Goal: Task Accomplishment & Management: Use online tool/utility

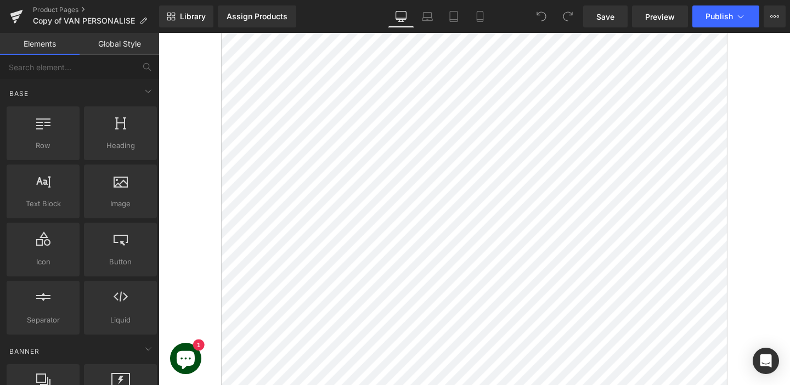
scroll to position [1018, 0]
click at [473, 18] on link "Mobile" at bounding box center [480, 16] width 26 height 22
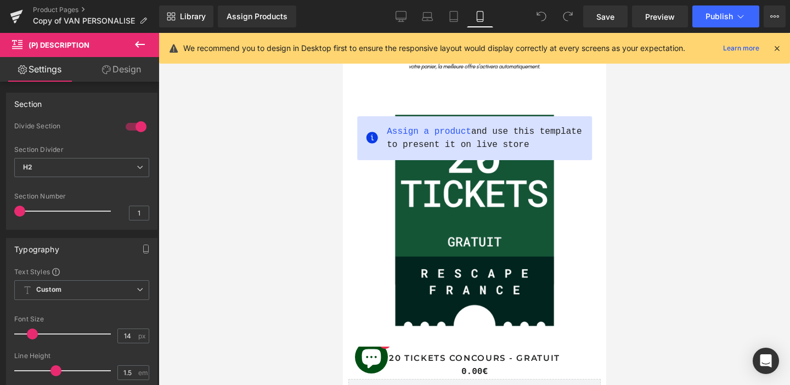
scroll to position [41, 0]
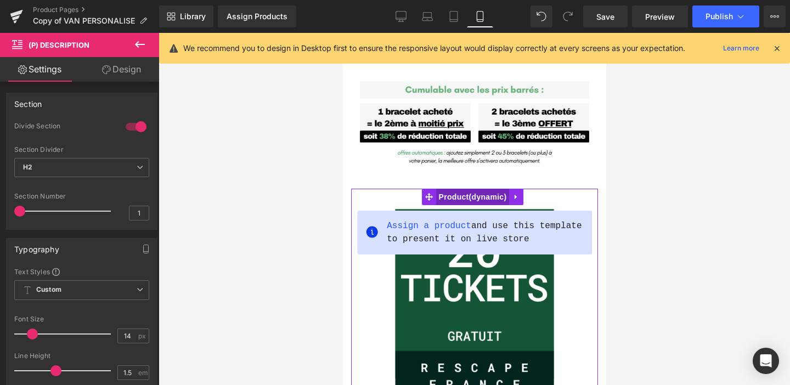
click at [457, 197] on span "Product" at bounding box center [473, 197] width 74 height 16
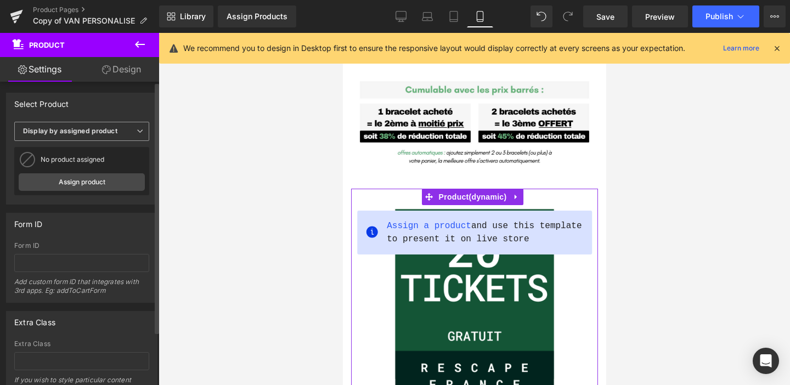
click at [131, 131] on span "Display by assigned product" at bounding box center [81, 131] width 135 height 19
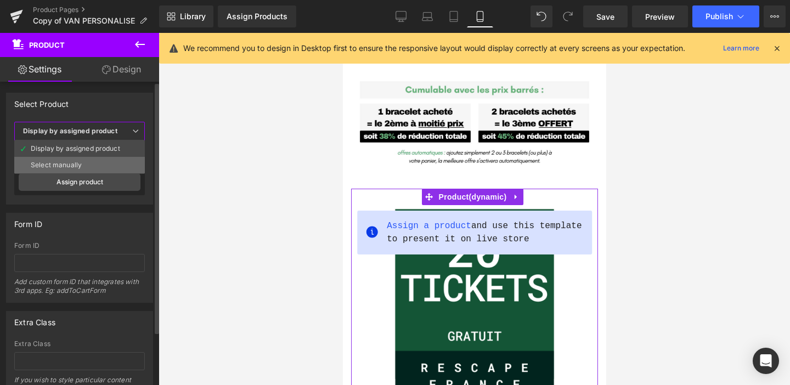
click at [77, 167] on div "Select manually" at bounding box center [56, 165] width 51 height 8
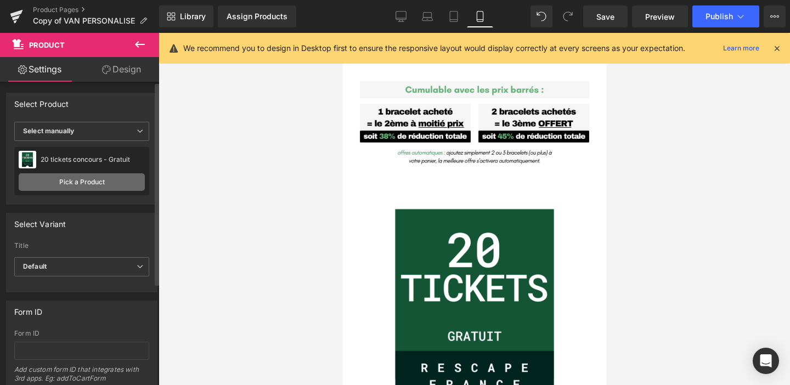
click at [82, 183] on link "Pick a Product" at bounding box center [82, 182] width 126 height 18
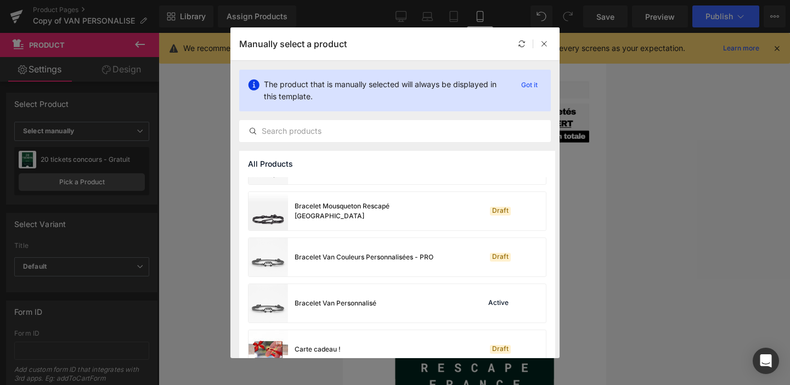
scroll to position [692, 0]
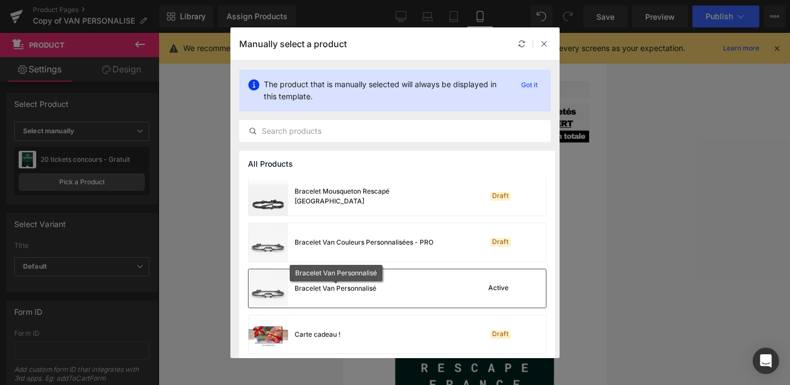
click at [363, 290] on div "Bracelet Van Personnalisé" at bounding box center [336, 289] width 82 height 10
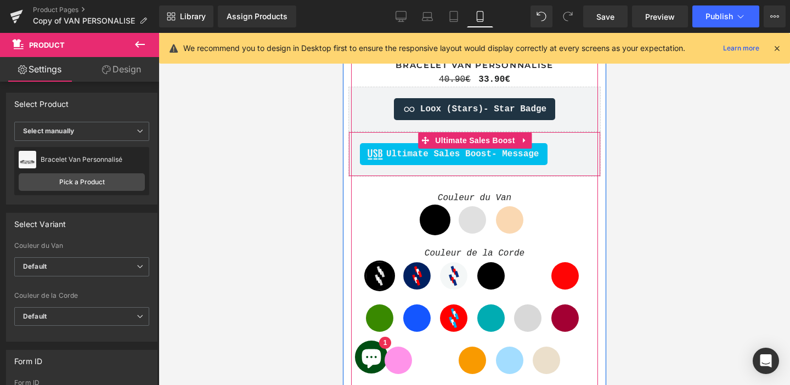
scroll to position [432, 0]
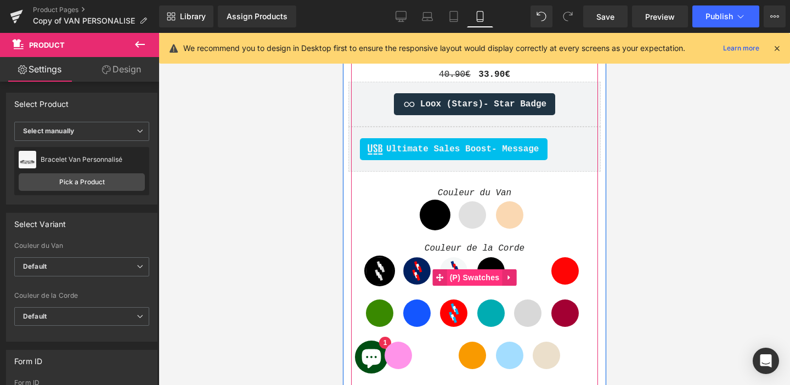
click at [467, 276] on span "(P) Swatches" at bounding box center [474, 277] width 55 height 16
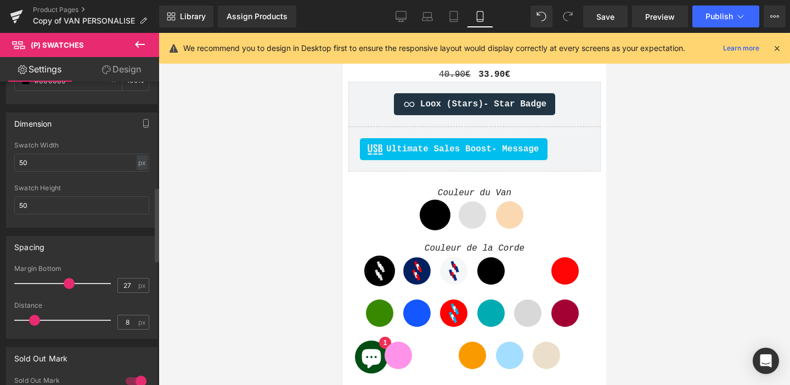
scroll to position [426, 0]
click at [30, 159] on input "50" at bounding box center [81, 163] width 135 height 18
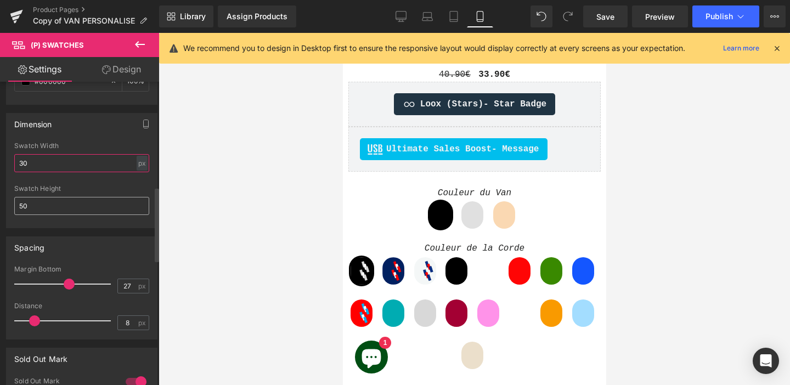
type input "30"
click at [23, 206] on input "50" at bounding box center [81, 206] width 135 height 18
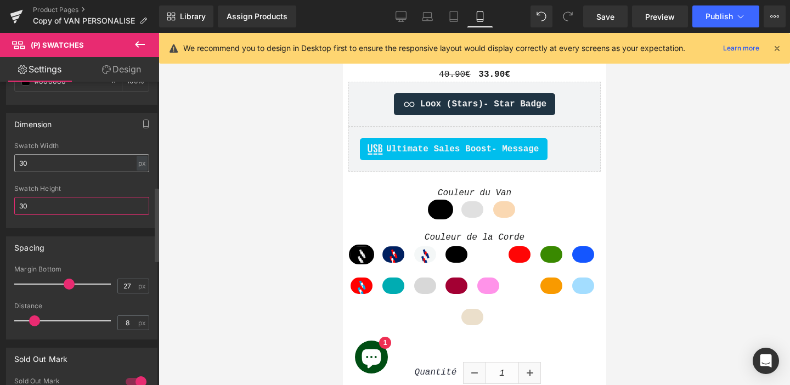
type input "30"
click at [88, 170] on input "30" at bounding box center [81, 163] width 135 height 18
type input "3"
type input "2"
type input "1"
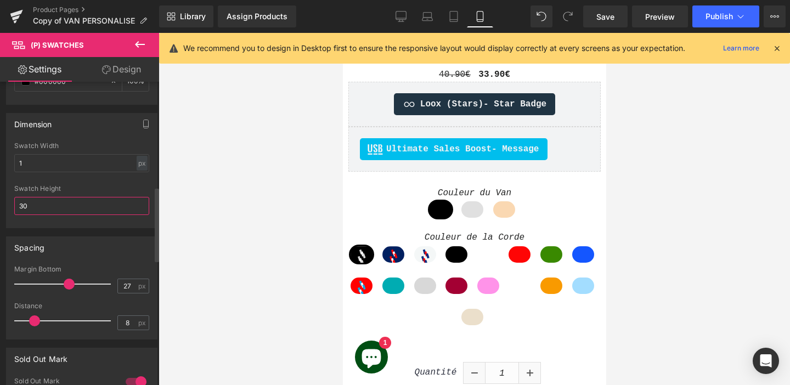
click at [83, 203] on input "30" at bounding box center [81, 206] width 135 height 18
type input "3"
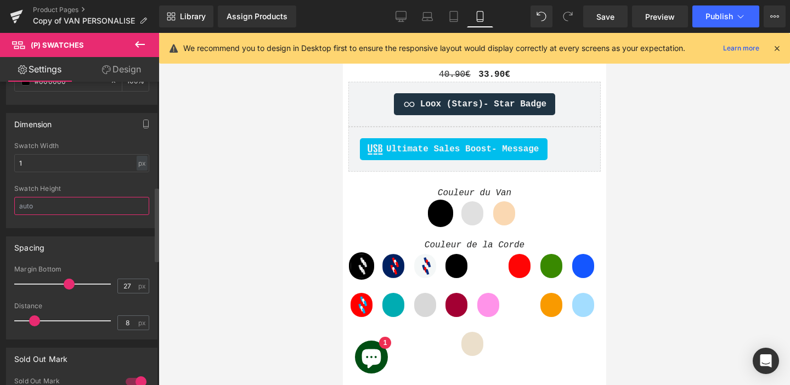
type input "&"
type input "1"
type input "2"
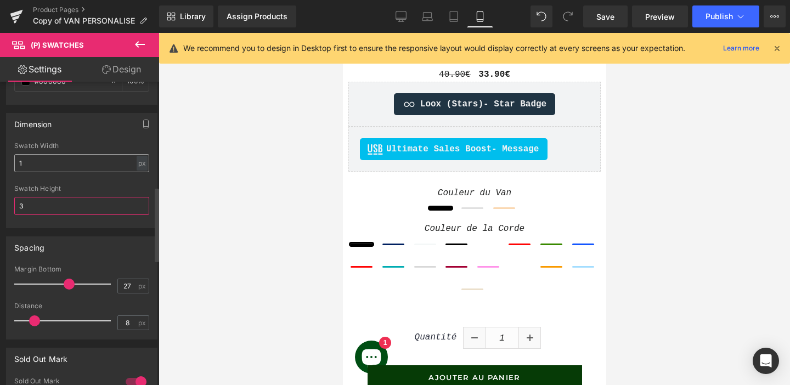
type input "3"
click at [65, 157] on input "1" at bounding box center [81, 163] width 135 height 18
click at [62, 163] on input "1" at bounding box center [81, 163] width 135 height 18
type input "3"
click at [406, 17] on icon at bounding box center [401, 16] width 10 height 8
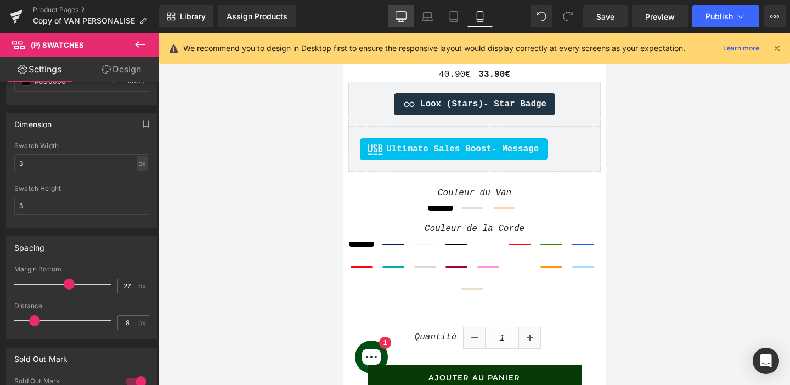
type input "2"
type input "100"
type input "5"
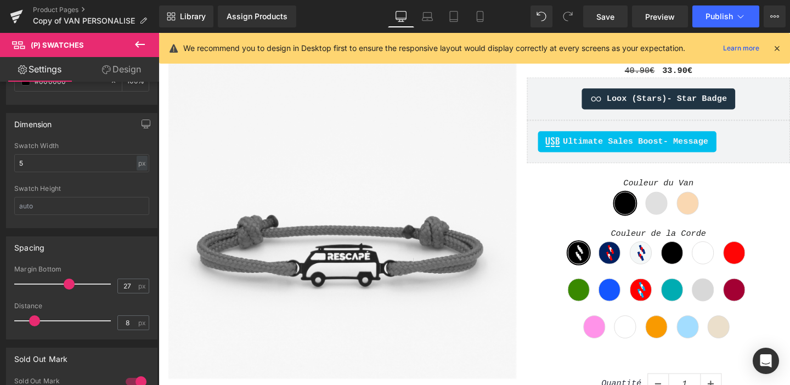
scroll to position [376, 0]
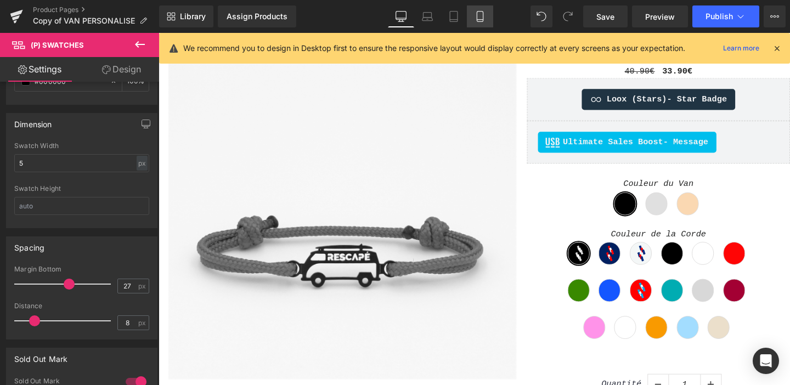
click at [481, 23] on link "Mobile" at bounding box center [480, 16] width 26 height 22
type input "3"
type input "100"
type input "3"
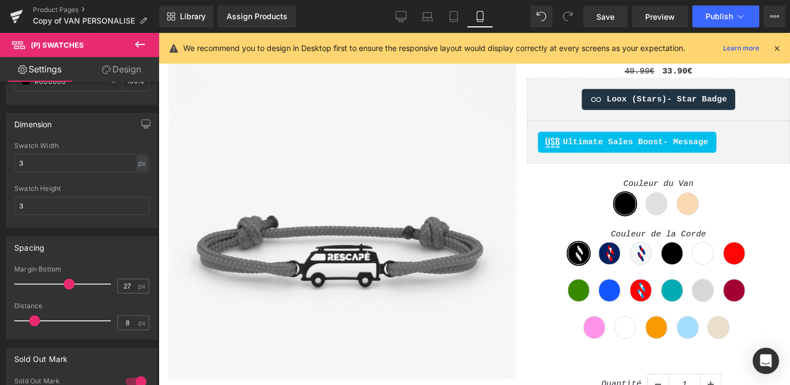
scroll to position [432, 0]
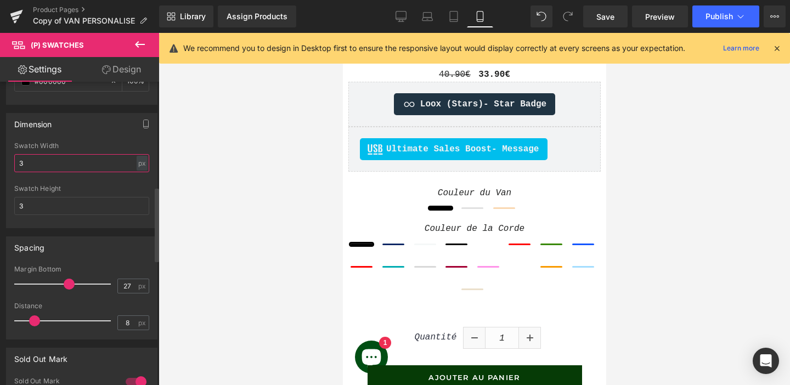
click at [34, 166] on input "3" at bounding box center [81, 163] width 135 height 18
type input "20"
click at [31, 211] on input "3" at bounding box center [81, 206] width 135 height 18
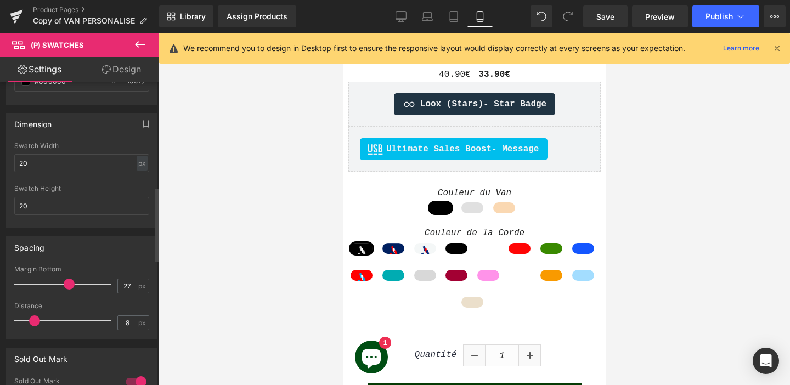
click at [77, 230] on div "Spacing 27px Margin Bottom 27 px 8px Distance 8 px" at bounding box center [82, 283] width 164 height 111
click at [82, 210] on input "20" at bounding box center [81, 206] width 135 height 18
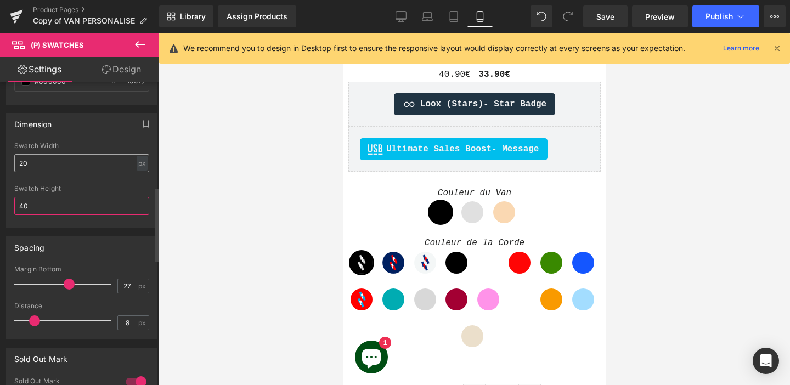
type input "40"
click at [58, 155] on input "20" at bounding box center [81, 163] width 135 height 18
type input "1"
click at [54, 136] on div "Dimension 1px Swatch Width 1 px % px 40px Swatch Height 40" at bounding box center [81, 170] width 151 height 115
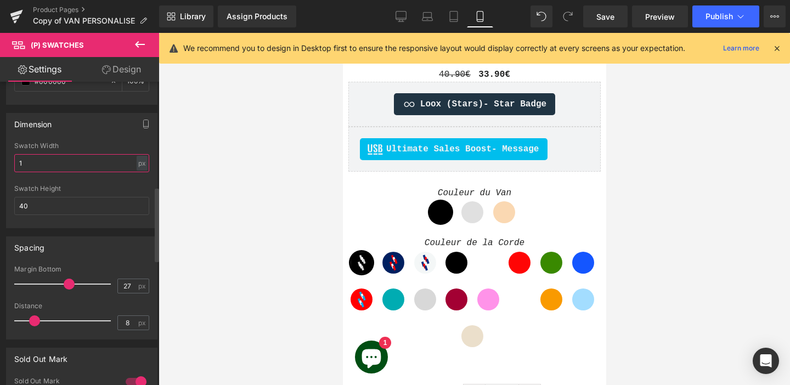
click at [41, 167] on input "1" at bounding box center [81, 163] width 135 height 18
type input "2"
type input "4"
type input "3"
type input "20"
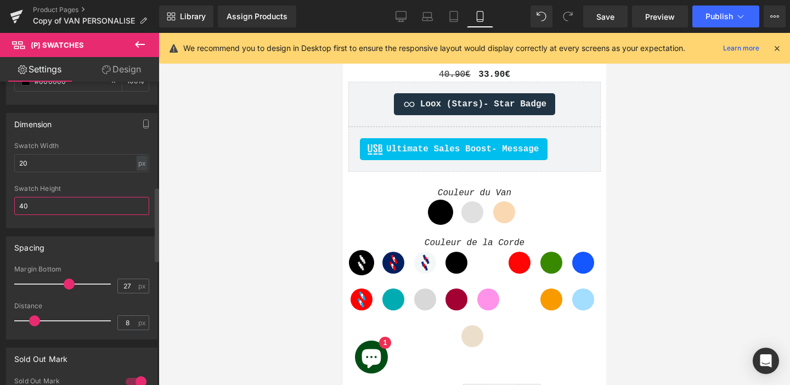
click at [36, 202] on input "40" at bounding box center [81, 206] width 135 height 18
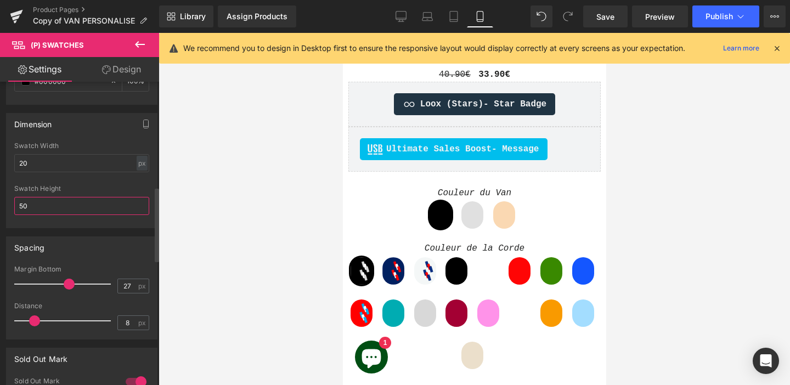
type input "5"
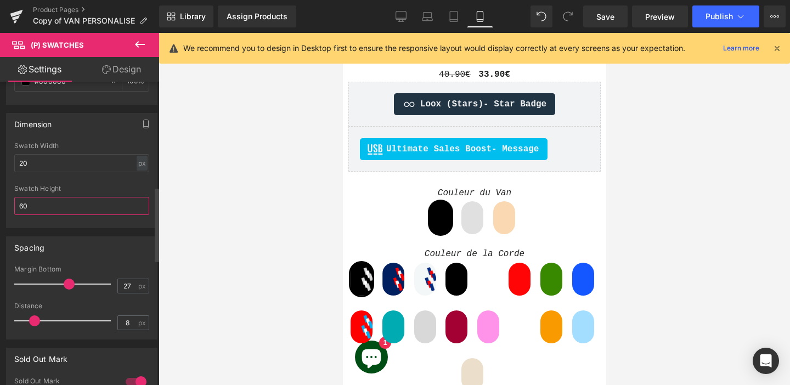
type input "6"
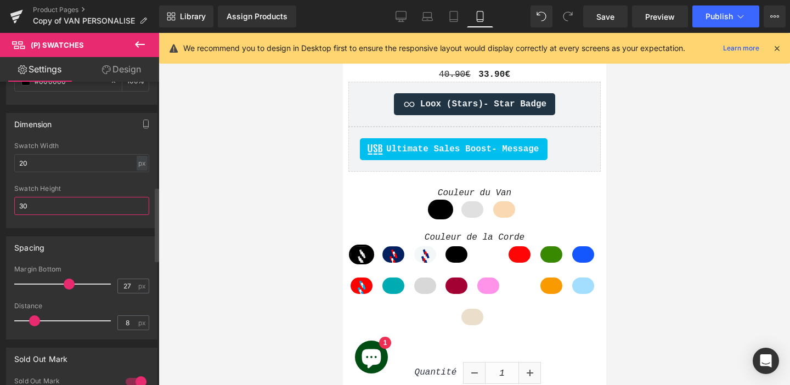
type input "3"
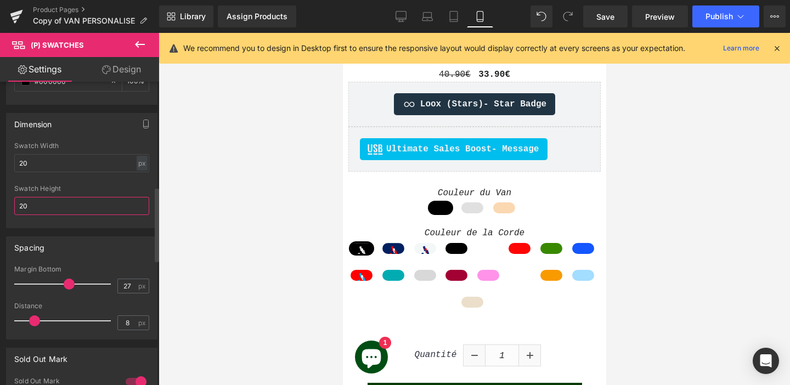
type input "2"
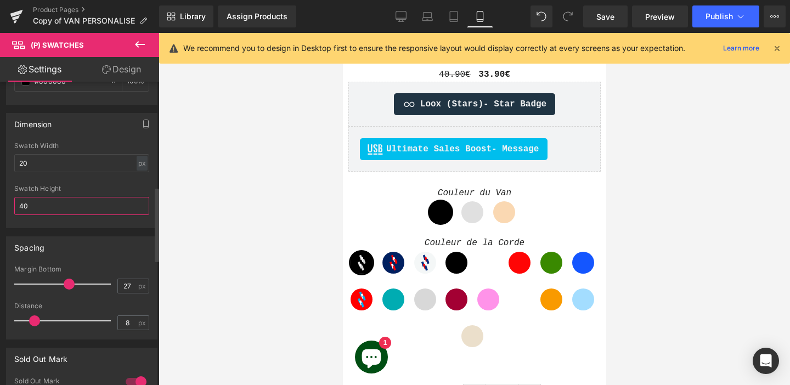
type input "4"
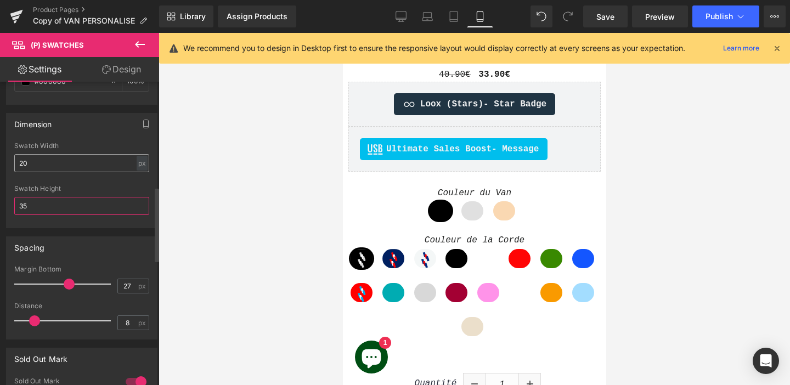
type input "35"
click at [32, 158] on input "20" at bounding box center [81, 163] width 135 height 18
click at [30, 163] on input "20" at bounding box center [81, 163] width 135 height 18
type input "2"
click at [137, 164] on div "px" at bounding box center [142, 163] width 11 height 15
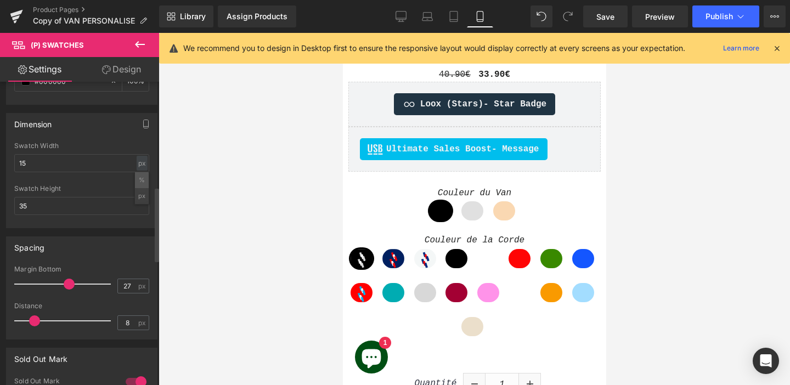
click at [137, 181] on li "%" at bounding box center [142, 180] width 14 height 16
click at [102, 166] on input "3.26" at bounding box center [81, 163] width 135 height 18
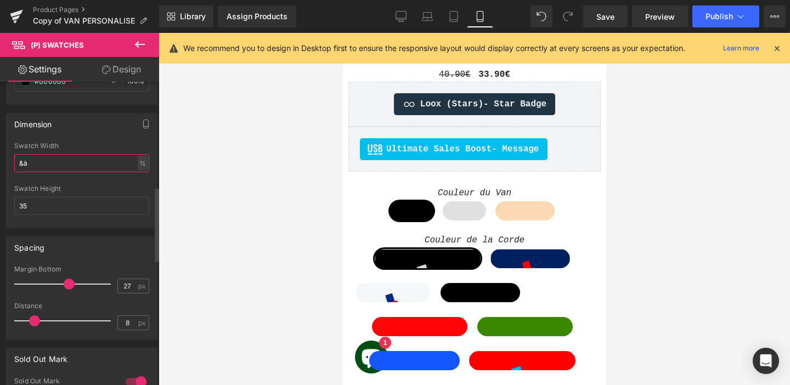
type input "&"
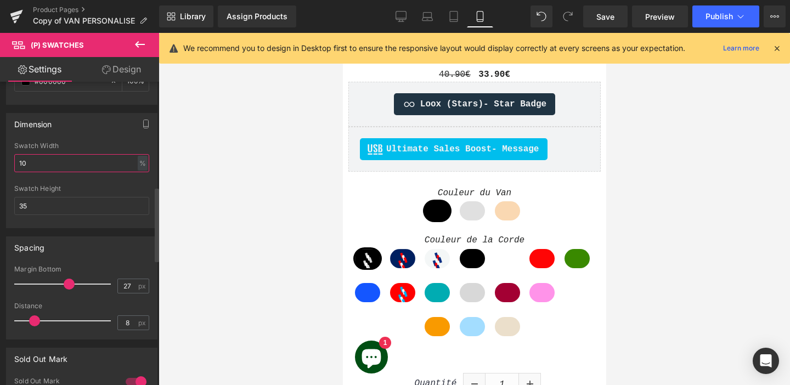
type input "1"
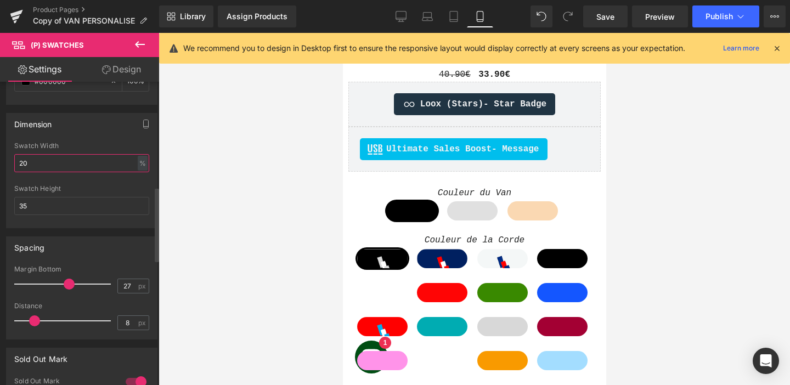
type input "2"
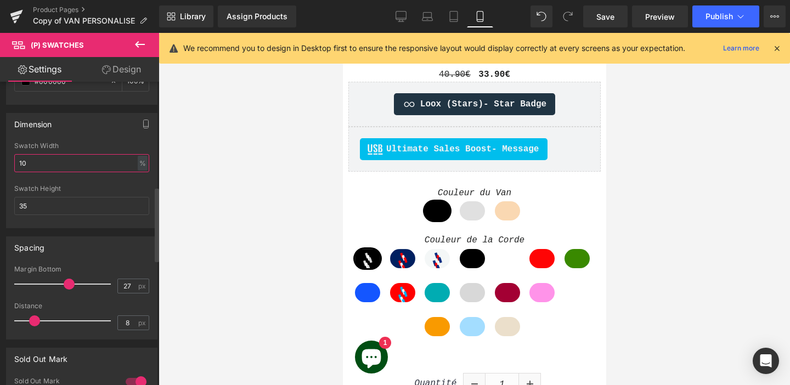
type input "1"
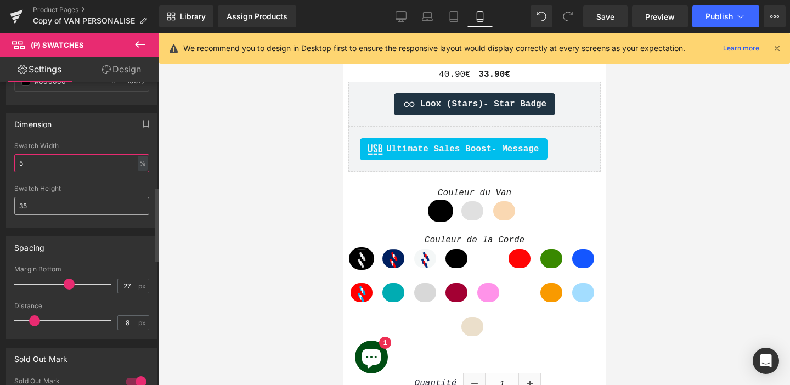
type input "5"
click at [94, 199] on input "35" at bounding box center [81, 206] width 135 height 18
type input "5"
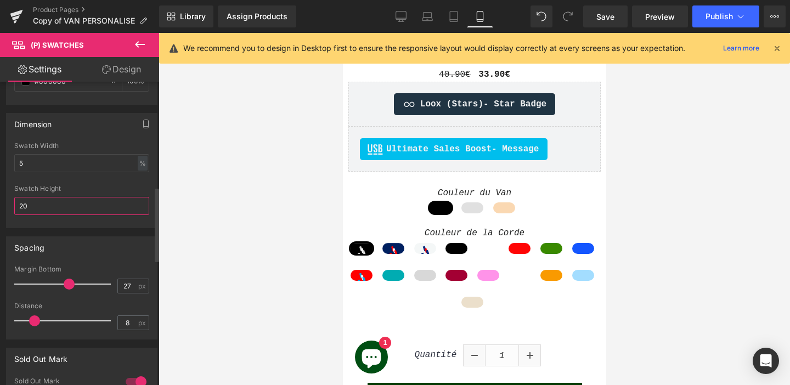
type input "2"
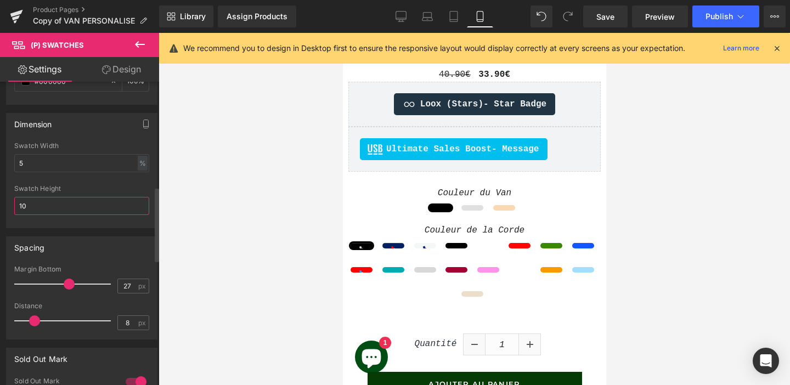
type input "1"
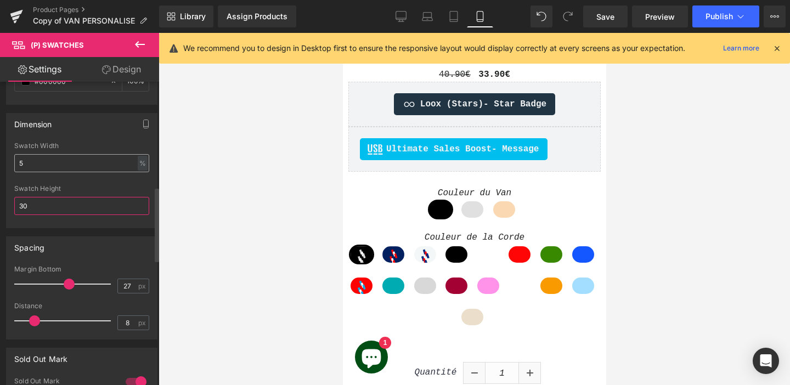
type input "30"
click at [41, 166] on input "5" at bounding box center [81, 163] width 135 height 18
type input "3"
click at [142, 161] on div "%" at bounding box center [143, 163] width 10 height 15
click at [138, 195] on li "px" at bounding box center [142, 196] width 14 height 16
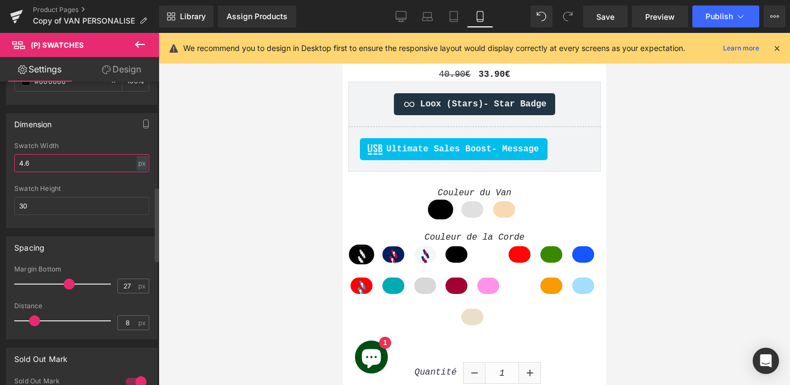
click at [104, 166] on input "4.6" at bounding box center [81, 163] width 135 height 18
type input "4"
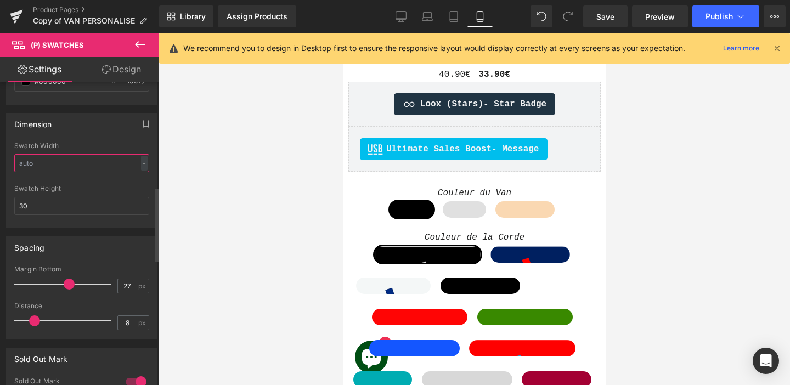
type input "3"
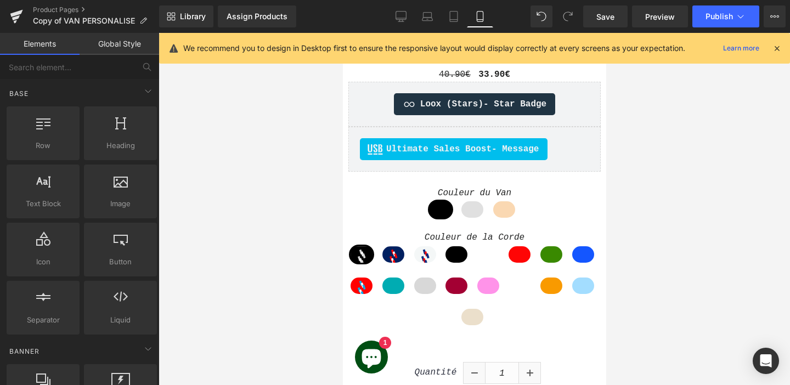
click at [638, 190] on div at bounding box center [474, 209] width 631 height 352
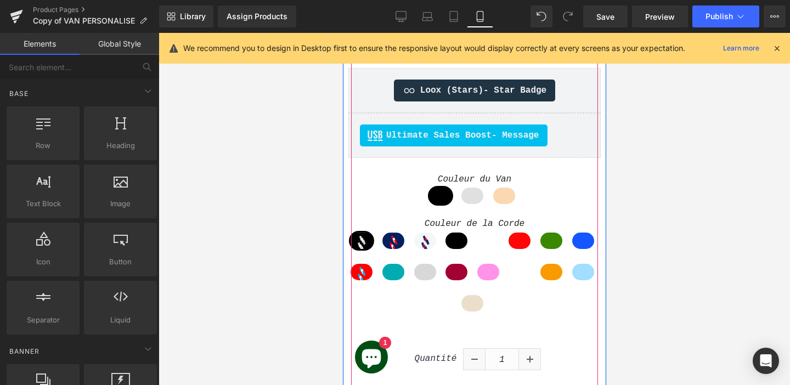
scroll to position [482, 0]
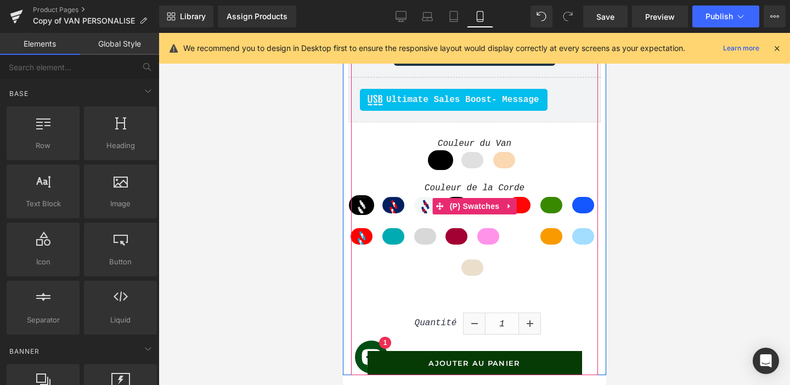
click at [521, 236] on span "Aiguille des Glaciers" at bounding box center [519, 236] width 22 height 16
click at [480, 235] on span "Mont Rose" at bounding box center [488, 236] width 22 height 16
click at [431, 236] on span "Pointe Percée" at bounding box center [425, 236] width 22 height 16
click at [394, 210] on span "Pic du Midi" at bounding box center [393, 205] width 22 height 16
click at [507, 206] on icon at bounding box center [508, 206] width 2 height 5
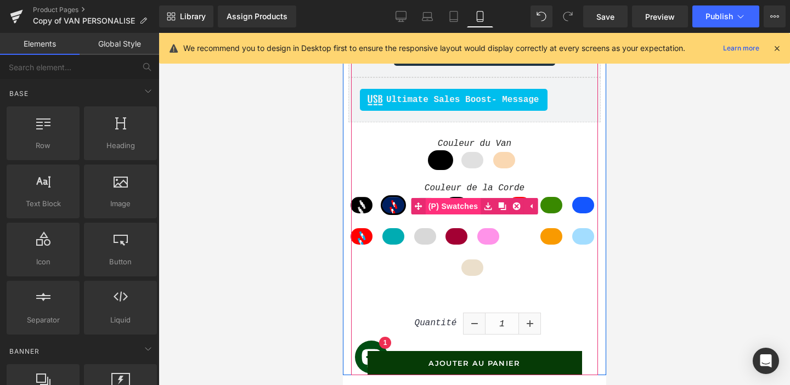
click at [459, 204] on span "(P) Swatches" at bounding box center [452, 206] width 55 height 16
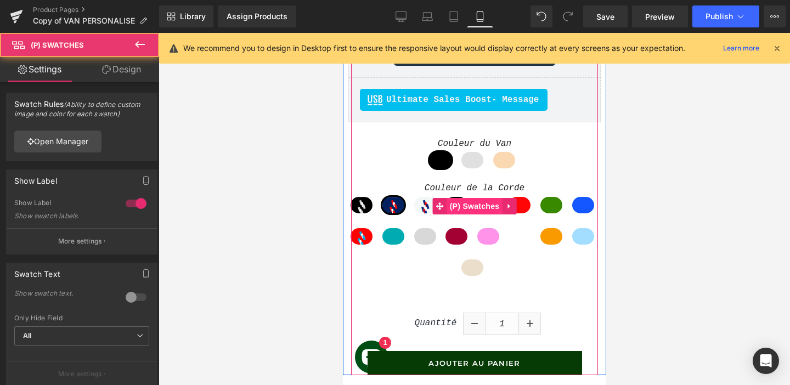
click at [459, 204] on span "(P) Swatches" at bounding box center [474, 206] width 55 height 16
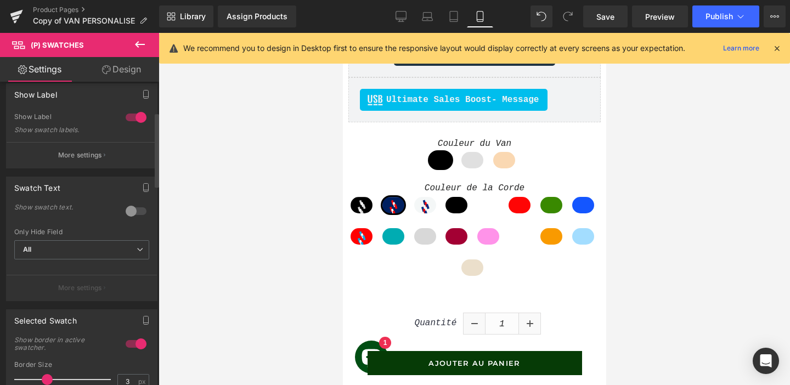
scroll to position [0, 0]
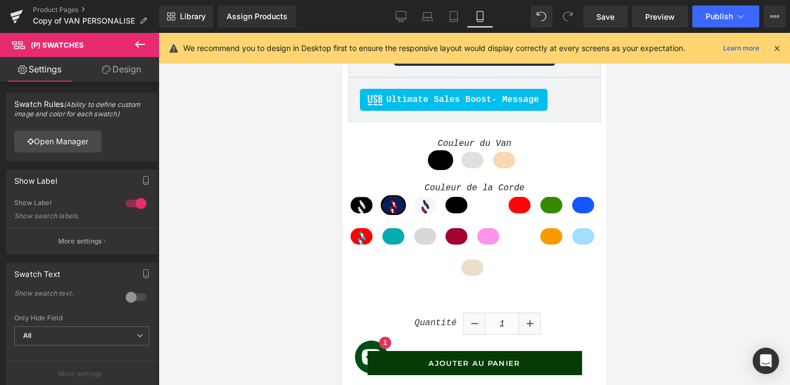
click at [114, 70] on link "Design" at bounding box center [122, 69] width 80 height 25
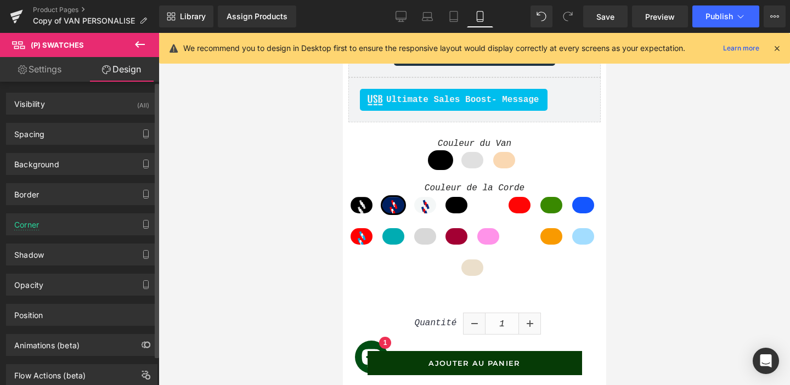
scroll to position [32, 0]
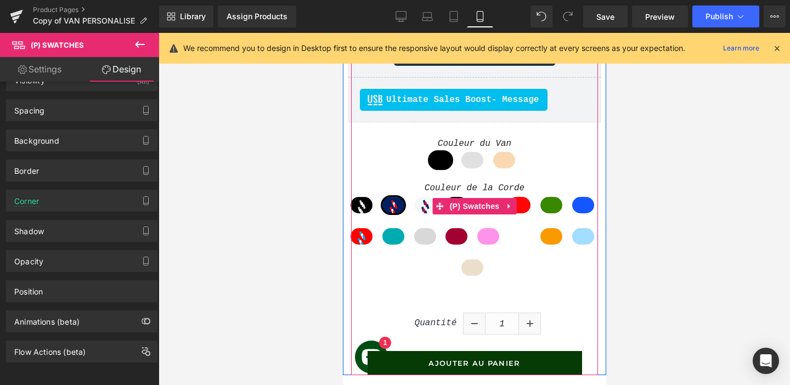
click at [360, 235] on span "Barre des Ecrins" at bounding box center [361, 236] width 22 height 16
click at [393, 238] on span "Charvin" at bounding box center [393, 236] width 22 height 16
click at [427, 235] on span "Pointe Percée" at bounding box center [425, 236] width 22 height 16
click at [455, 233] on span "Tournette" at bounding box center [456, 236] width 22 height 16
click at [480, 234] on span "Mont Rose" at bounding box center [488, 236] width 22 height 16
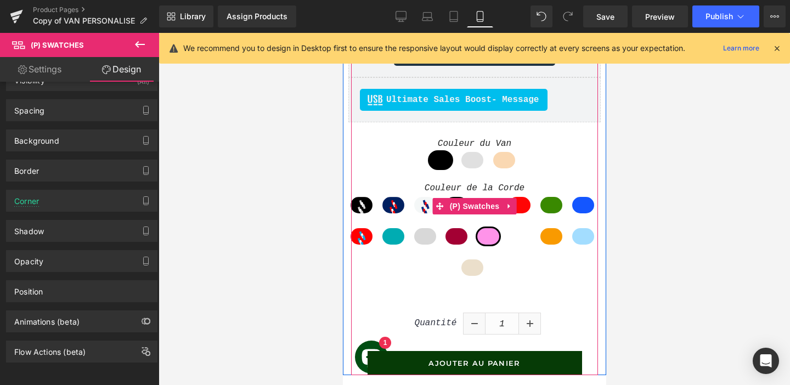
click at [520, 235] on span "Aiguille des Glaciers" at bounding box center [519, 236] width 22 height 16
click at [488, 197] on span "Tailler" at bounding box center [488, 205] width 22 height 16
click at [512, 231] on span "Aiguille des Glaciers" at bounding box center [519, 236] width 22 height 16
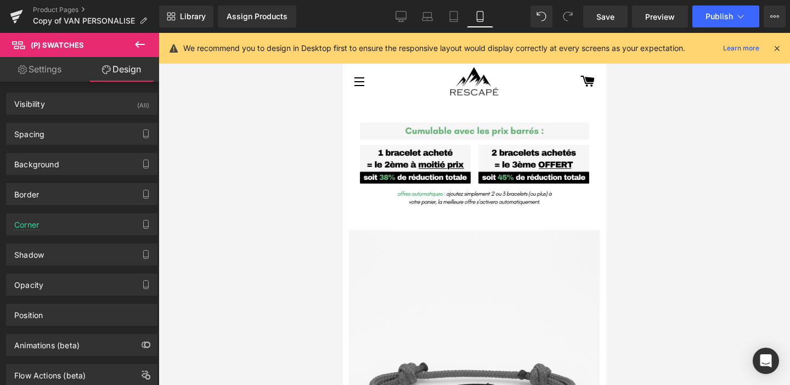
scroll to position [506, 0]
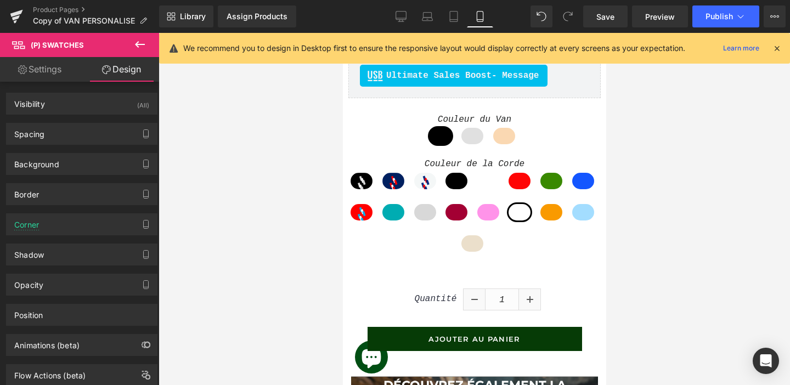
click at [48, 76] on link "Settings" at bounding box center [40, 69] width 80 height 25
type input "100"
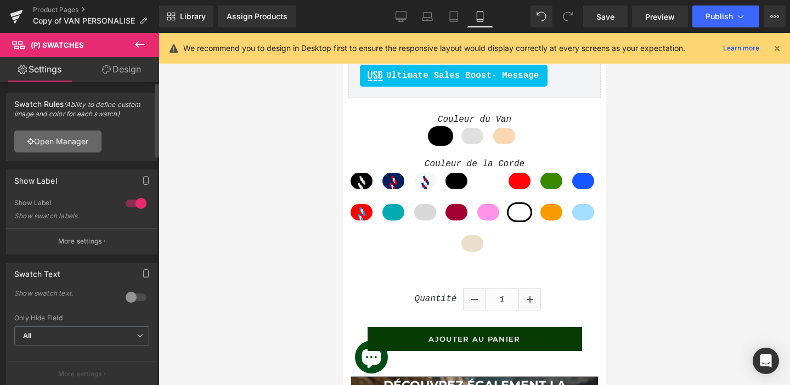
click at [42, 144] on link "Open Manager" at bounding box center [57, 142] width 87 height 22
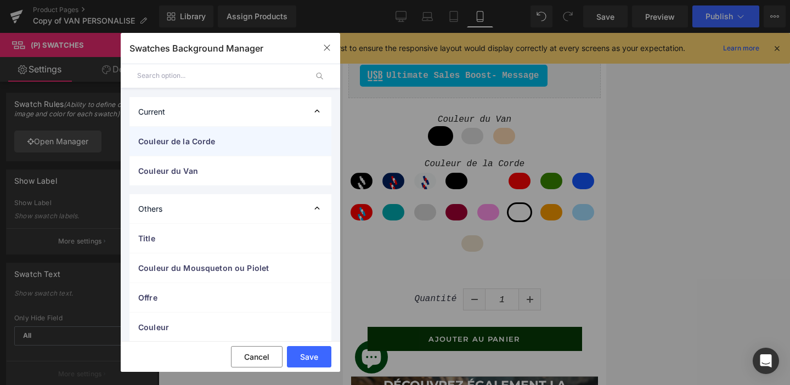
click at [227, 147] on div "Couleur de la Corde" at bounding box center [230, 141] width 202 height 29
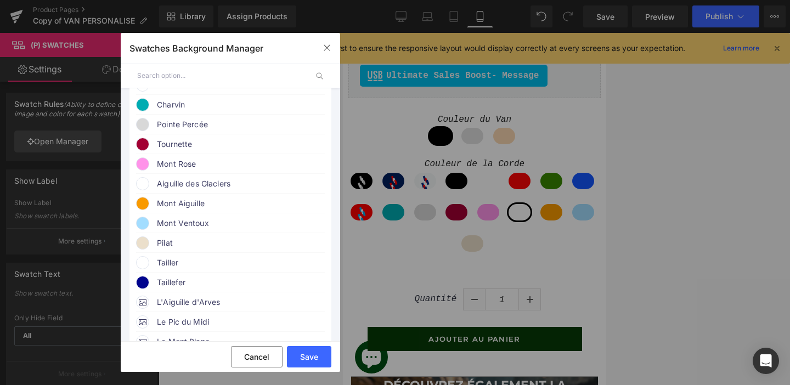
scroll to position [297, 0]
click at [167, 270] on span "Tailler" at bounding box center [240, 263] width 167 height 13
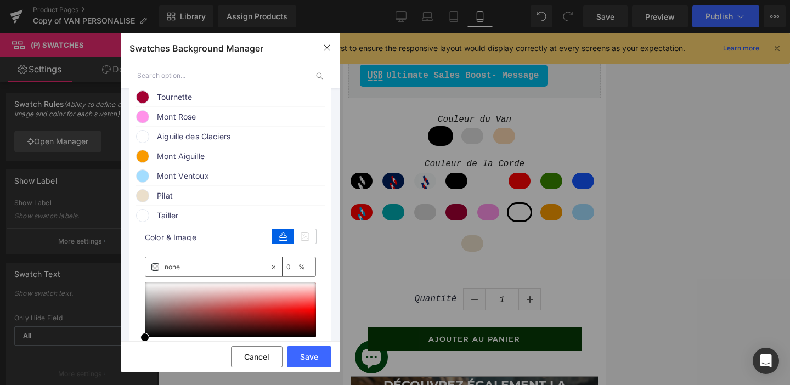
scroll to position [341, 0]
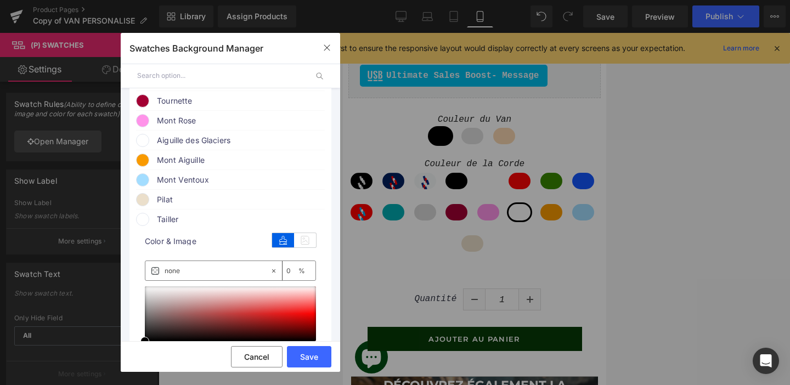
click at [178, 226] on span "Tailler" at bounding box center [240, 219] width 167 height 13
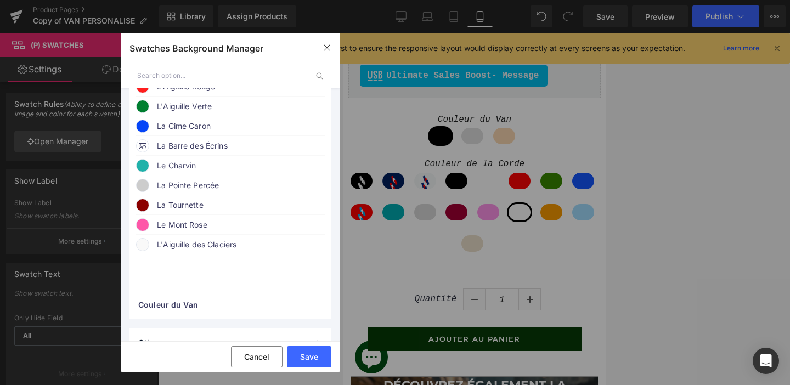
scroll to position [600, 0]
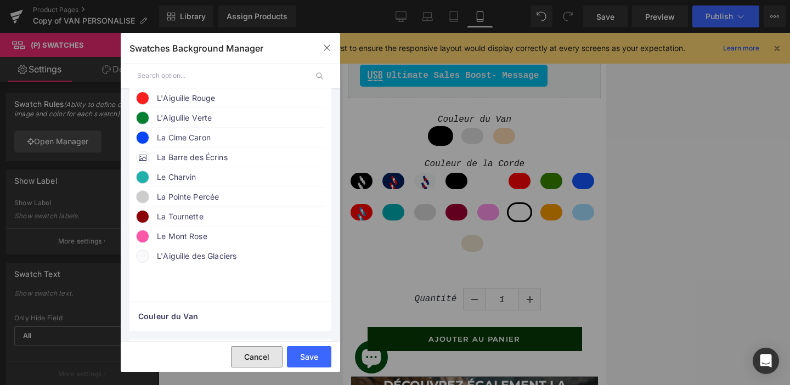
click at [274, 348] on button "Cancel" at bounding box center [257, 356] width 52 height 21
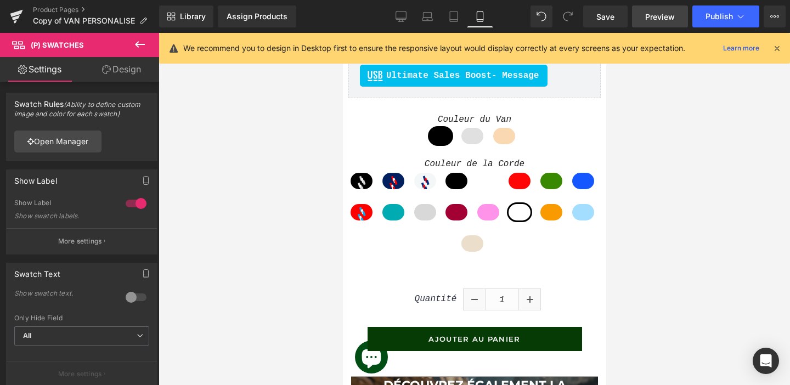
click at [669, 12] on span "Preview" at bounding box center [660, 17] width 30 height 12
click at [616, 20] on link "Save" at bounding box center [605, 16] width 44 height 22
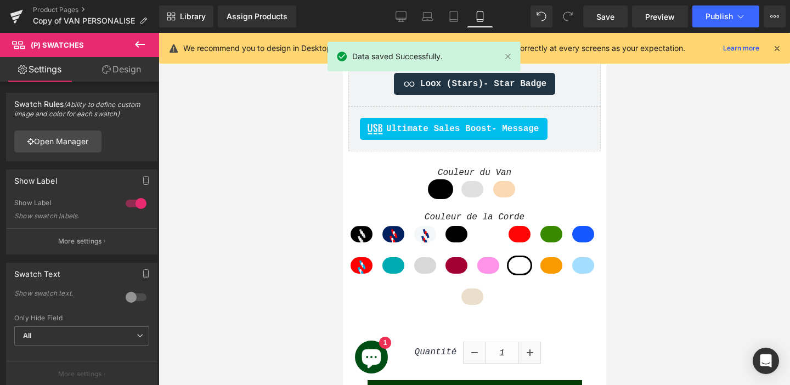
scroll to position [457, 0]
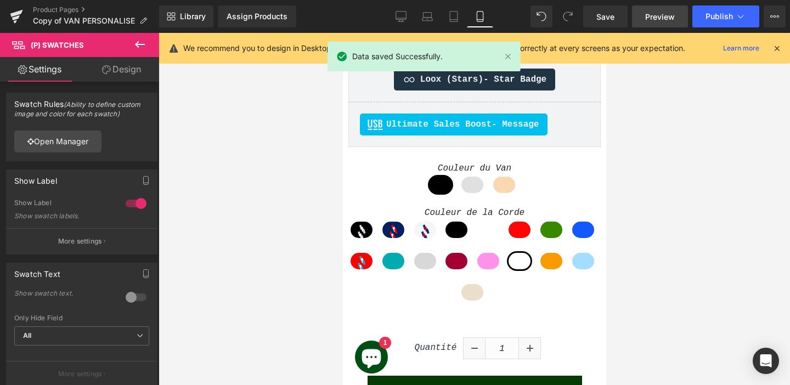
click at [659, 16] on span "Preview" at bounding box center [660, 17] width 30 height 12
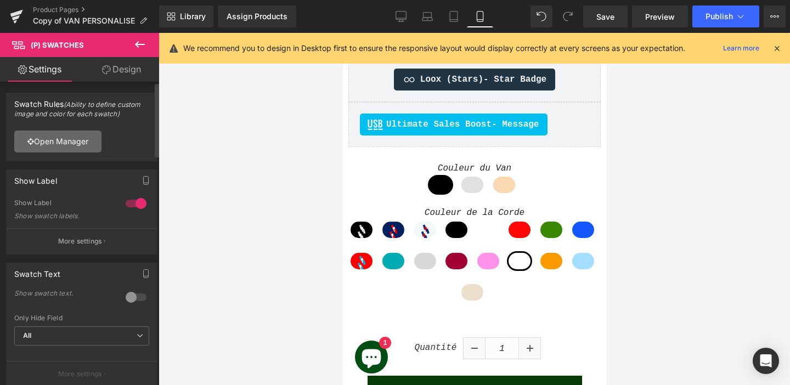
click at [72, 136] on link "Open Manager" at bounding box center [57, 142] width 87 height 22
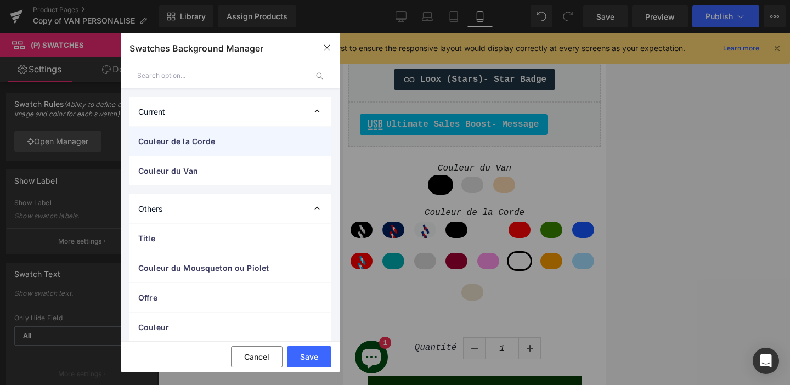
click at [191, 144] on span "Couleur de la Corde" at bounding box center [219, 141] width 162 height 12
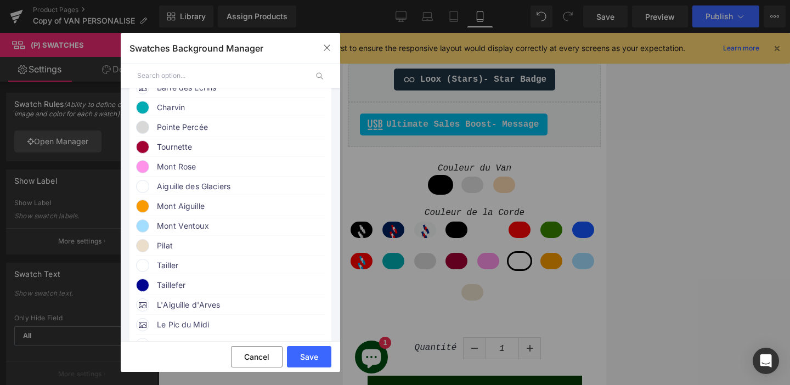
scroll to position [342, 0]
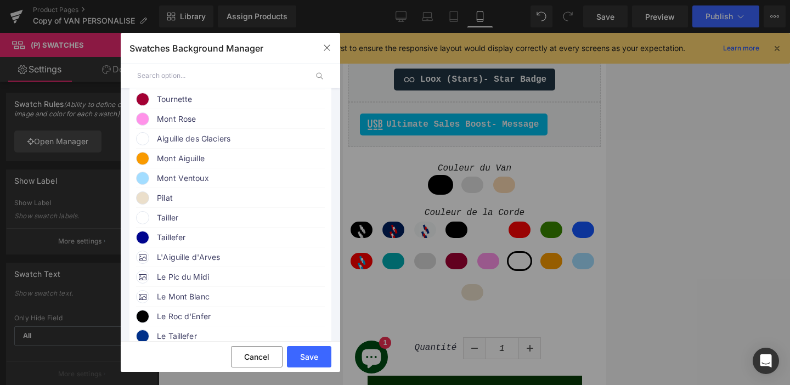
click at [141, 244] on span at bounding box center [142, 237] width 13 height 13
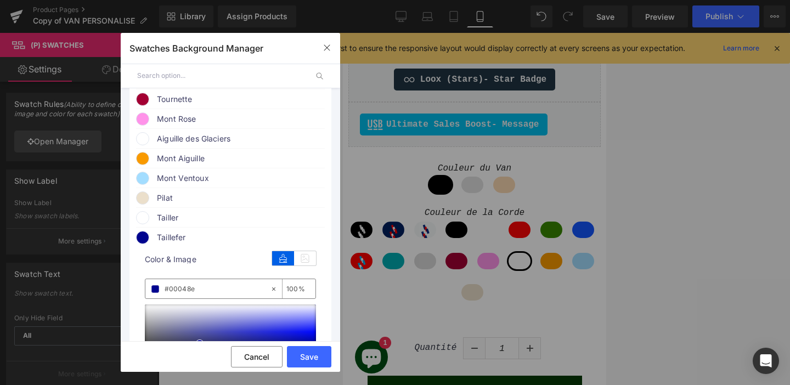
click at [180, 295] on input "#00048e" at bounding box center [217, 289] width 105 height 12
click at [168, 224] on span "Tailler" at bounding box center [240, 217] width 167 height 13
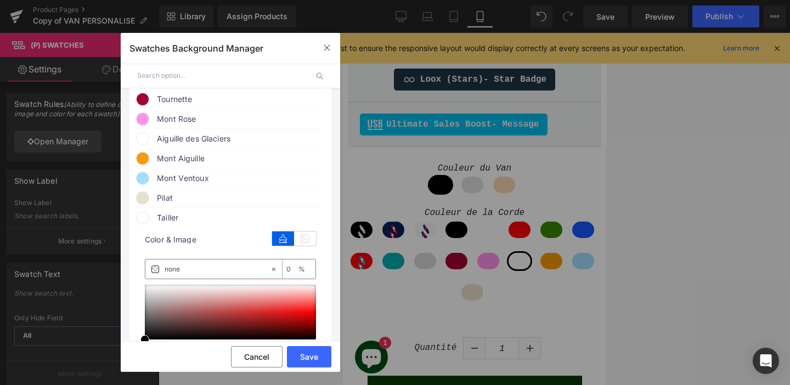
click at [178, 275] on input "none" at bounding box center [217, 269] width 105 height 12
paste input "#00048"
type input "#00048e"
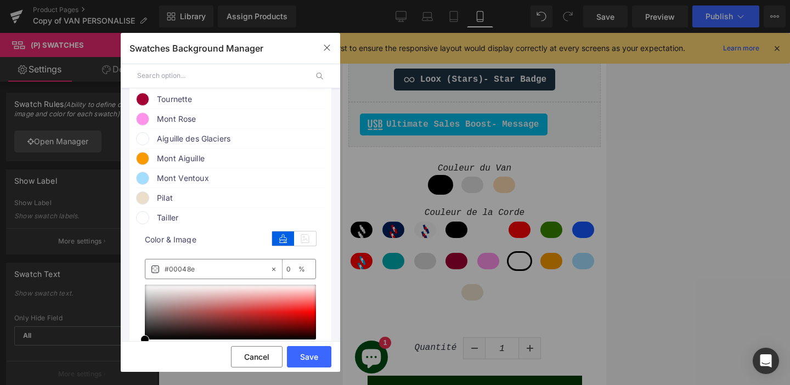
type input "100"
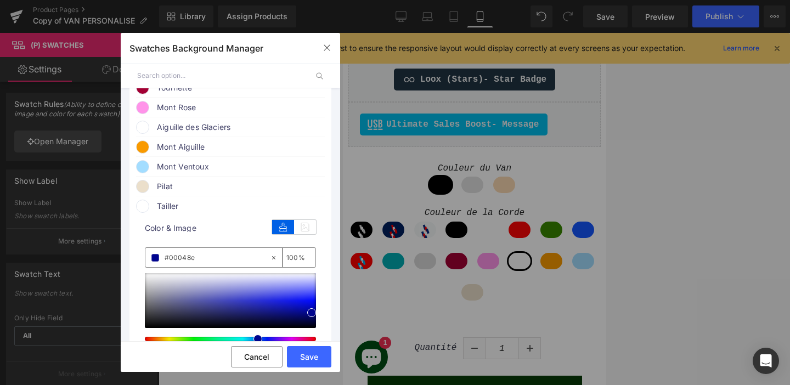
scroll to position [355, 0]
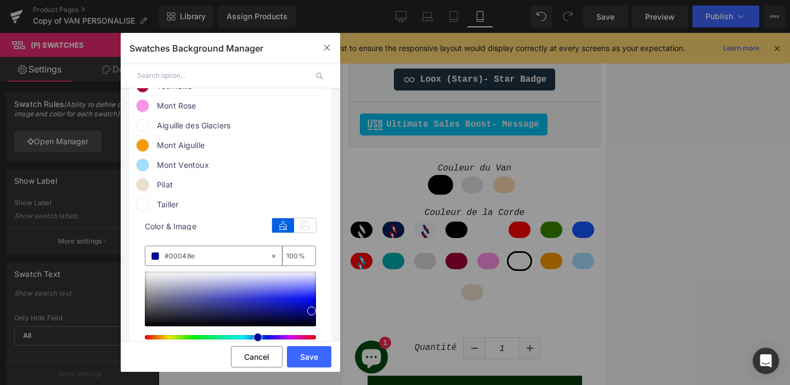
type input "#00048e"
click at [170, 211] on span "Tailler" at bounding box center [240, 204] width 167 height 13
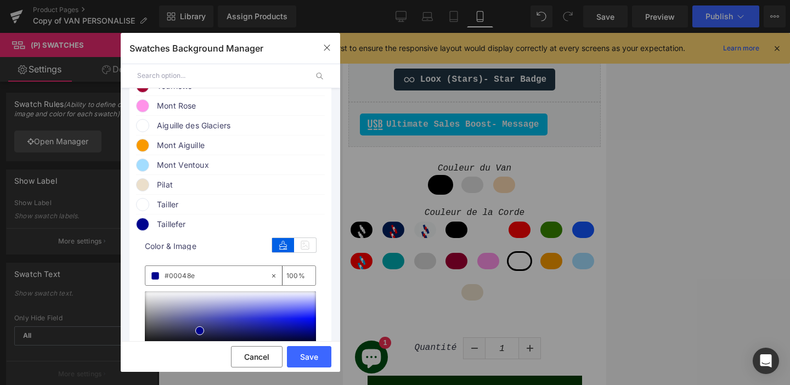
click at [170, 211] on span "Tailler" at bounding box center [240, 204] width 167 height 13
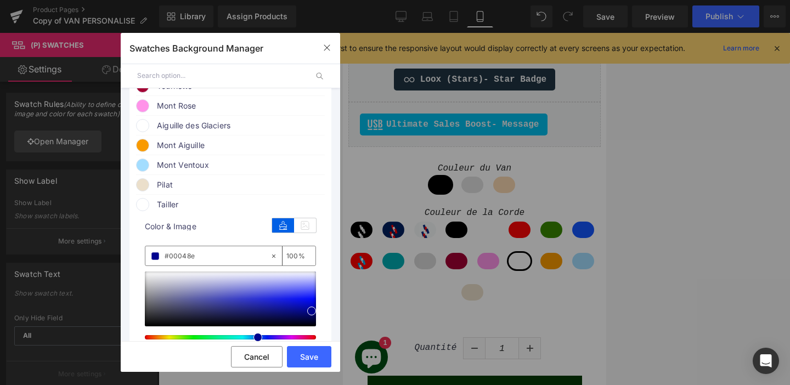
click at [306, 211] on span "Tailler" at bounding box center [240, 204] width 167 height 13
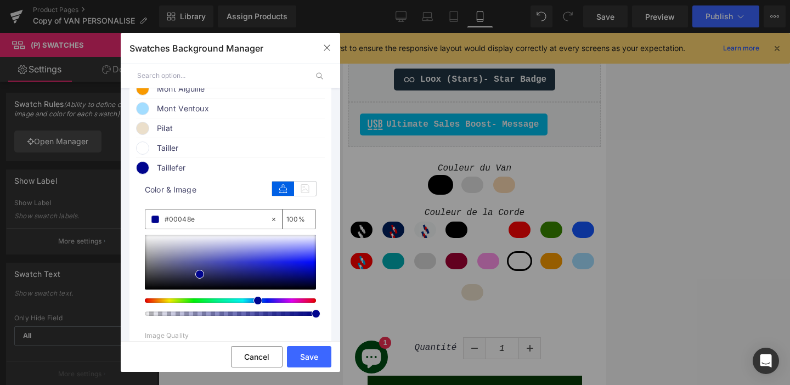
scroll to position [422, 0]
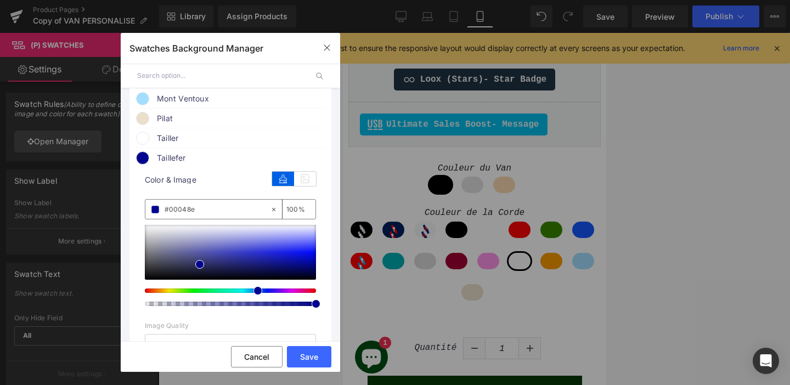
click at [190, 162] on span "Taillefer" at bounding box center [240, 157] width 167 height 13
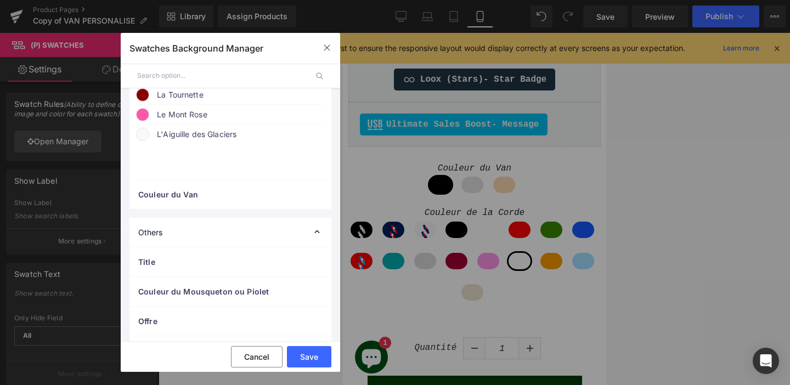
scroll to position [721, 0]
click at [308, 354] on button "Save" at bounding box center [309, 356] width 44 height 21
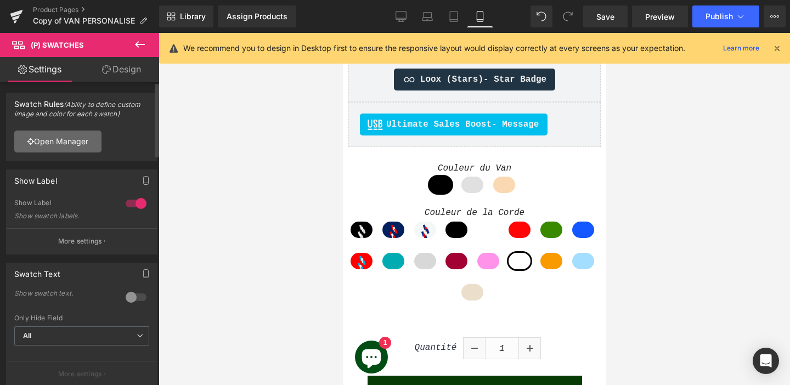
click at [76, 134] on link "Open Manager" at bounding box center [57, 142] width 87 height 22
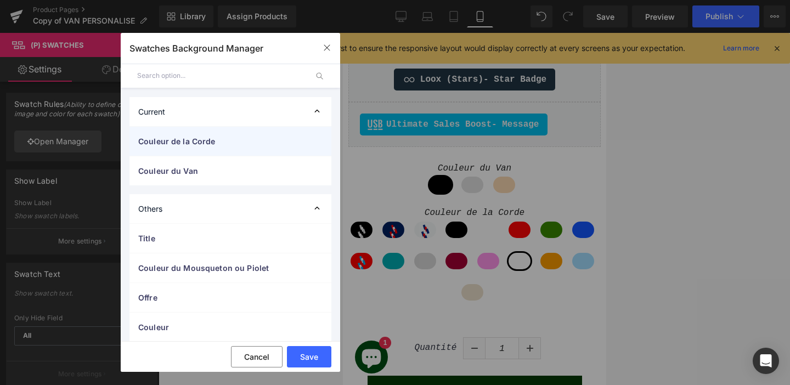
click at [170, 138] on span "Couleur de la Corde" at bounding box center [219, 141] width 162 height 12
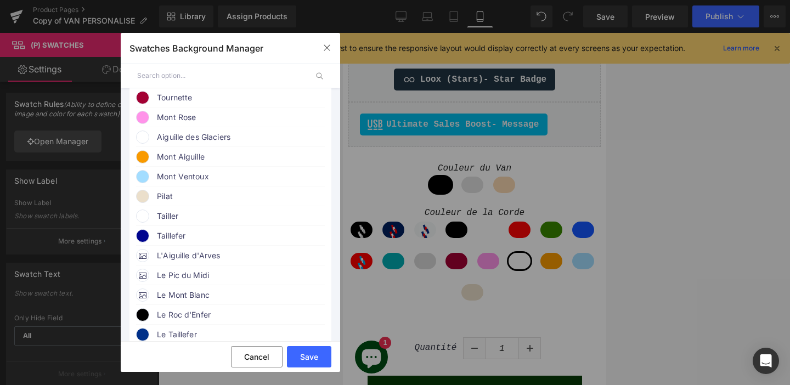
scroll to position [347, 0]
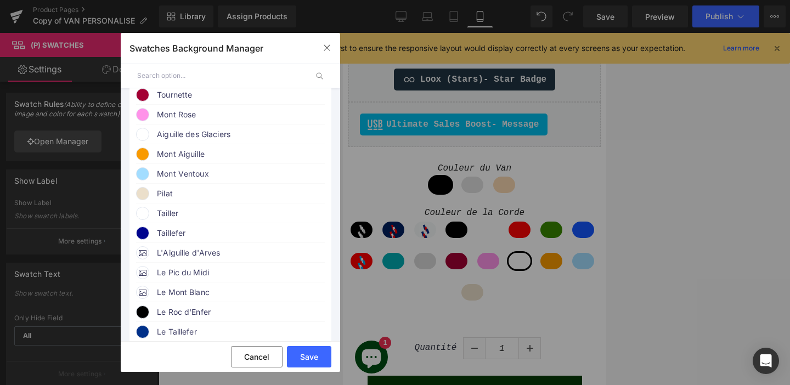
click at [144, 219] on span at bounding box center [142, 213] width 13 height 13
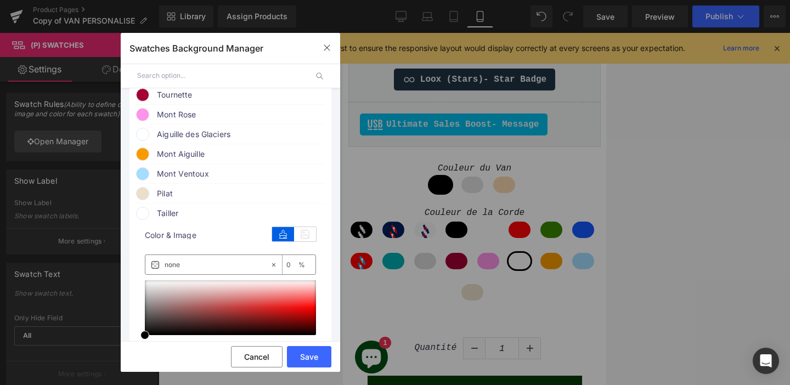
click at [193, 271] on input "none" at bounding box center [217, 265] width 105 height 12
paste input "#00048"
type input "#00048e"
type input "100"
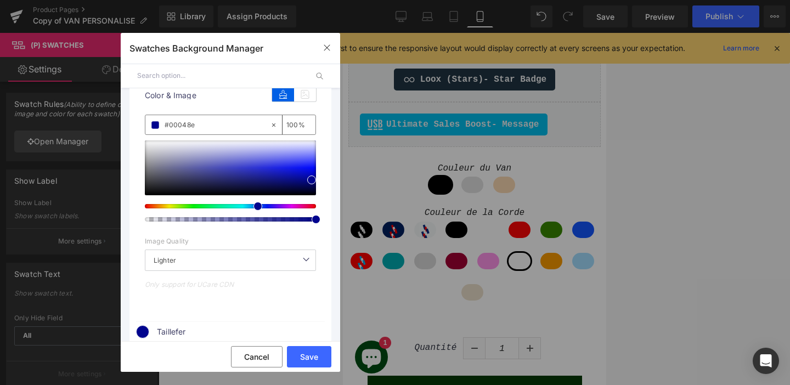
scroll to position [488, 0]
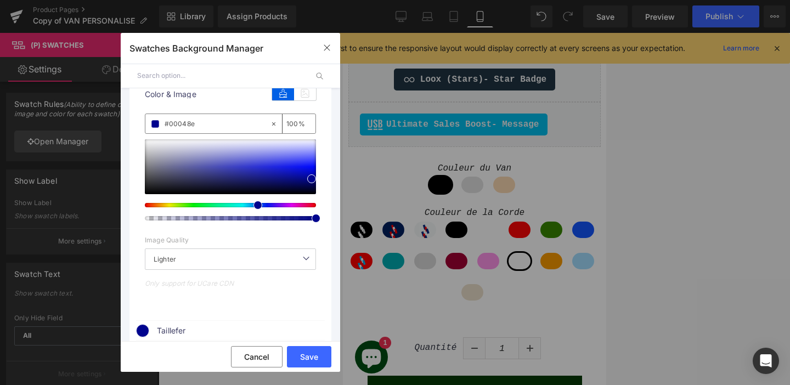
click at [208, 295] on div "Only support for UCare CDN" at bounding box center [230, 287] width 171 height 16
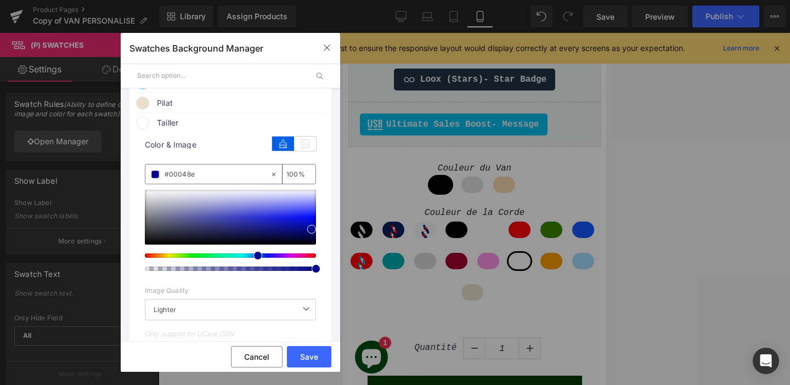
scroll to position [437, 0]
type input "#000493"
click at [312, 234] on span at bounding box center [311, 229] width 9 height 9
click at [305, 354] on button "Save" at bounding box center [309, 356] width 44 height 21
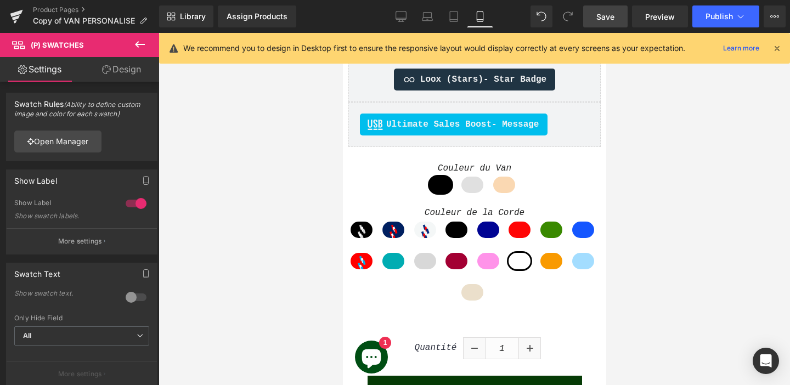
click at [609, 18] on span "Save" at bounding box center [605, 17] width 18 height 12
click at [672, 18] on span "Preview" at bounding box center [660, 17] width 30 height 12
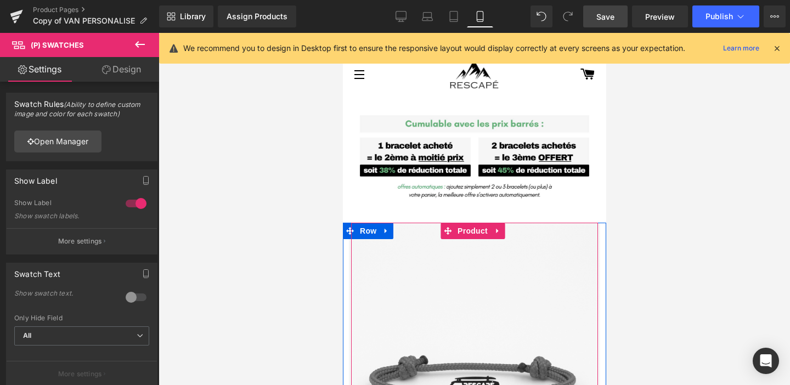
scroll to position [0, 0]
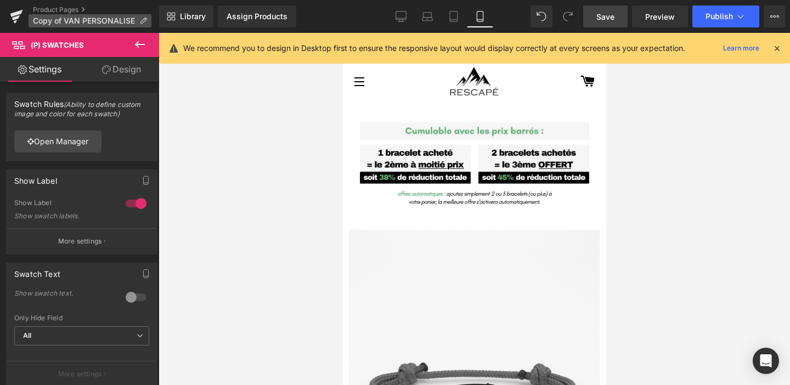
click at [59, 19] on span "Copy of VAN PERSONALISE" at bounding box center [84, 20] width 102 height 9
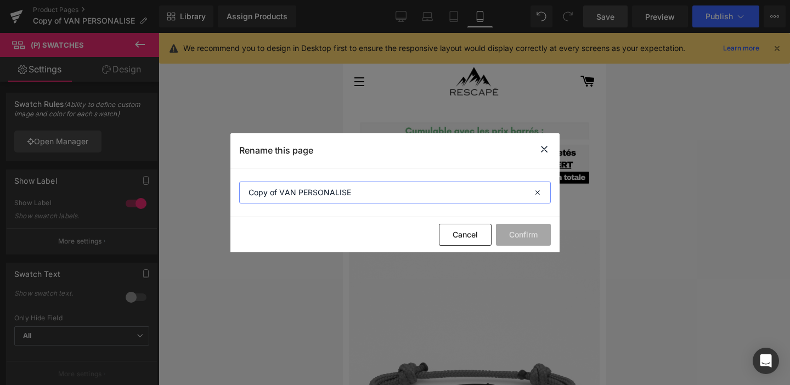
click at [472, 201] on input "Copy of VAN PERSONALISE" at bounding box center [395, 193] width 312 height 22
click at [544, 151] on icon at bounding box center [544, 150] width 13 height 14
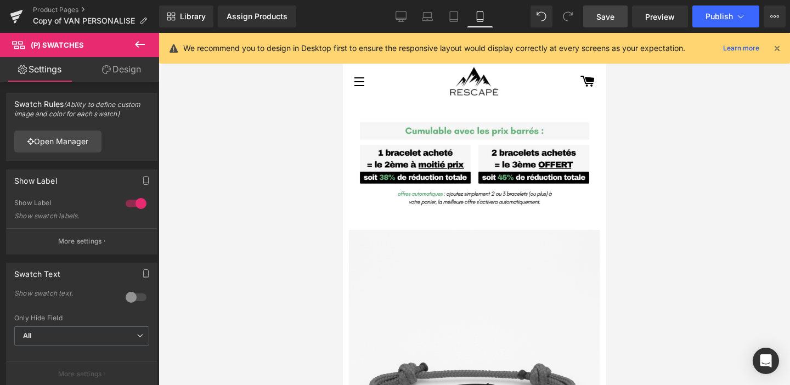
click at [52, 4] on div "Product Pages Copy of VAN PERSONALISE" at bounding box center [79, 16] width 159 height 33
click at [49, 7] on link "Product Pages" at bounding box center [96, 9] width 126 height 9
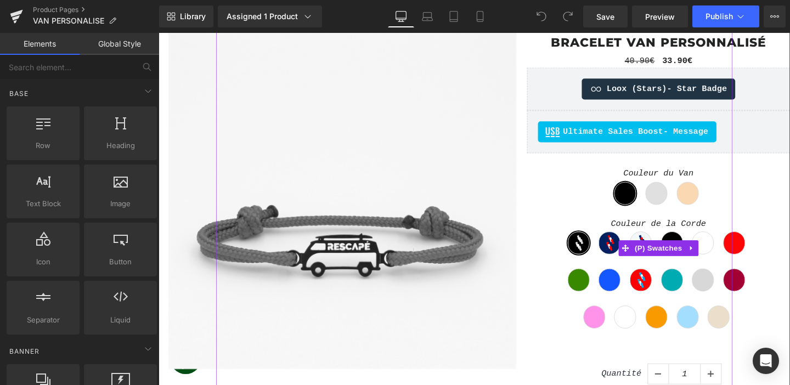
scroll to position [389, 0]
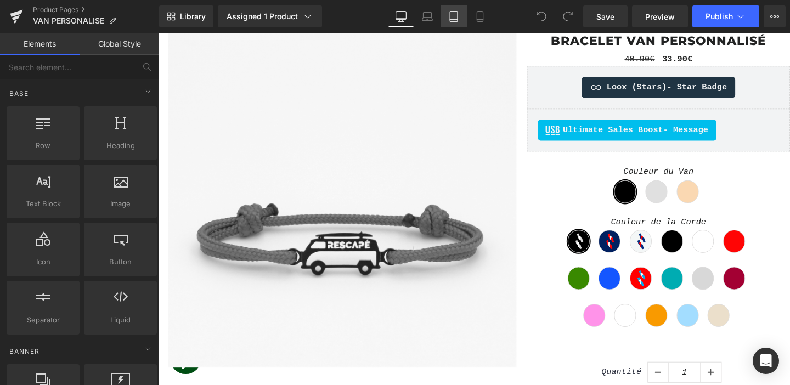
click at [456, 21] on icon at bounding box center [454, 17] width 8 height 10
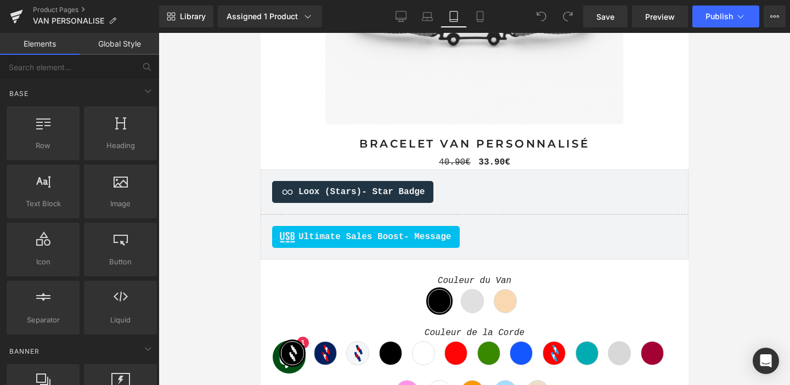
scroll to position [595, 0]
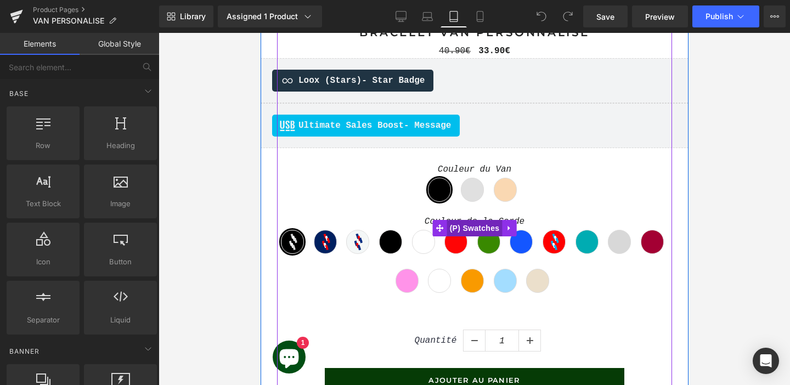
click at [472, 228] on span "(P) Swatches" at bounding box center [474, 228] width 55 height 16
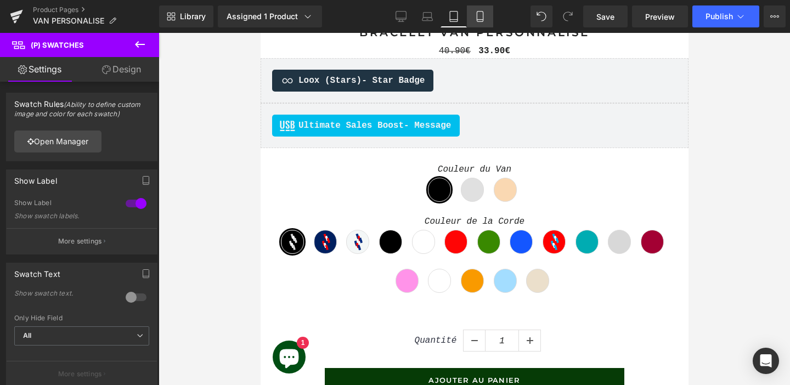
click at [479, 20] on icon at bounding box center [480, 16] width 11 height 11
type input "100"
type input "50"
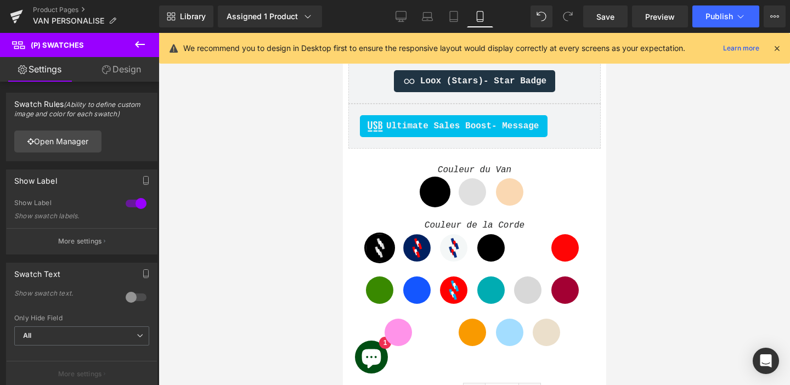
scroll to position [456, 0]
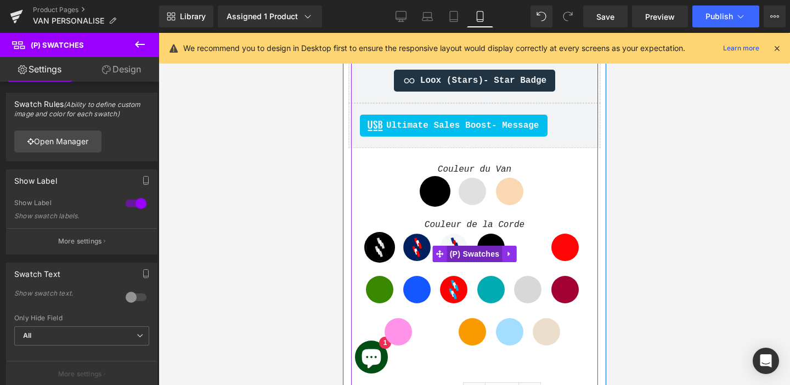
click at [467, 253] on span "(P) Swatches" at bounding box center [474, 254] width 55 height 16
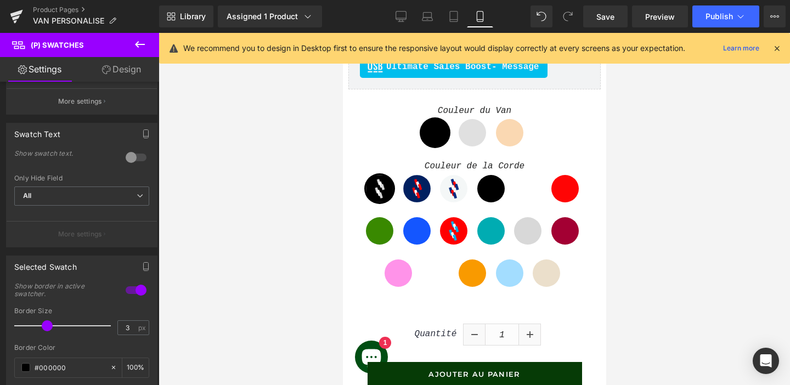
scroll to position [501, 0]
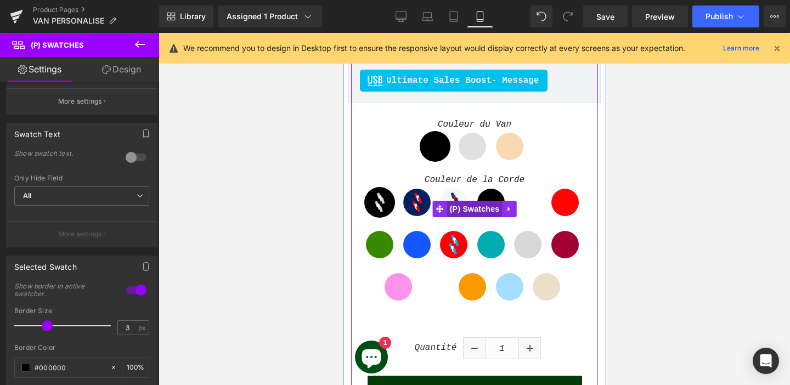
click at [473, 206] on span "(P) Swatches" at bounding box center [474, 209] width 55 height 16
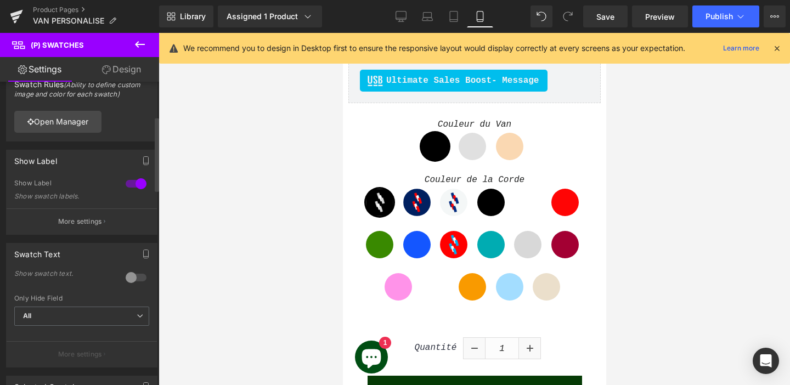
scroll to position [0, 0]
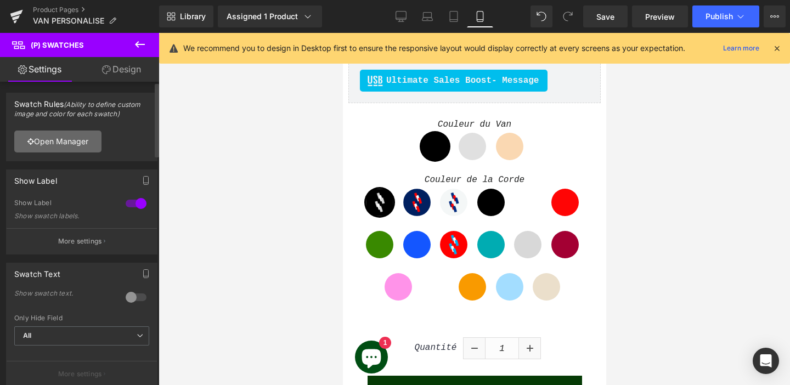
click at [81, 141] on link "Open Manager" at bounding box center [57, 142] width 87 height 22
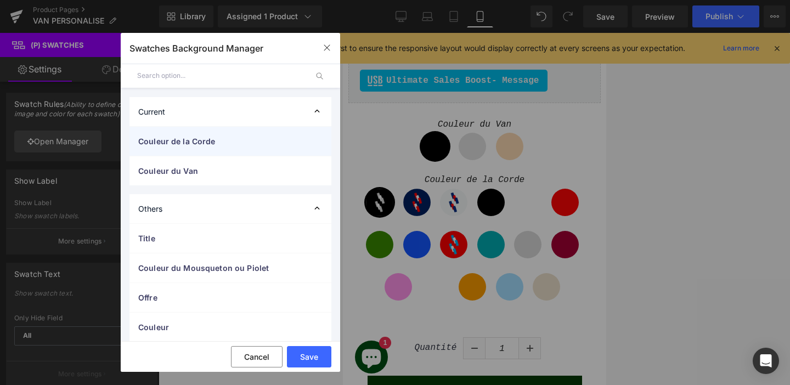
click at [182, 148] on div "Couleur de la Corde" at bounding box center [230, 141] width 202 height 29
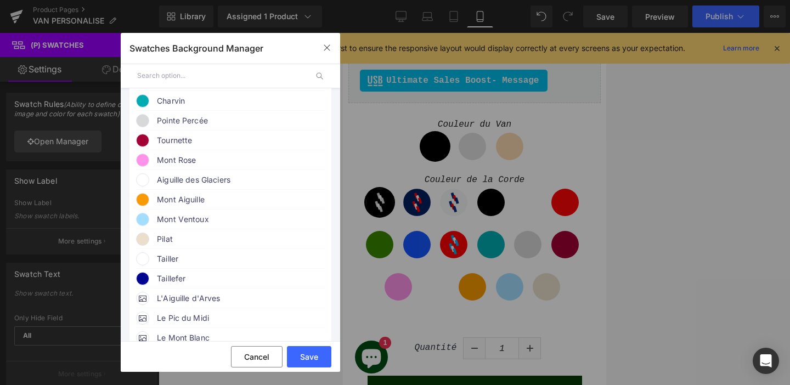
scroll to position [311, 0]
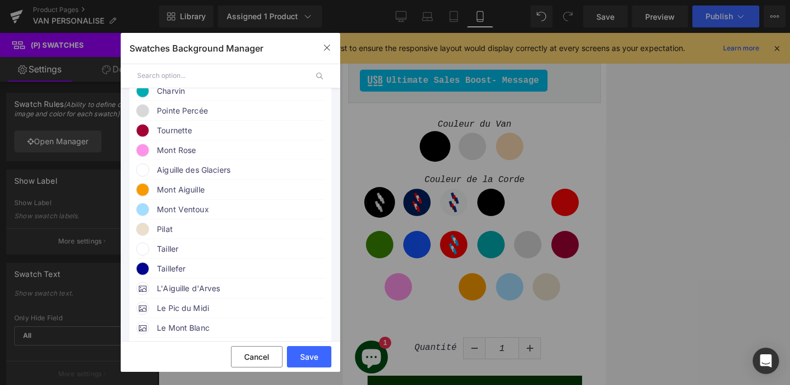
click at [144, 256] on span at bounding box center [142, 248] width 13 height 13
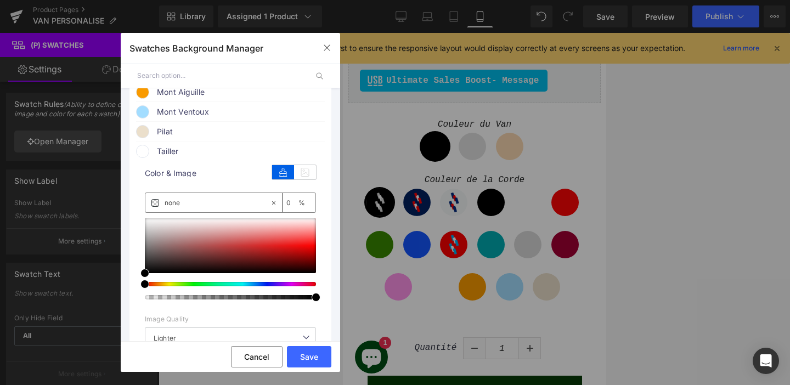
scroll to position [413, 0]
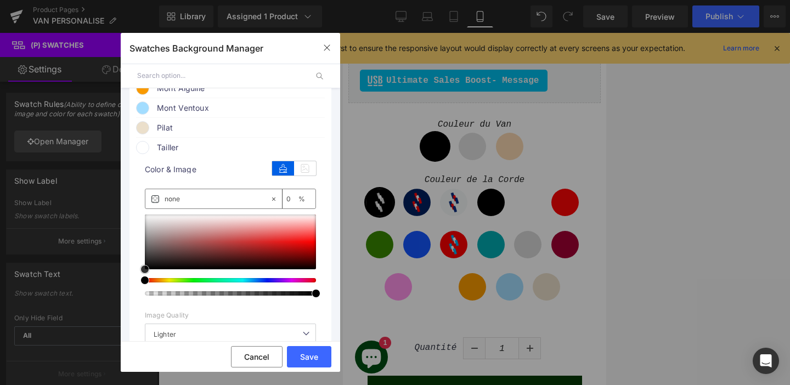
type input "#814f4f"
type input "100"
drag, startPoint x: 185, startPoint y: 256, endPoint x: 323, endPoint y: 261, distance: 138.3
click at [323, 261] on div "1 Background manual Auto Manual Image Color Type Image Image Color [GEOGRAPHIC_…" at bounding box center [230, 235] width 202 height 984
click at [189, 205] on input "#a30000" at bounding box center [217, 199] width 105 height 12
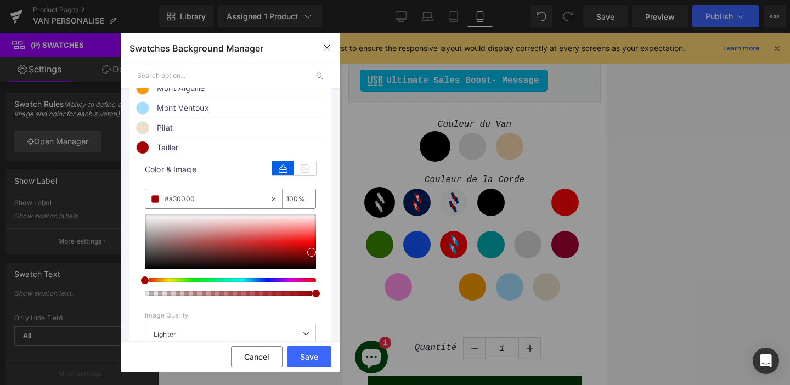
click at [189, 205] on input "#a30000" at bounding box center [217, 199] width 105 height 12
type input "#"
type input "0"
paste input "#00048e"
type input "#00048e"
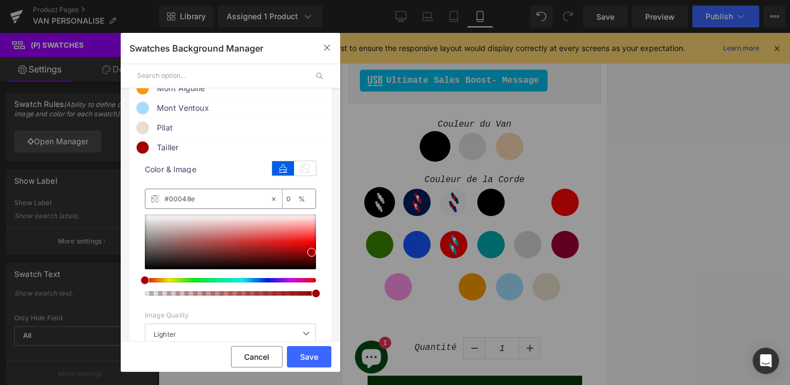
type input "100"
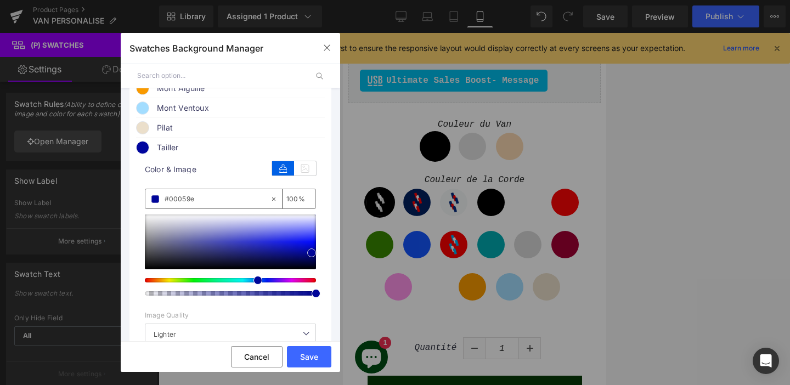
type input "#000599"
click at [312, 257] on span at bounding box center [311, 252] width 9 height 9
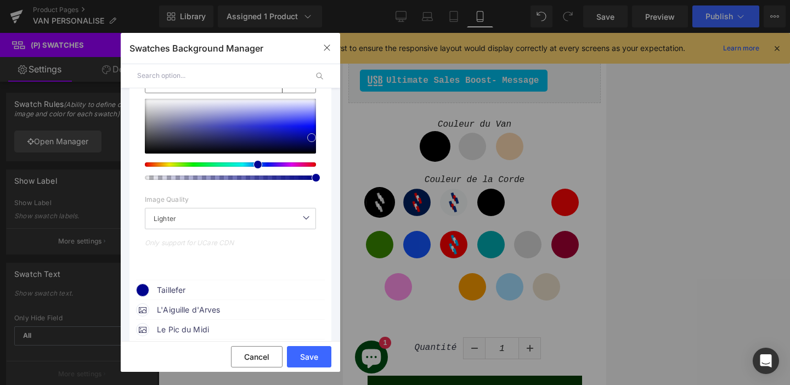
scroll to position [334, 0]
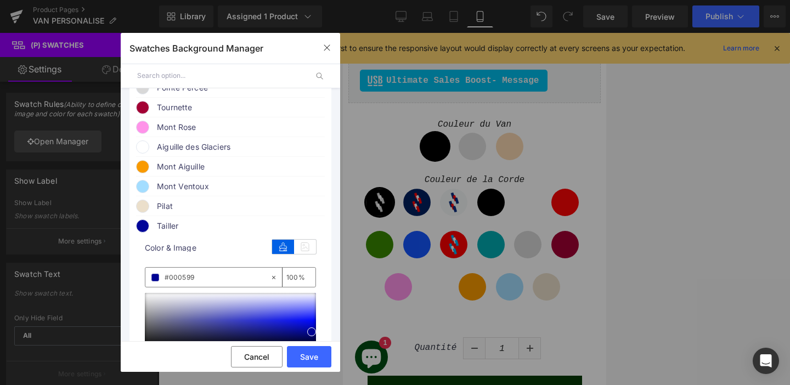
click at [178, 231] on span "Tailler" at bounding box center [240, 225] width 167 height 13
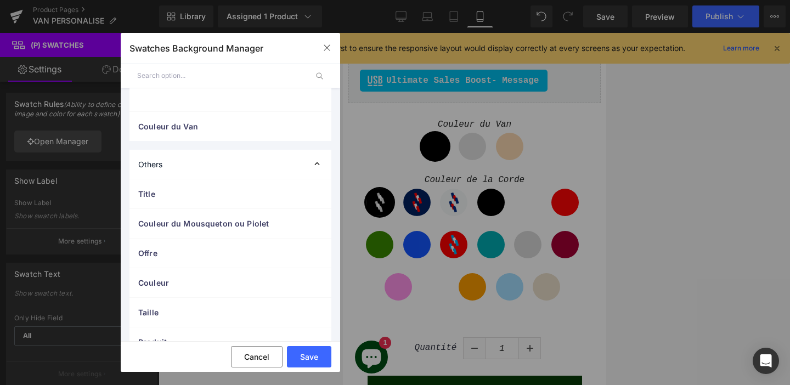
scroll to position [832, 0]
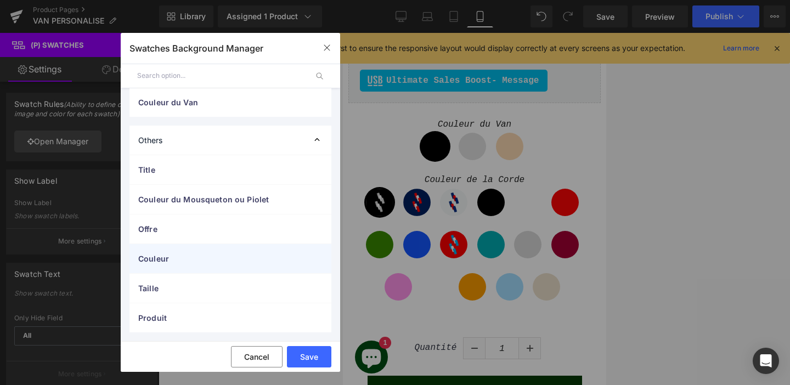
click at [175, 262] on span "Couleur" at bounding box center [219, 259] width 162 height 12
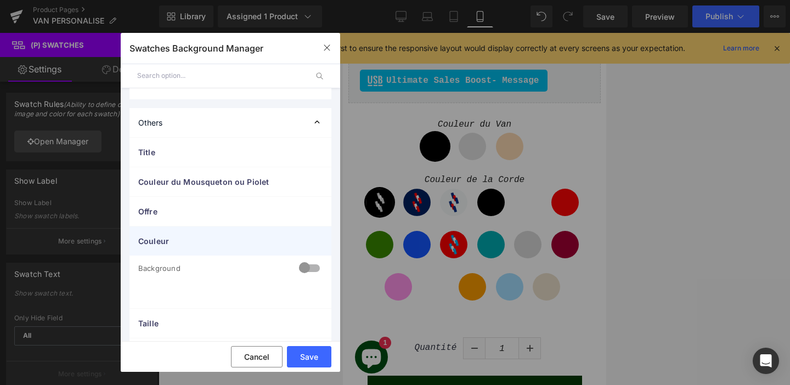
scroll to position [884, 0]
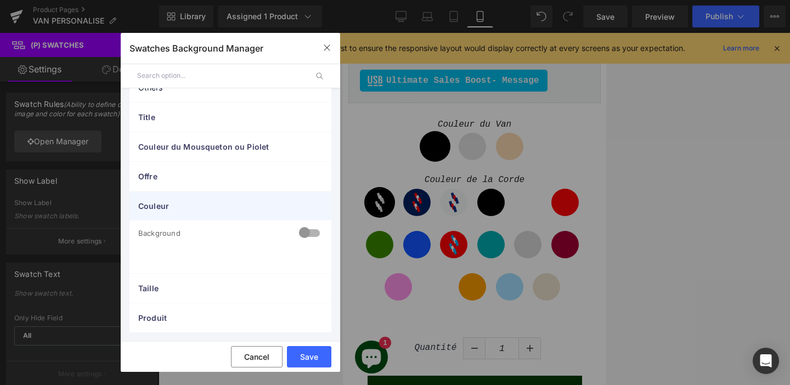
click at [161, 206] on span "Couleur" at bounding box center [219, 206] width 162 height 12
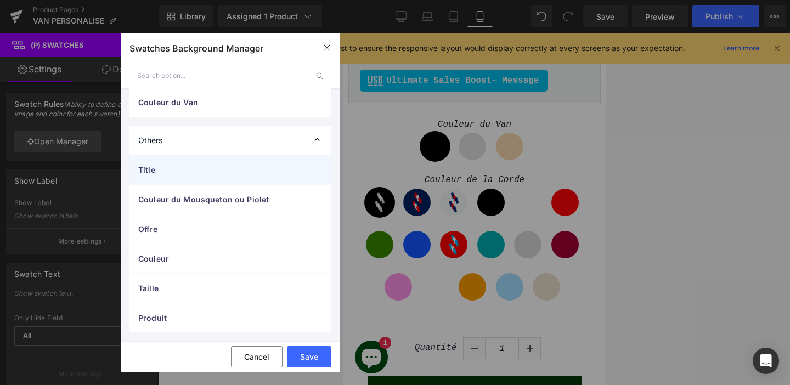
click at [162, 165] on span "Title" at bounding box center [219, 170] width 162 height 12
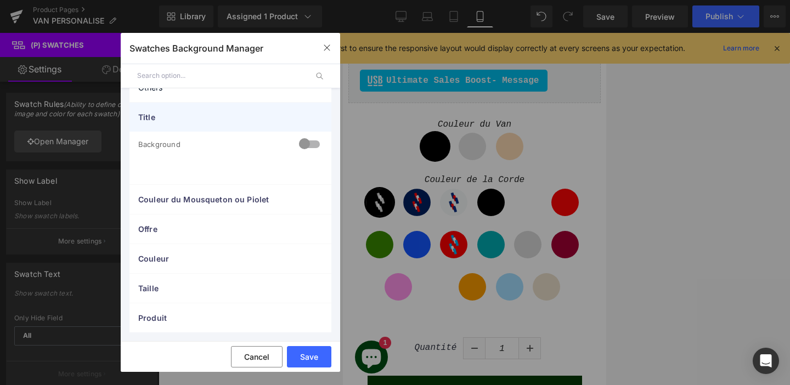
click at [155, 116] on span "Title" at bounding box center [219, 117] width 162 height 12
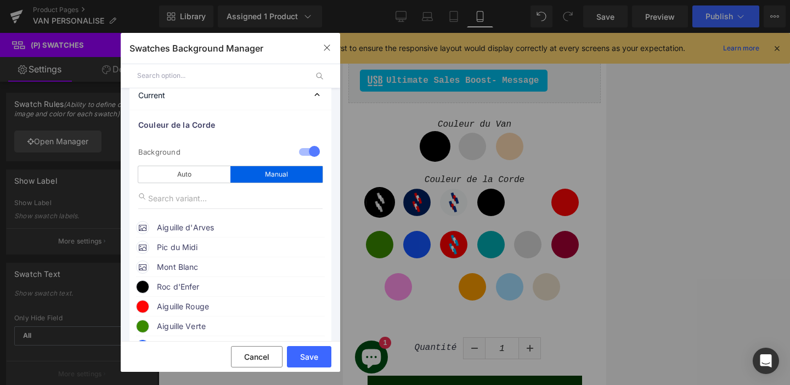
scroll to position [0, 0]
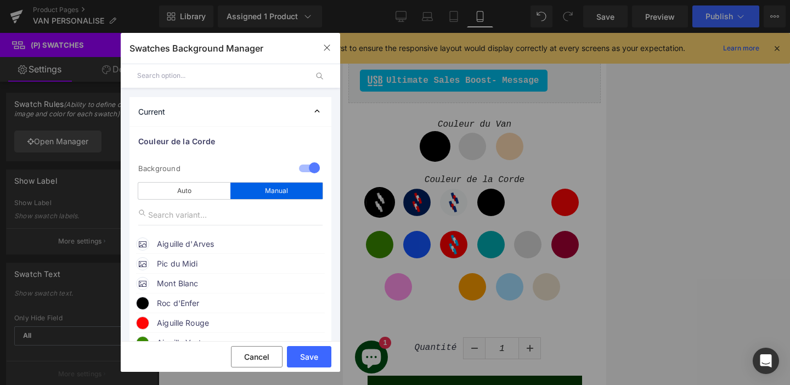
click at [211, 109] on div "Current" at bounding box center [230, 111] width 202 height 29
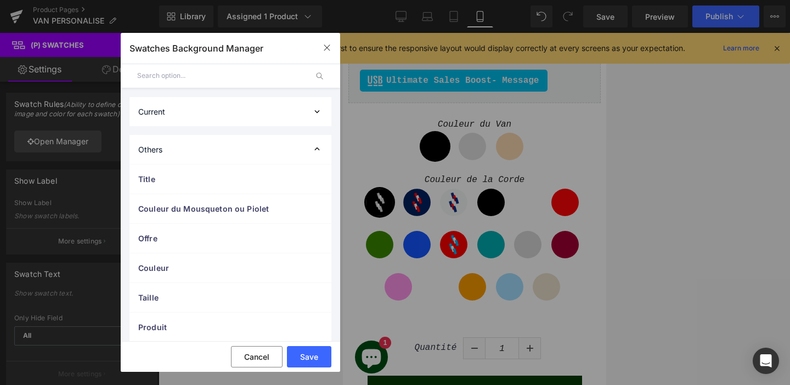
click at [211, 109] on div "Current" at bounding box center [230, 111] width 202 height 29
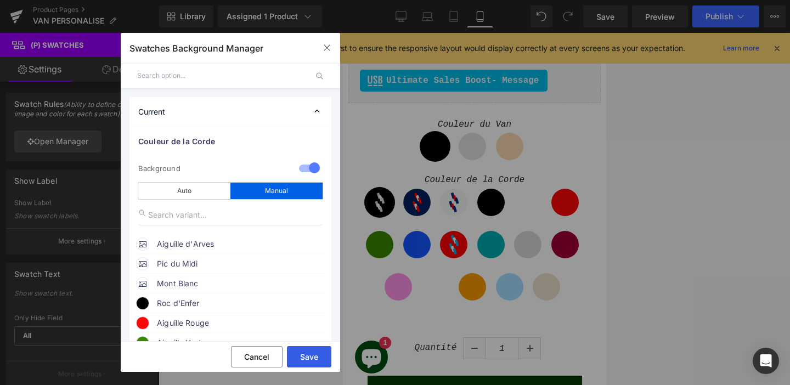
click at [315, 353] on button "Save" at bounding box center [309, 356] width 44 height 21
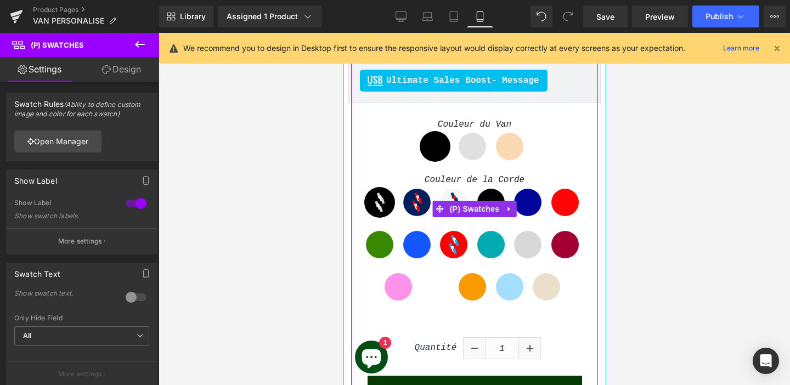
click at [530, 200] on span "Tailler" at bounding box center [526, 202] width 27 height 27
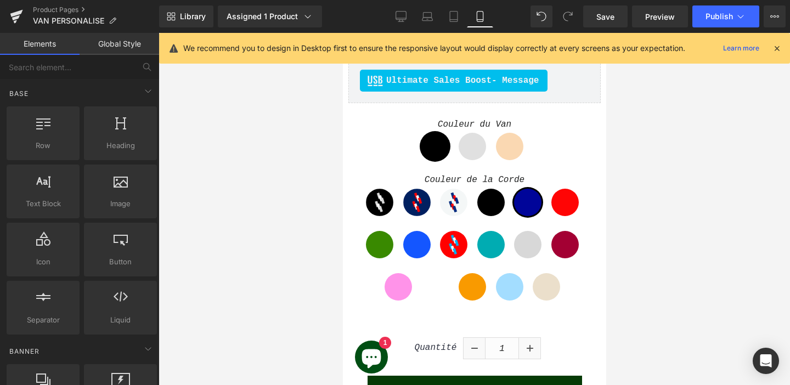
click at [296, 217] on div at bounding box center [474, 209] width 631 height 352
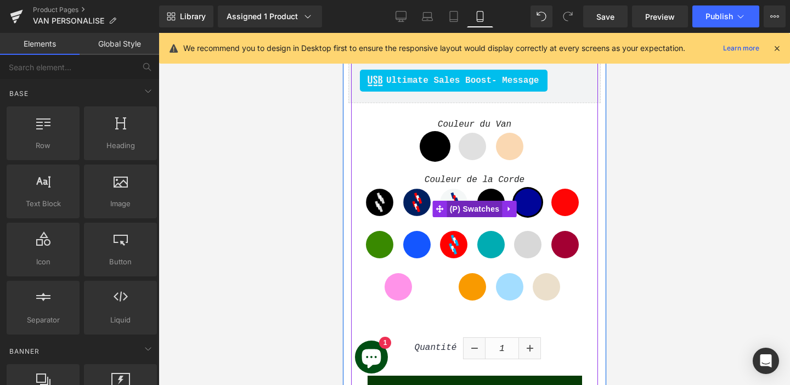
click at [465, 203] on span "(P) Swatches" at bounding box center [474, 209] width 55 height 16
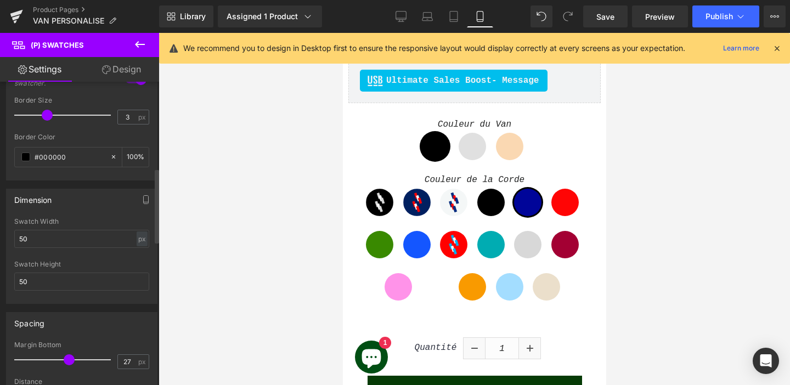
scroll to position [351, 0]
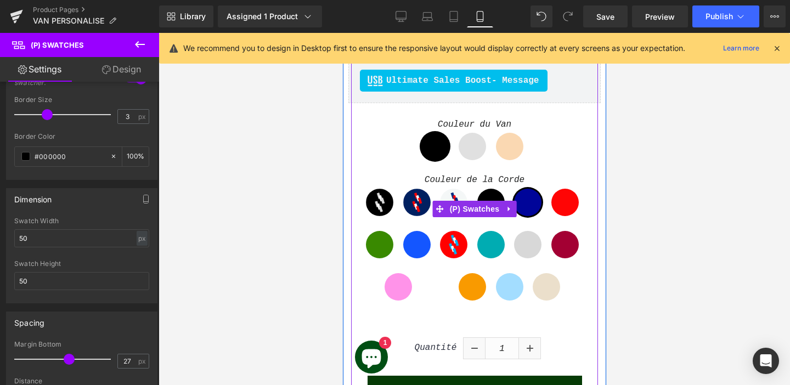
click at [437, 284] on span "Aiguille des Glaciers" at bounding box center [434, 286] width 27 height 27
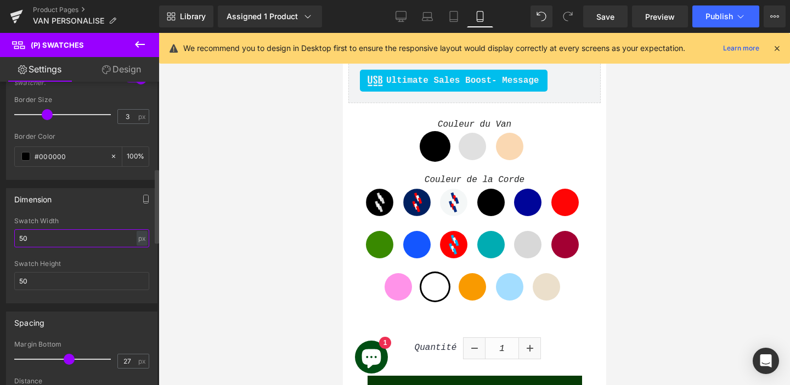
click at [58, 234] on input "50" at bounding box center [81, 238] width 135 height 18
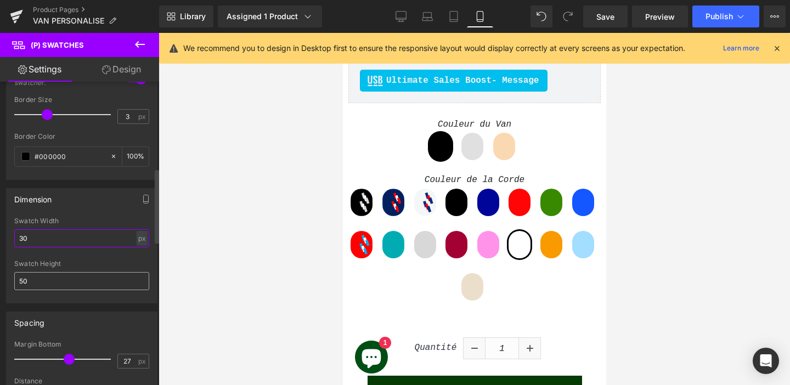
type input "30"
click at [41, 278] on input "50" at bounding box center [81, 281] width 135 height 18
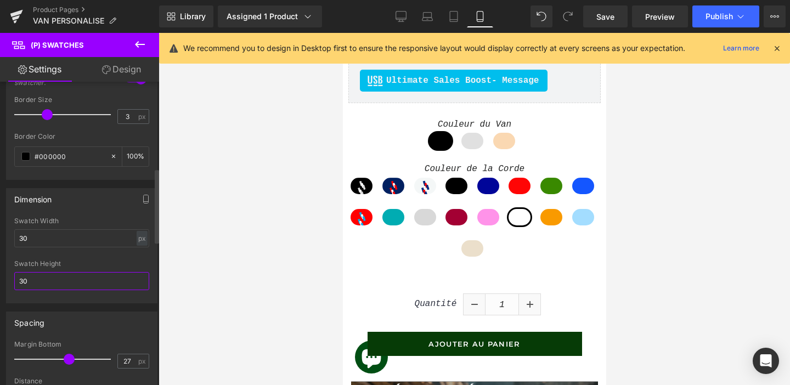
type input "30"
type input "3"
click at [43, 116] on span at bounding box center [47, 114] width 11 height 11
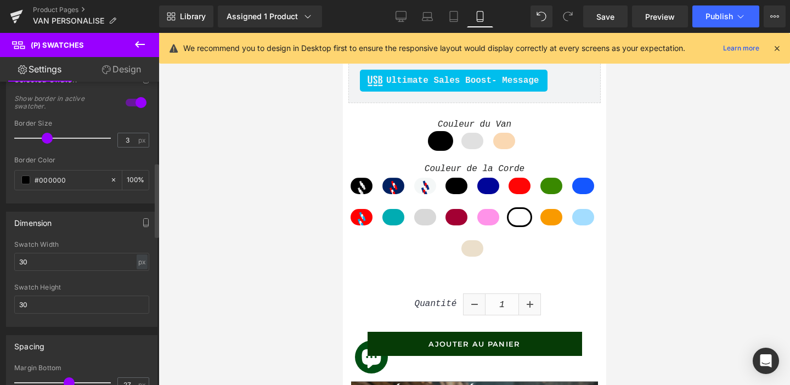
scroll to position [307, 0]
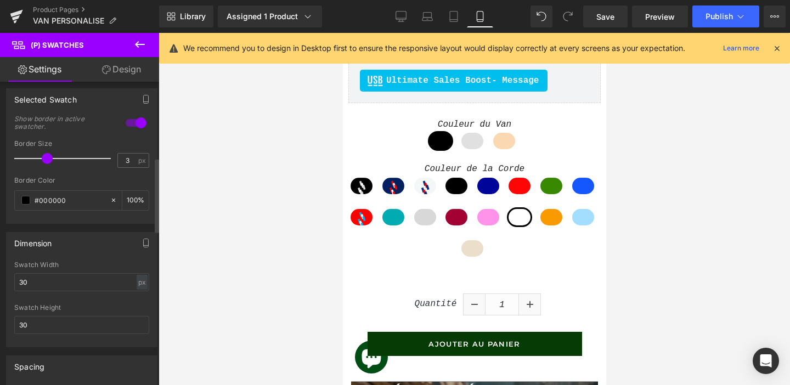
click at [132, 125] on div at bounding box center [136, 123] width 26 height 18
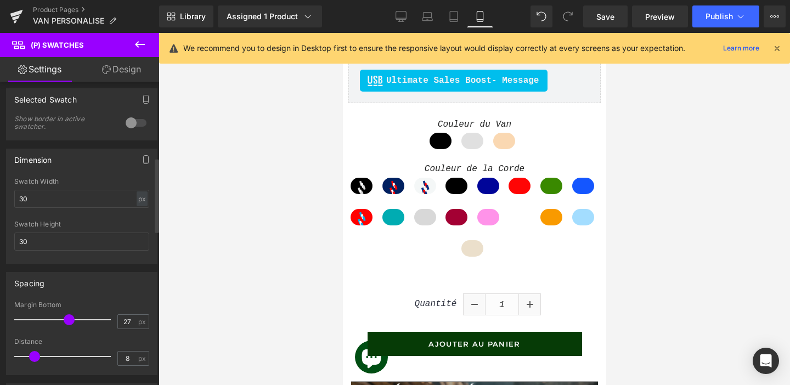
click at [132, 125] on div at bounding box center [136, 123] width 26 height 18
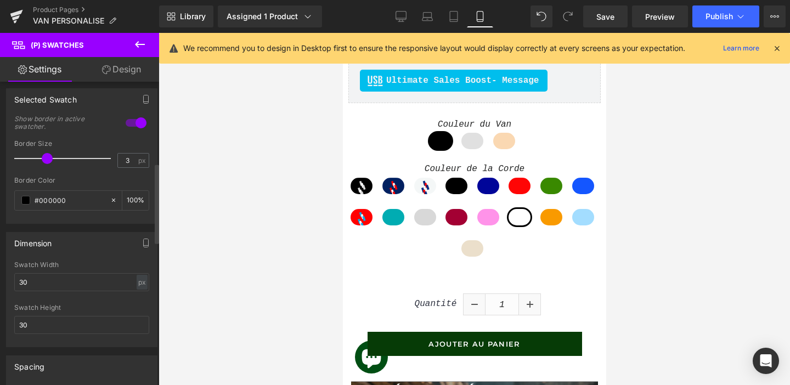
click at [132, 125] on div at bounding box center [136, 123] width 26 height 18
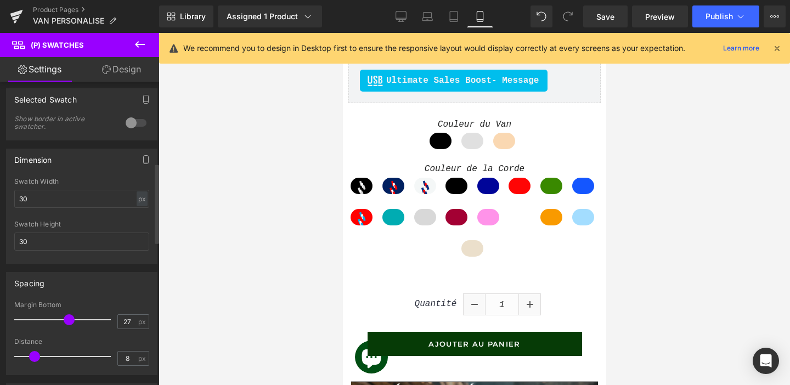
click at [132, 125] on div at bounding box center [136, 123] width 26 height 18
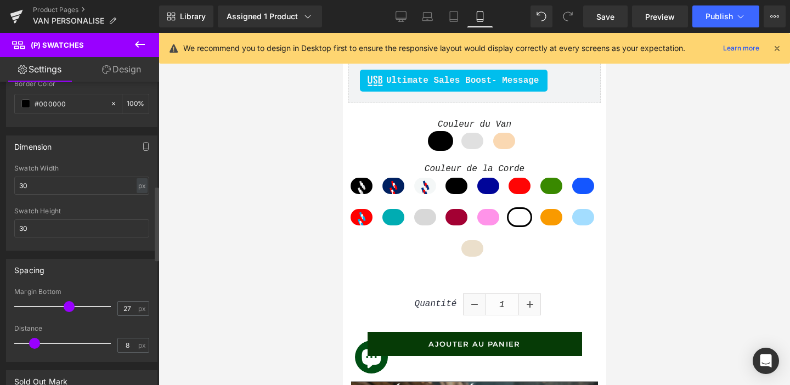
scroll to position [447, 0]
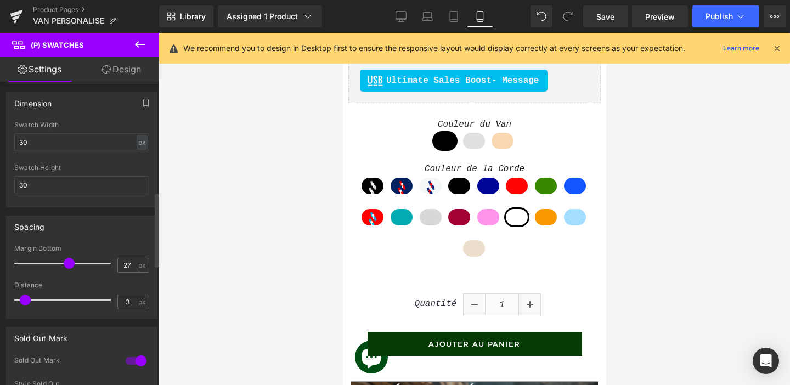
type input "2"
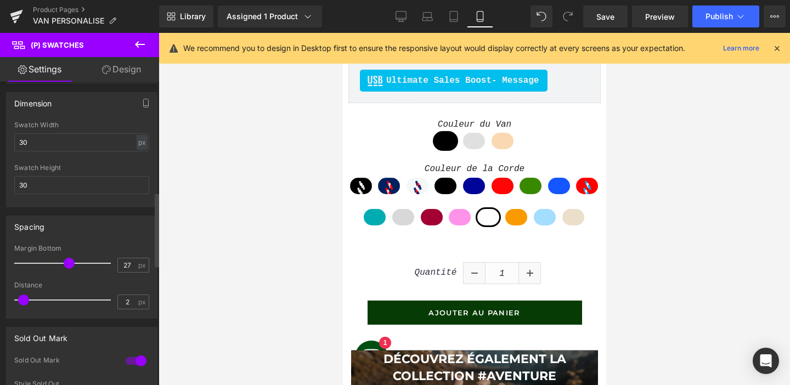
drag, startPoint x: 30, startPoint y: 297, endPoint x: 20, endPoint y: 298, distance: 10.5
click at [20, 298] on span at bounding box center [23, 300] width 11 height 11
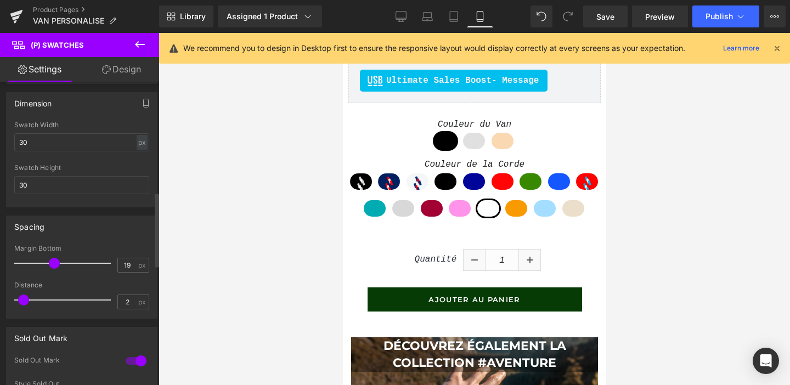
type input "20"
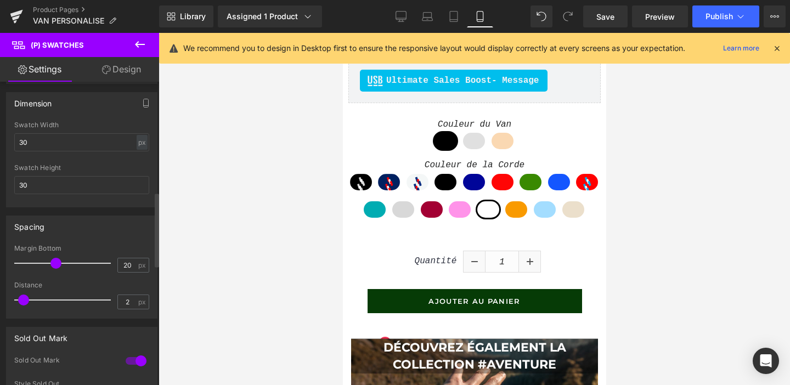
drag, startPoint x: 68, startPoint y: 264, endPoint x: 56, endPoint y: 267, distance: 12.5
click at [56, 267] on span at bounding box center [55, 263] width 11 height 11
click at [38, 181] on input "30" at bounding box center [81, 185] width 135 height 18
click at [618, 15] on link "Save" at bounding box center [605, 16] width 44 height 22
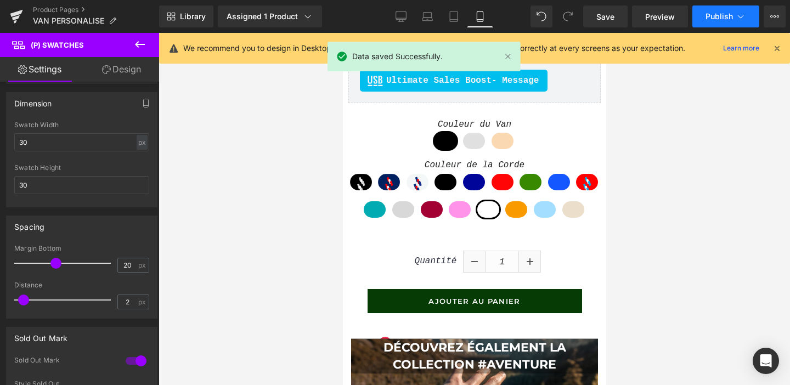
click at [711, 23] on button "Publish" at bounding box center [725, 16] width 67 height 22
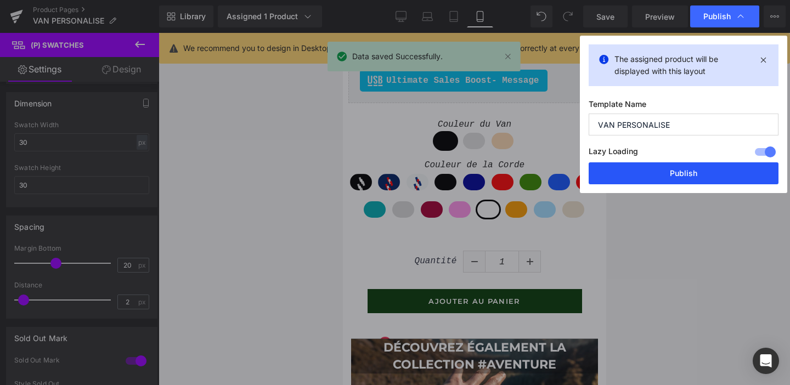
click at [696, 175] on button "Publish" at bounding box center [684, 173] width 190 height 22
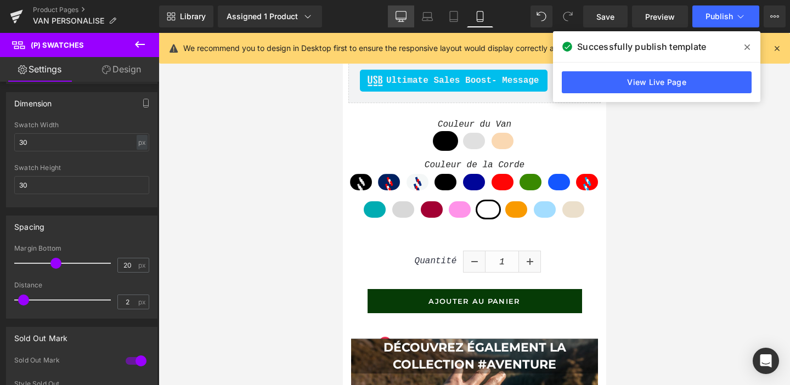
click at [403, 16] on icon at bounding box center [401, 16] width 11 height 11
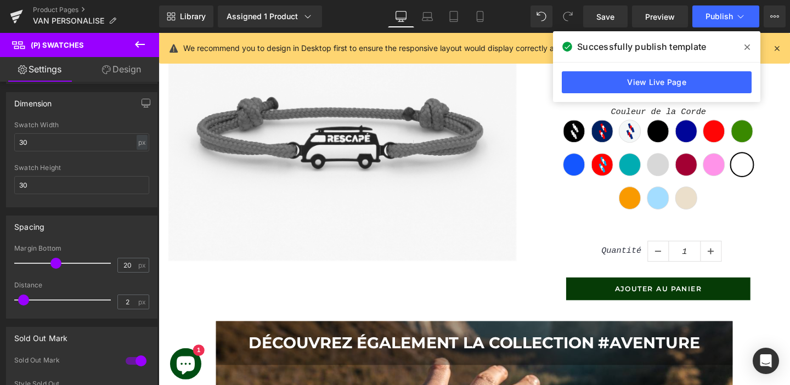
type input "2"
type input "100"
type input "5"
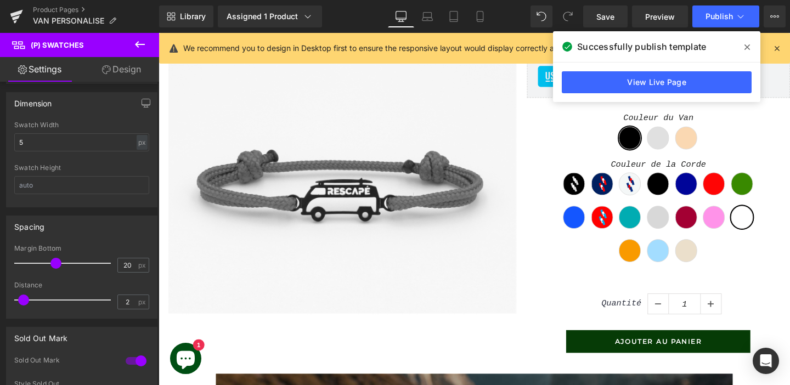
scroll to position [444, 0]
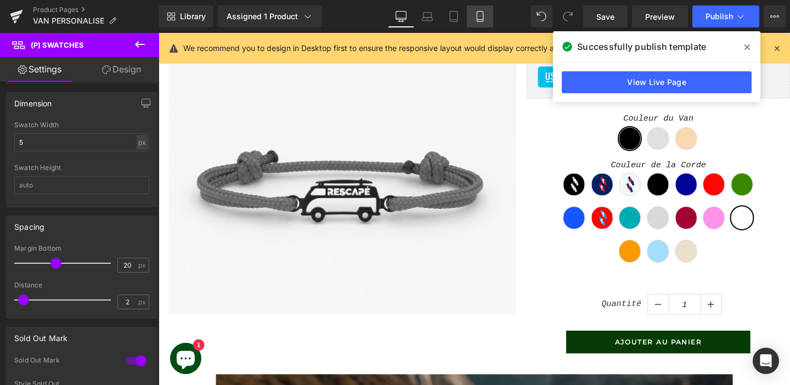
click at [478, 16] on icon at bounding box center [480, 16] width 11 height 11
type input "3"
type input "100"
type input "30"
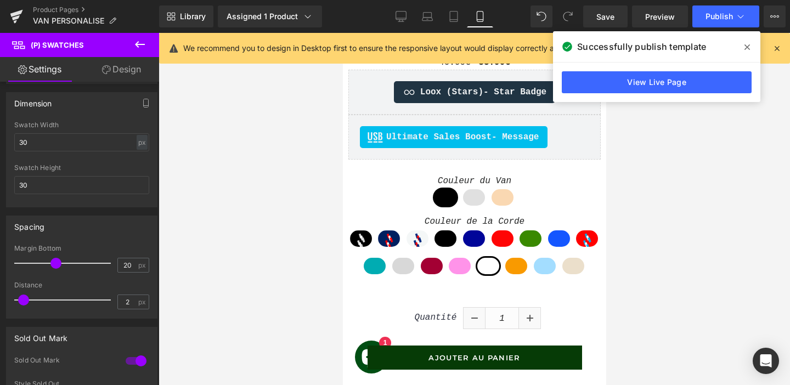
scroll to position [501, 0]
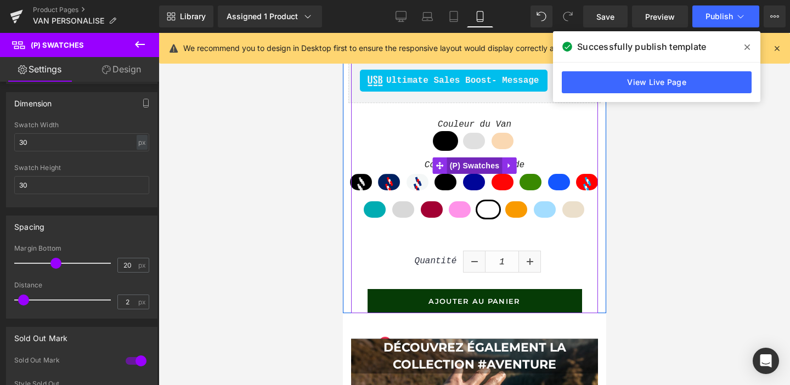
click at [468, 169] on span "(P) Swatches" at bounding box center [474, 165] width 55 height 16
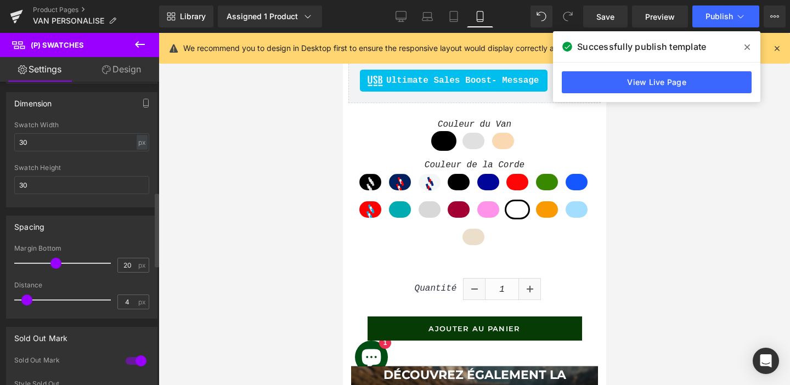
type input "5"
click at [28, 299] on span at bounding box center [29, 300] width 11 height 11
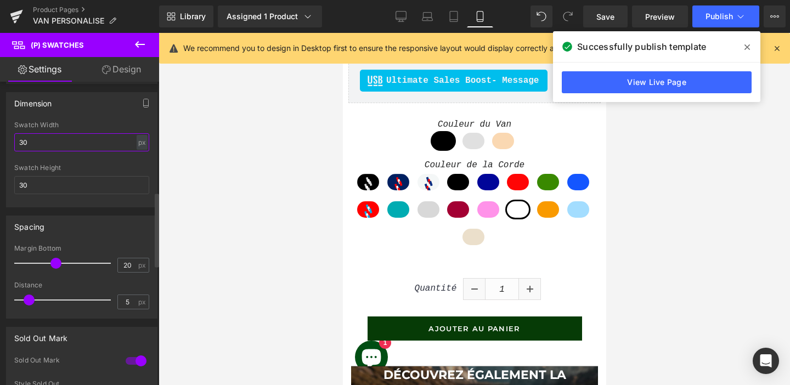
click at [40, 142] on input "30" at bounding box center [81, 142] width 135 height 18
type input "0"
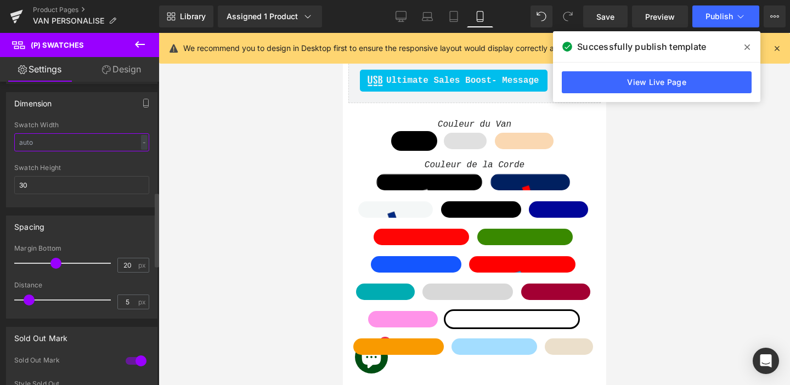
type input "1"
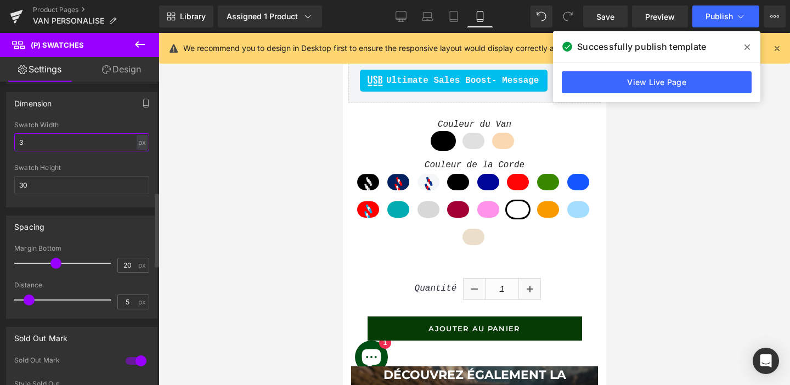
type input "30"
click at [25, 177] on input "30" at bounding box center [81, 185] width 135 height 18
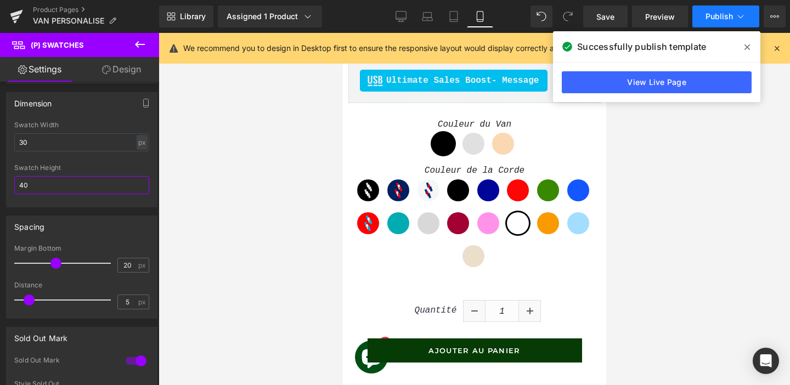
type input "40"
click at [710, 21] on button "Publish" at bounding box center [725, 16] width 67 height 22
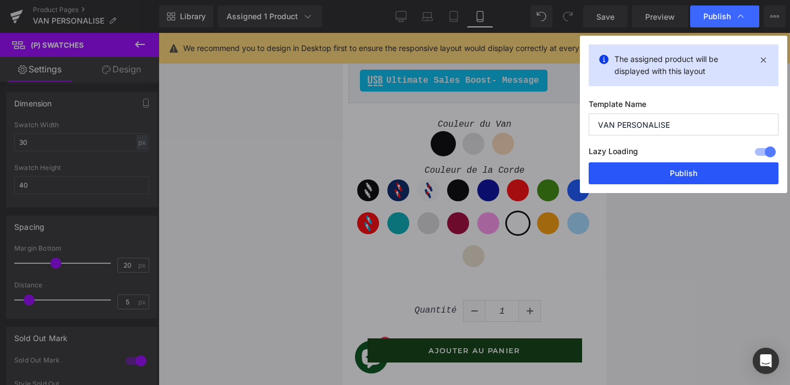
click at [671, 169] on button "Publish" at bounding box center [684, 173] width 190 height 22
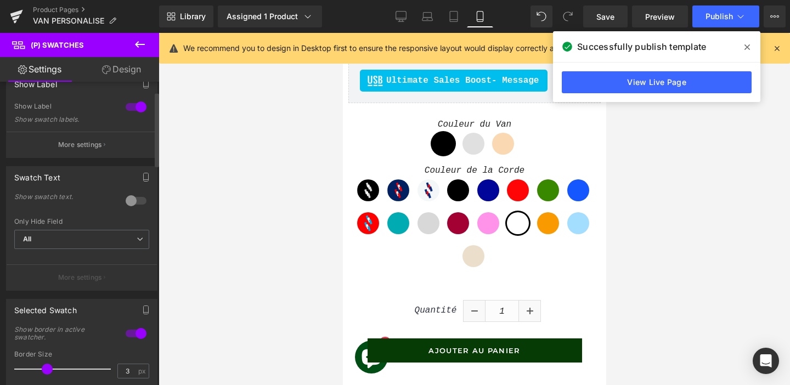
scroll to position [0, 0]
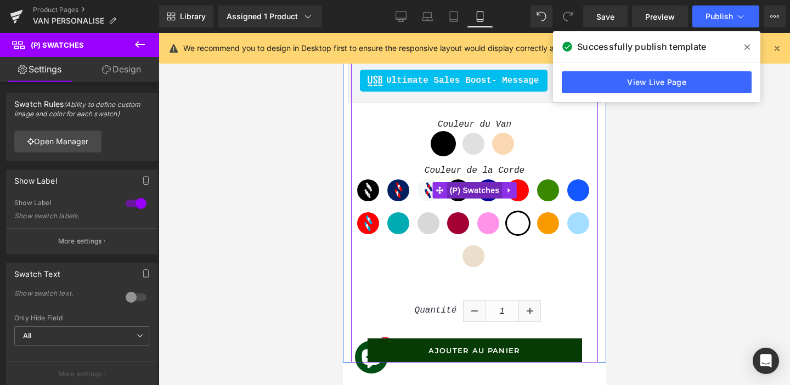
click at [463, 193] on span "(P) Swatches" at bounding box center [474, 190] width 55 height 16
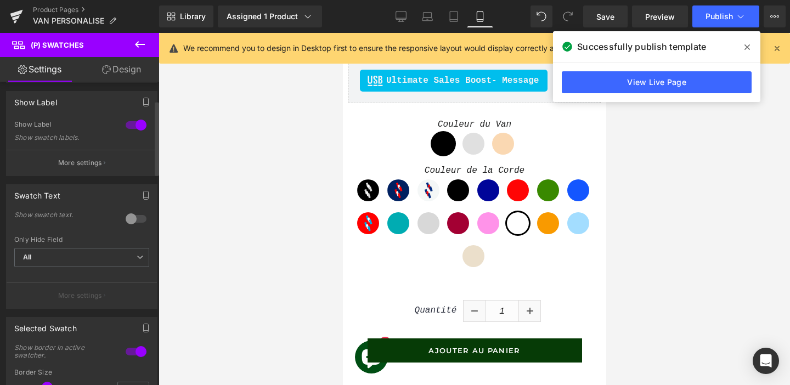
scroll to position [75, 0]
click at [69, 263] on span "All" at bounding box center [81, 261] width 135 height 19
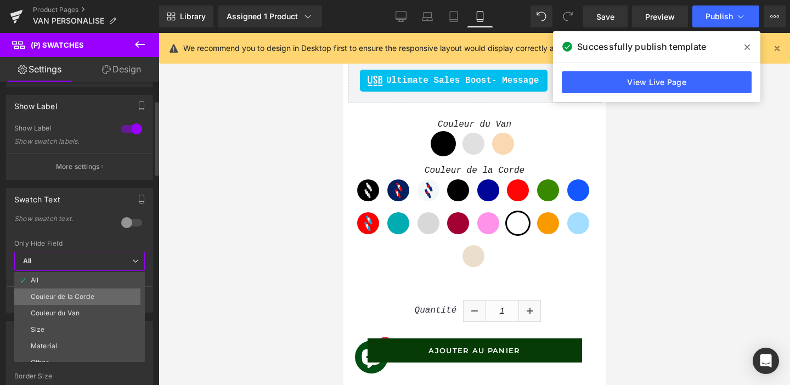
scroll to position [9, 0]
click at [67, 265] on span "All" at bounding box center [79, 261] width 131 height 19
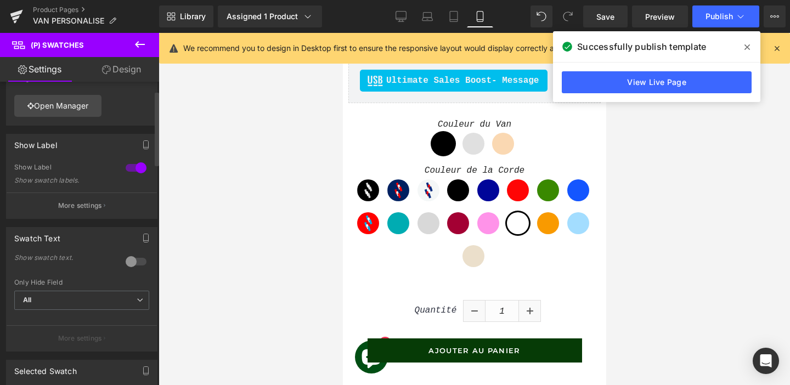
scroll to position [0, 0]
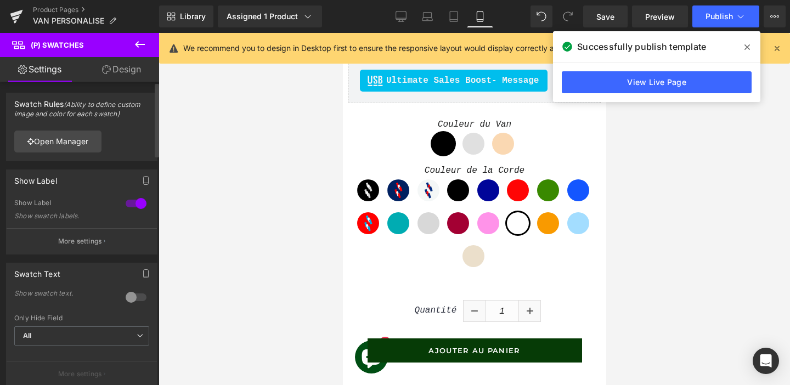
click at [3, 198] on div "Show Label 1 Show Label Show swatch labels. More settings" at bounding box center [82, 207] width 164 height 93
click at [129, 79] on link "Design" at bounding box center [122, 69] width 80 height 25
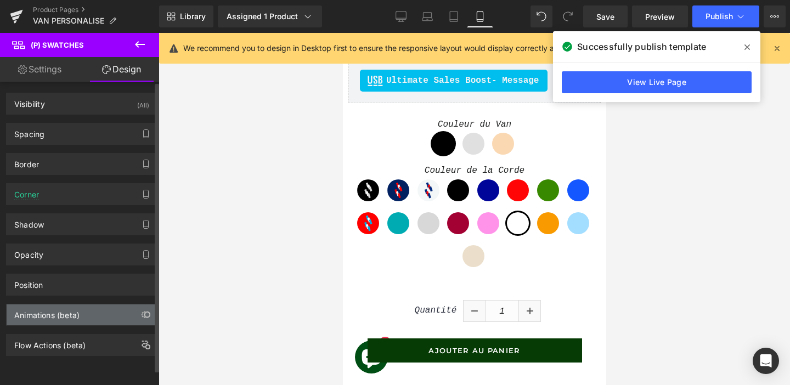
scroll to position [2, 0]
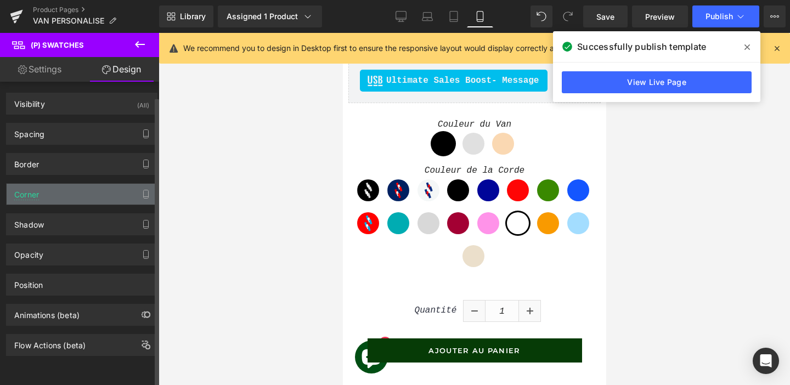
click at [94, 188] on div "Corner" at bounding box center [82, 194] width 150 height 21
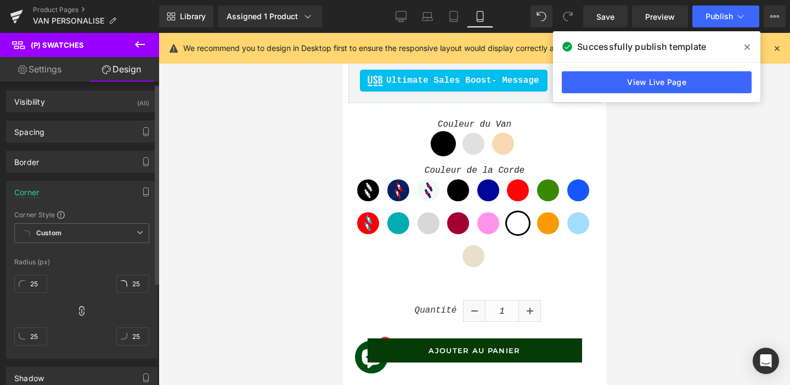
scroll to position [27, 0]
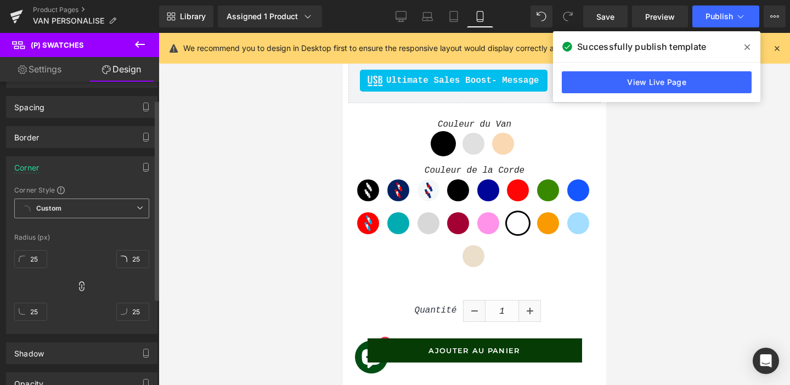
click at [104, 214] on span "Custom Setup Global Style" at bounding box center [81, 209] width 135 height 20
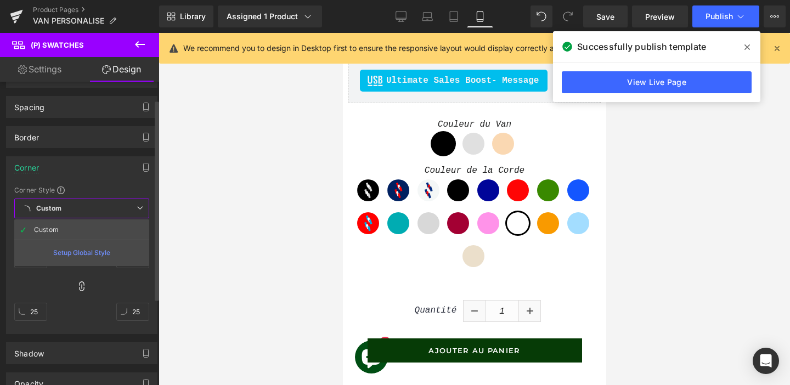
click at [103, 209] on span "Custom Setup Global Style" at bounding box center [81, 209] width 135 height 20
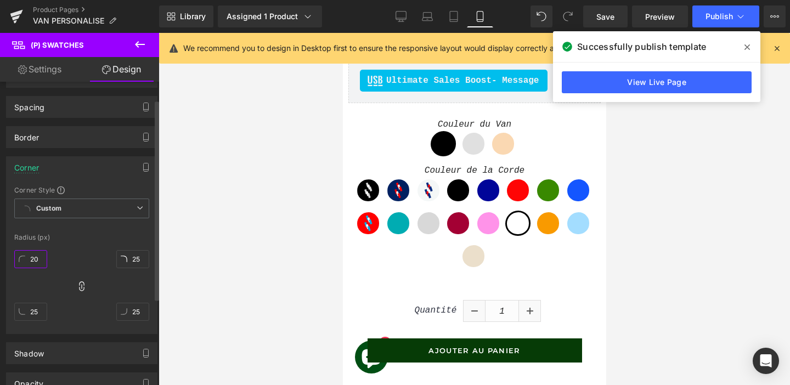
type input "19"
drag, startPoint x: 35, startPoint y: 259, endPoint x: 35, endPoint y: 266, distance: 6.1
click at [35, 266] on input "19" at bounding box center [30, 259] width 33 height 18
type input "19"
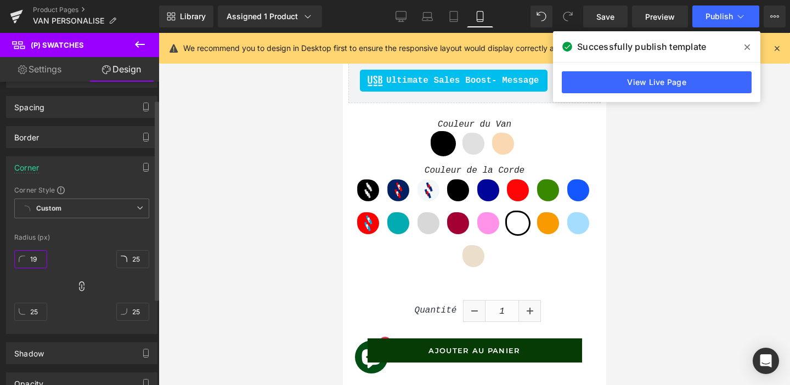
type input "19"
click at [82, 287] on icon at bounding box center [81, 286] width 11 height 11
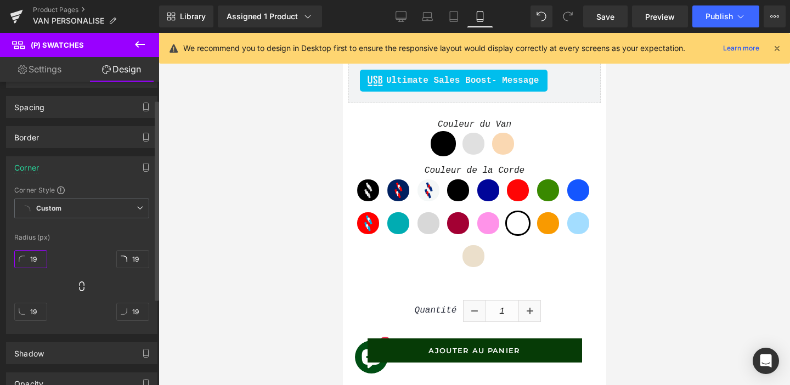
click at [46, 258] on input "19" at bounding box center [30, 259] width 33 height 18
type input "25"
click at [84, 250] on div "25px 25 19px 19 19px 19 19px 19" at bounding box center [81, 290] width 135 height 88
click at [76, 291] on icon at bounding box center [81, 286] width 11 height 11
type input "25"
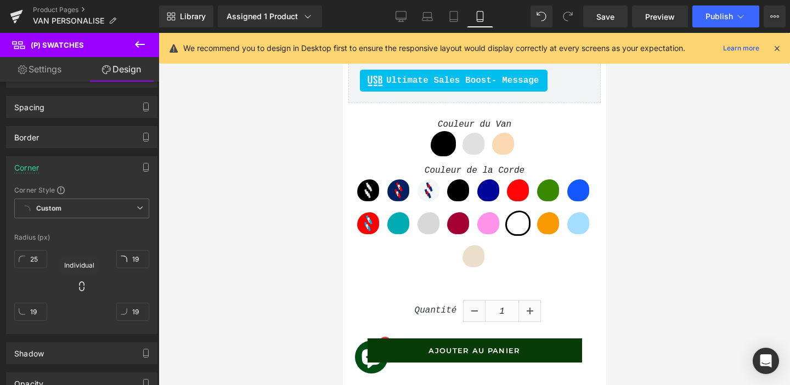
type input "25"
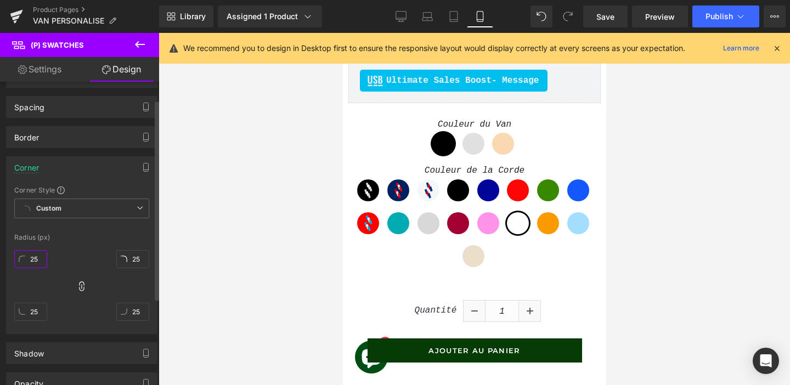
click at [43, 259] on input "25" at bounding box center [30, 259] width 33 height 18
type input "0"
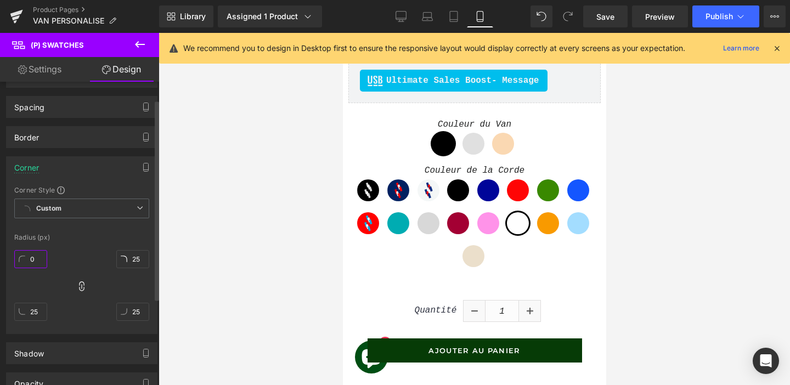
type input "0"
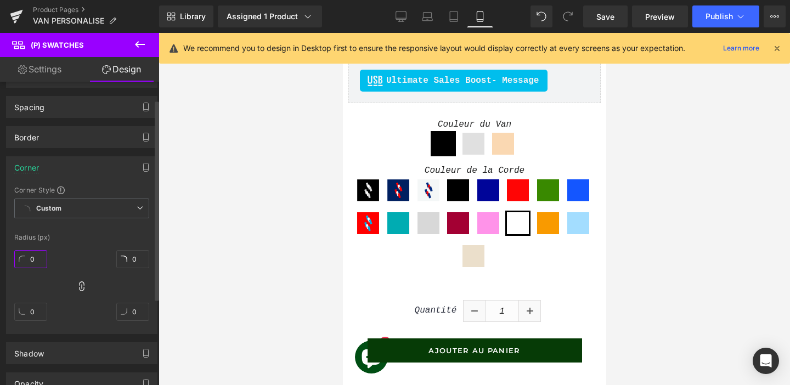
click at [40, 258] on input "0" at bounding box center [30, 259] width 33 height 18
type input "50"
type input "5"
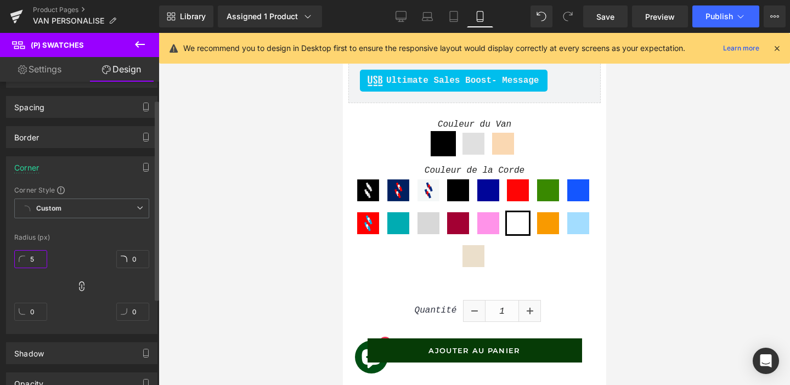
type input "5"
type input "50"
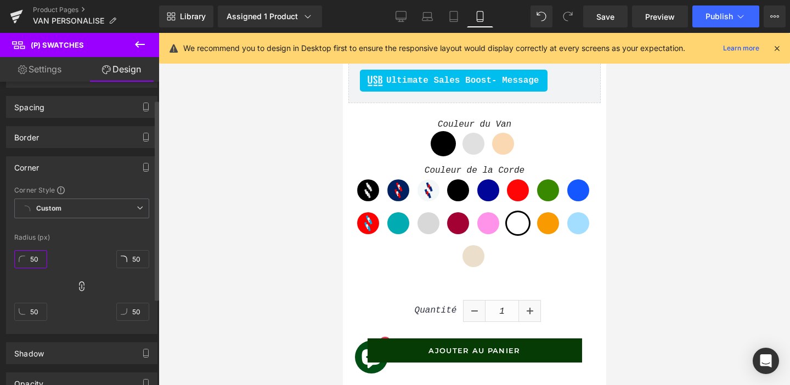
type input "50"
click at [80, 255] on div "50px 50 50px 50 50px 50 50px 50" at bounding box center [81, 290] width 135 height 88
click at [59, 66] on link "Settings" at bounding box center [40, 69] width 80 height 25
type input "100"
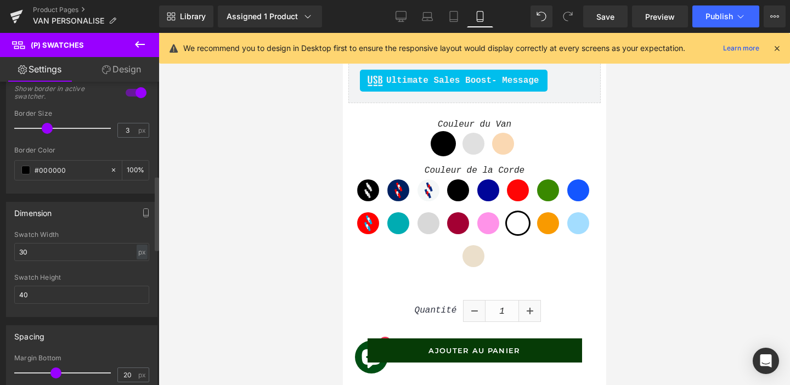
scroll to position [383, 0]
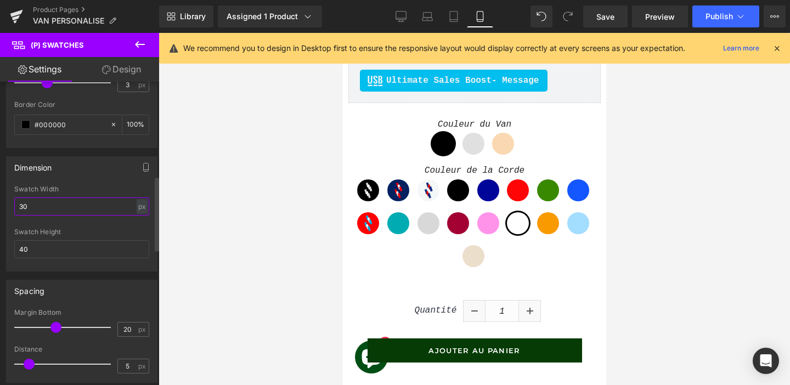
click at [36, 202] on input "30" at bounding box center [81, 206] width 135 height 18
type input "3"
type input "20"
click at [36, 250] on input "40" at bounding box center [81, 249] width 135 height 18
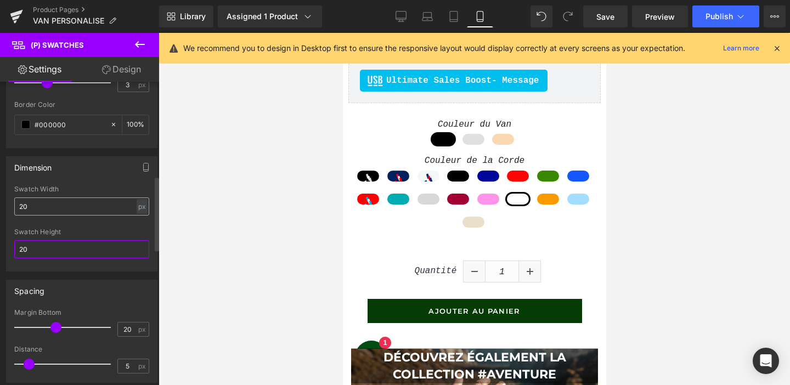
type input "20"
click at [35, 207] on input "20" at bounding box center [81, 206] width 135 height 18
type input "2"
type input "3"
type input "1"
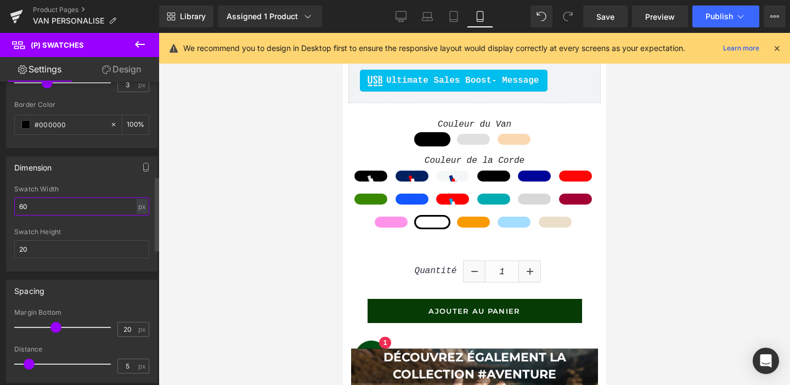
type input "6"
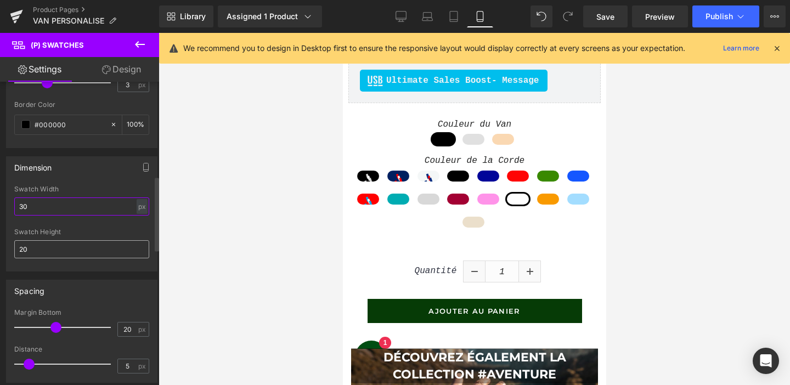
type input "30"
click at [30, 244] on input "20" at bounding box center [81, 249] width 135 height 18
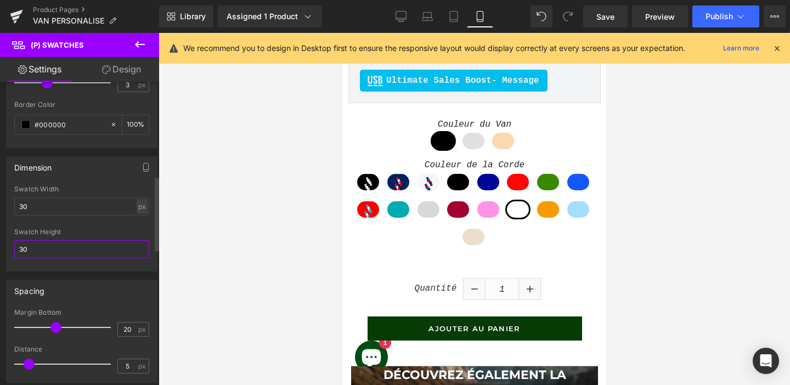
type input "3"
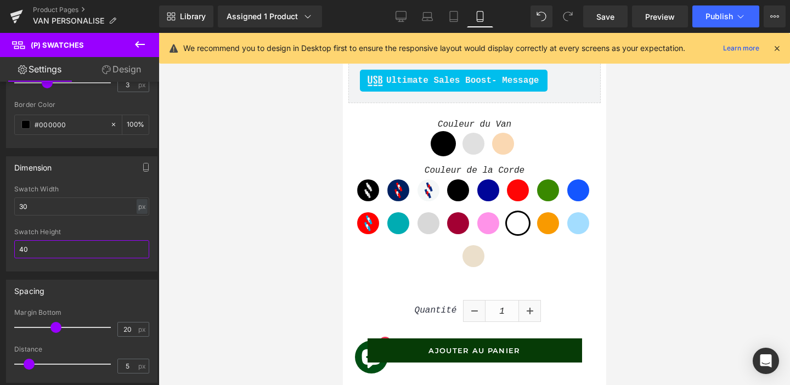
type input "40"
click at [112, 74] on link "Design" at bounding box center [122, 69] width 80 height 25
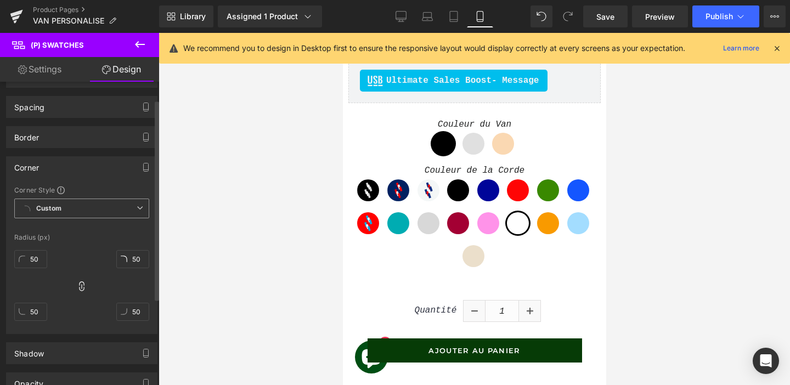
click at [81, 201] on span "Custom Setup Global Style" at bounding box center [81, 209] width 135 height 20
click at [84, 184] on div "Corner Corner Style Custom Custom Setup Global Style Custom Setup Global Style …" at bounding box center [81, 245] width 151 height 178
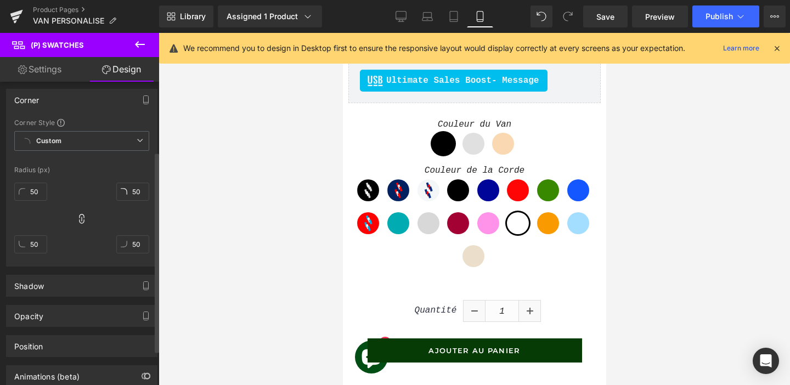
scroll to position [158, 0]
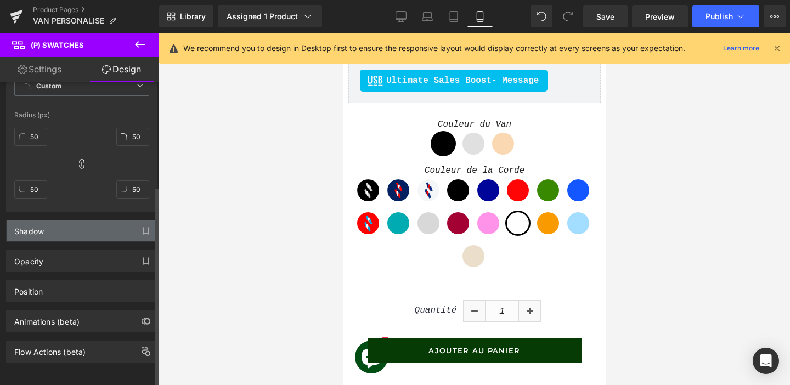
click at [55, 221] on div "Shadow" at bounding box center [82, 231] width 150 height 21
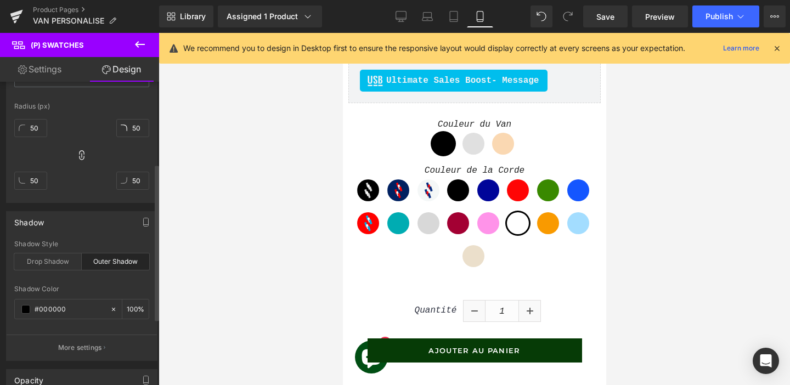
click at [50, 222] on div "Shadow" at bounding box center [82, 222] width 150 height 21
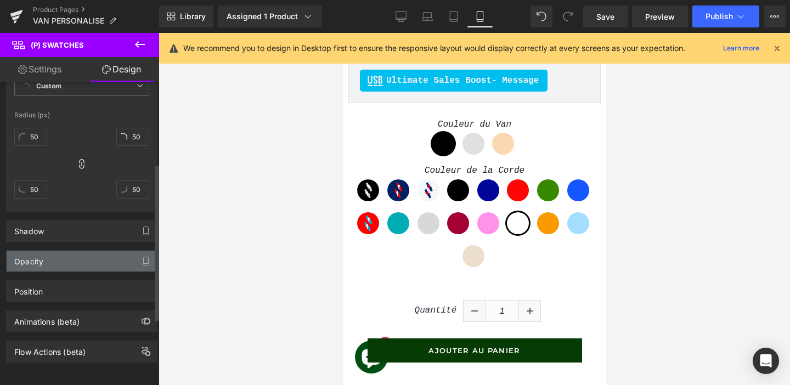
click at [45, 255] on div "Opacity" at bounding box center [82, 261] width 150 height 21
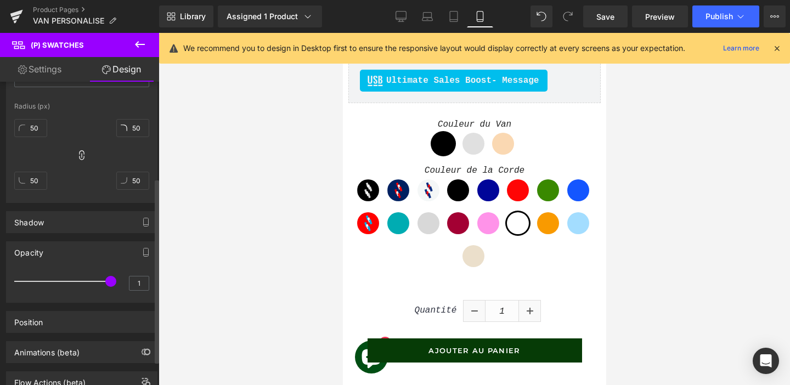
click at [45, 255] on div "Opacity" at bounding box center [82, 252] width 150 height 21
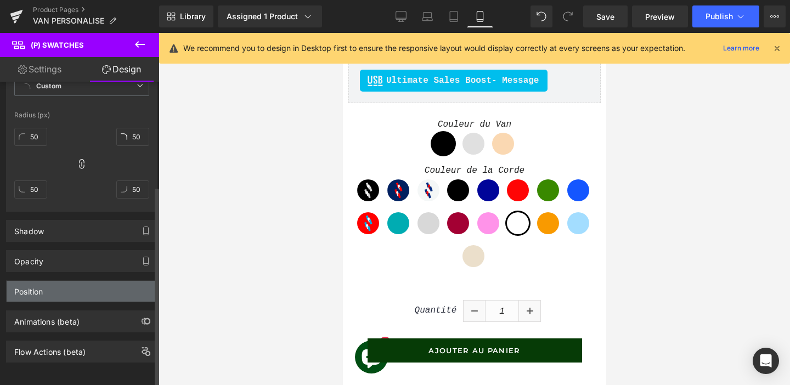
click at [41, 283] on div "Position" at bounding box center [28, 288] width 29 height 15
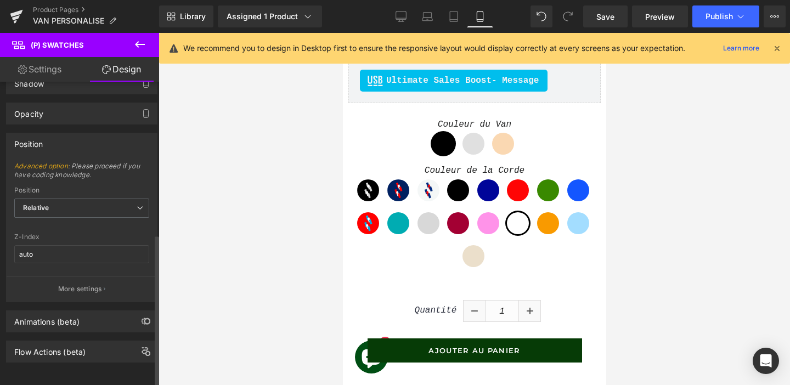
click at [57, 138] on div "Position" at bounding box center [82, 143] width 150 height 21
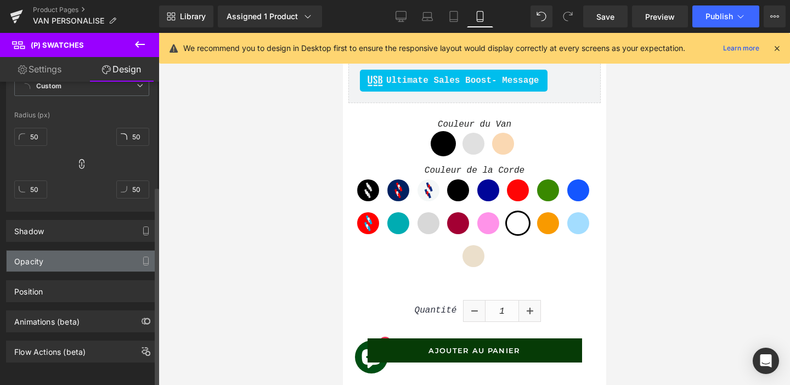
scroll to position [0, 0]
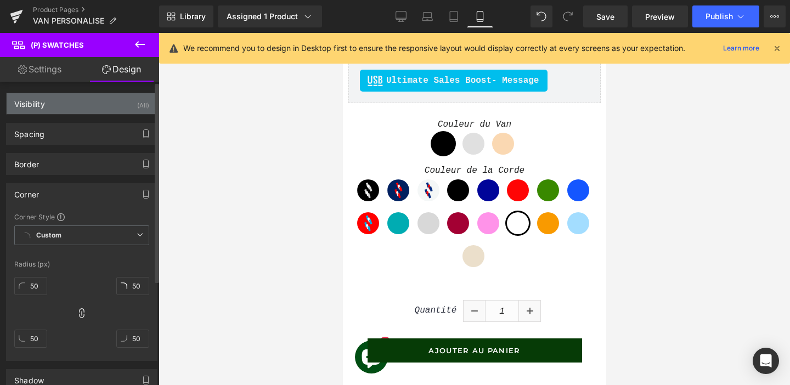
click at [99, 103] on div "Visibility (All)" at bounding box center [82, 103] width 150 height 21
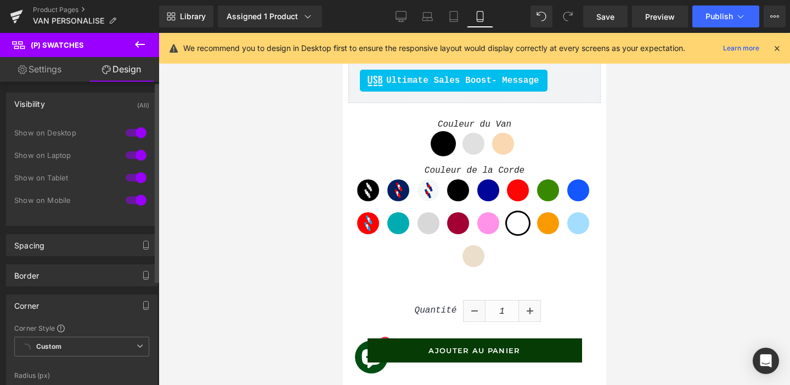
click at [99, 103] on div "Visibility (All)" at bounding box center [82, 103] width 150 height 21
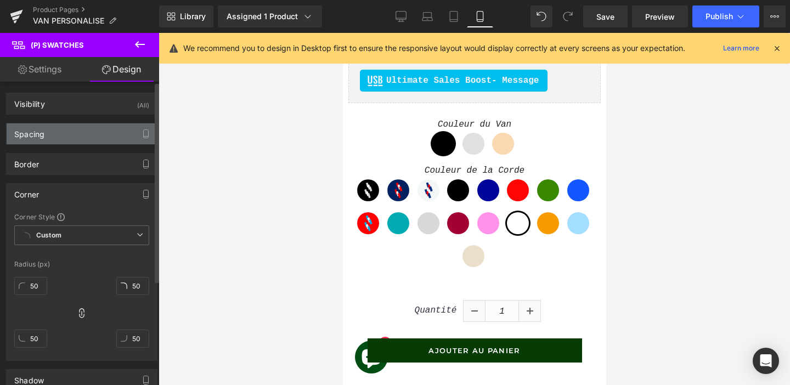
click at [83, 140] on div "Spacing" at bounding box center [82, 133] width 150 height 21
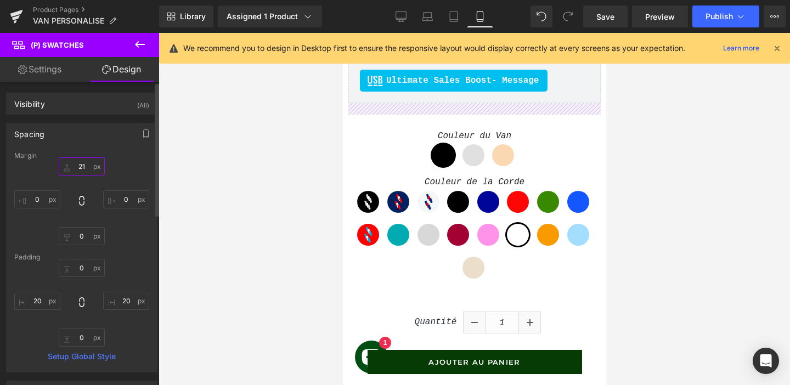
click at [63, 166] on input "21" at bounding box center [82, 166] width 46 height 18
click at [79, 162] on input "21" at bounding box center [82, 166] width 46 height 18
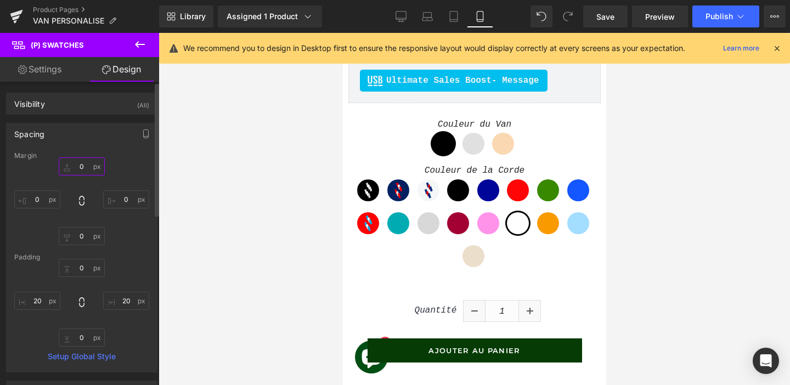
type input "0"
click at [31, 221] on div "0 0 0px 0 0px 0 0px 0" at bounding box center [81, 201] width 135 height 88
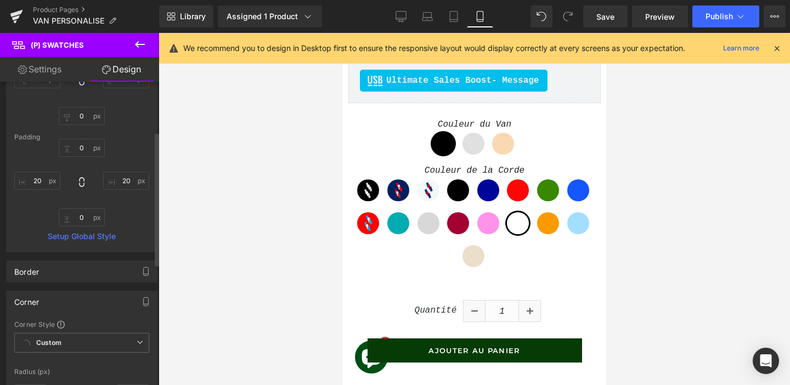
scroll to position [122, 0]
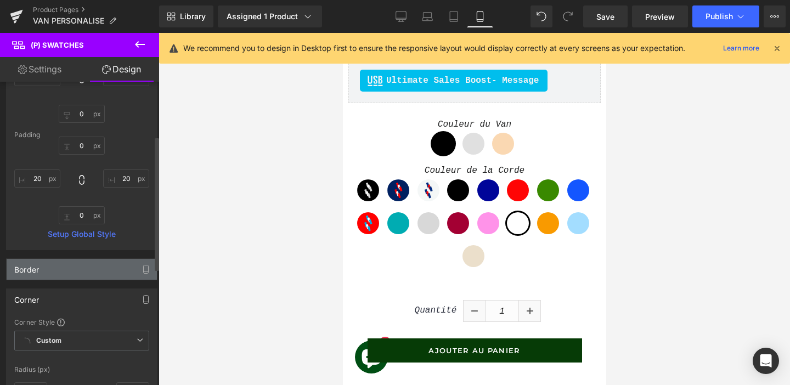
click at [30, 270] on div "Border" at bounding box center [26, 266] width 25 height 15
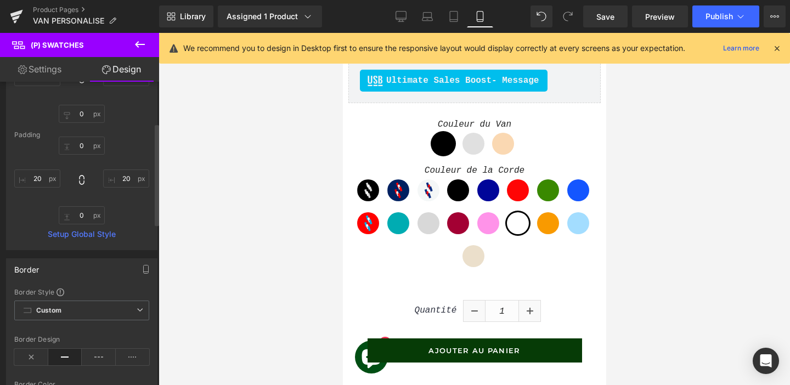
scroll to position [184, 0]
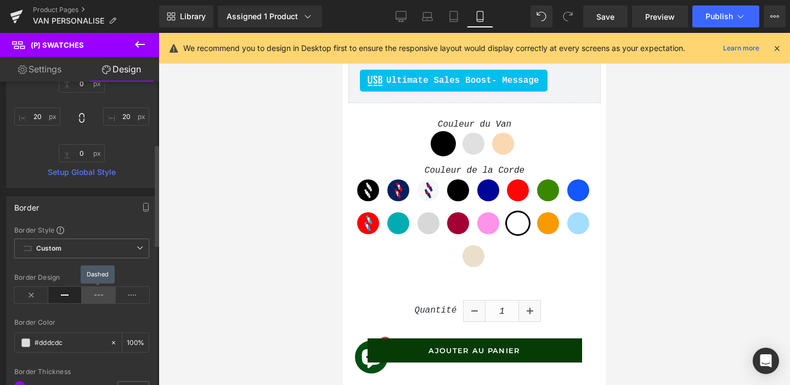
click at [89, 295] on icon at bounding box center [99, 295] width 34 height 16
click at [66, 297] on icon at bounding box center [65, 295] width 34 height 16
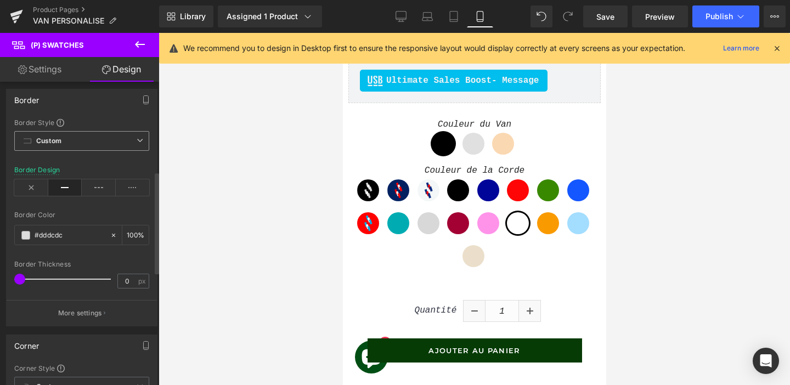
scroll to position [292, 0]
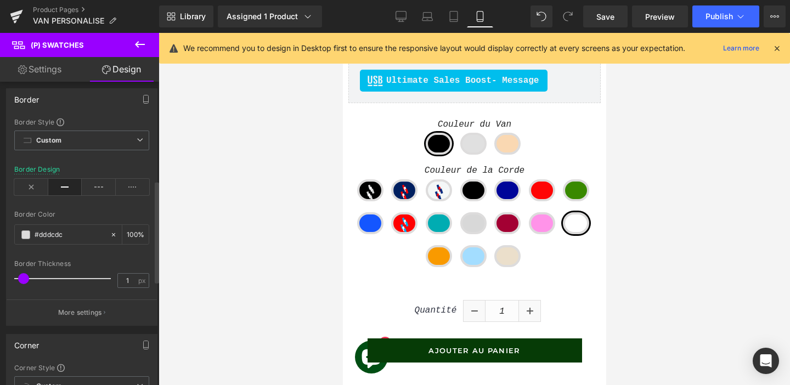
type input "0"
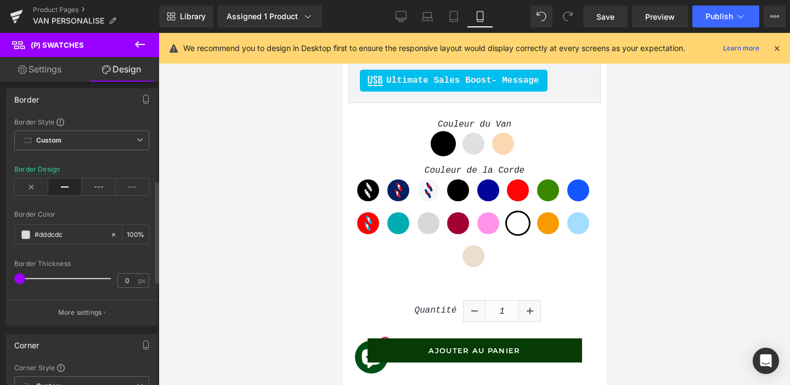
drag, startPoint x: 18, startPoint y: 280, endPoint x: 0, endPoint y: 285, distance: 18.8
click at [0, 285] on div "Border Border Style Custom Custom Setup Global Style Custom Setup Global Style …" at bounding box center [82, 203] width 164 height 246
click at [10, 250] on div "Border Style Custom Custom Setup Global Style Custom Setup Global Style solid B…" at bounding box center [82, 221] width 150 height 208
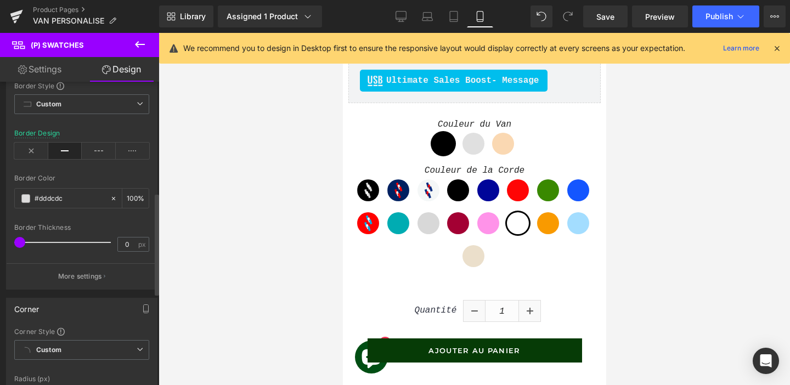
click at [30, 142] on div "Border Design" at bounding box center [81, 150] width 135 height 42
click at [29, 149] on icon at bounding box center [31, 151] width 34 height 16
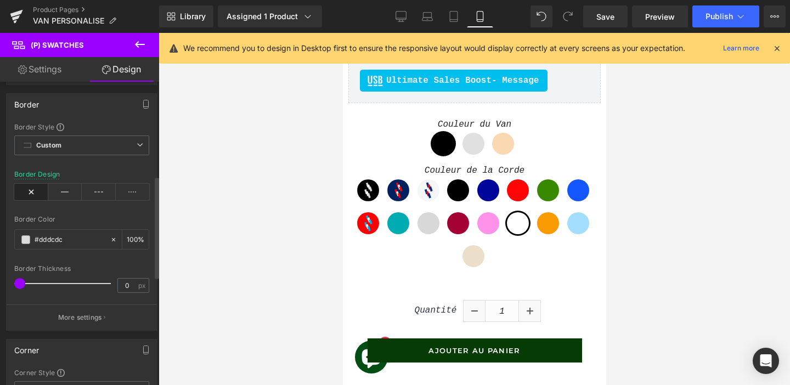
scroll to position [279, 0]
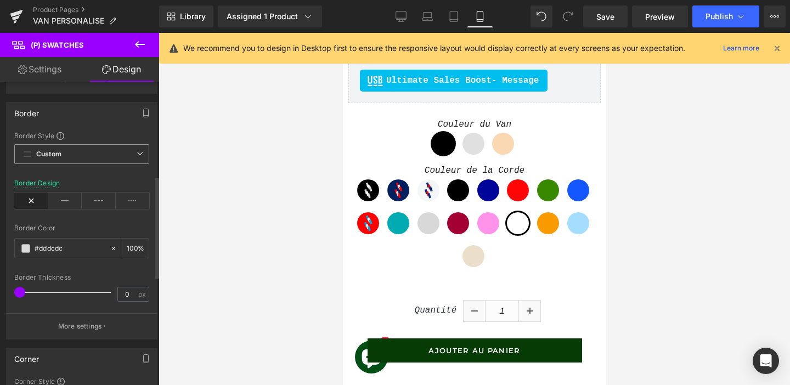
click at [50, 144] on span "Custom Setup Global Style" at bounding box center [81, 154] width 135 height 20
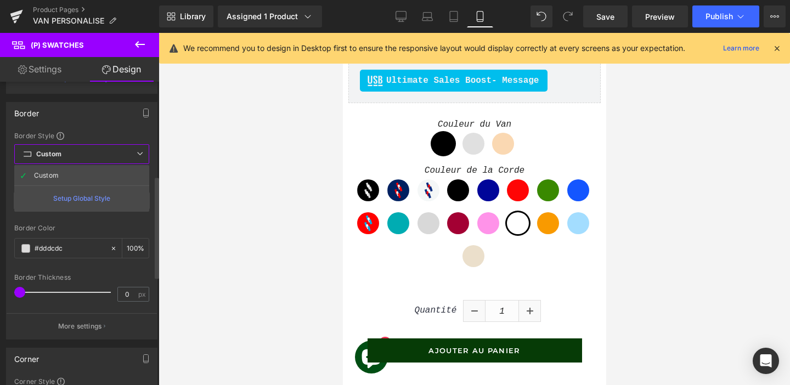
click at [6, 139] on div "Border Border Style Custom Custom Setup Global Style Custom Setup Global Style …" at bounding box center [81, 221] width 151 height 238
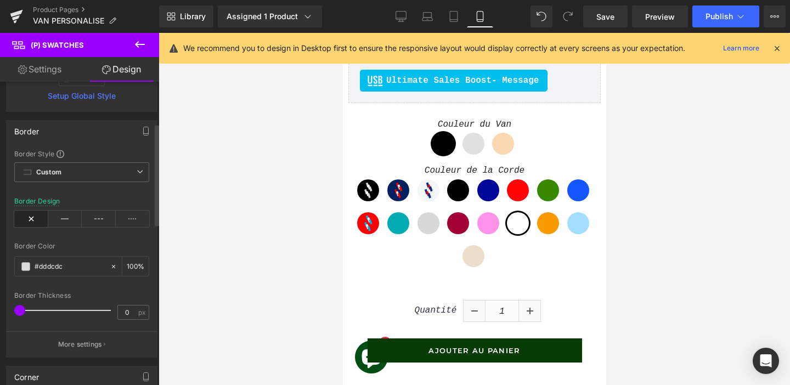
scroll to position [0, 0]
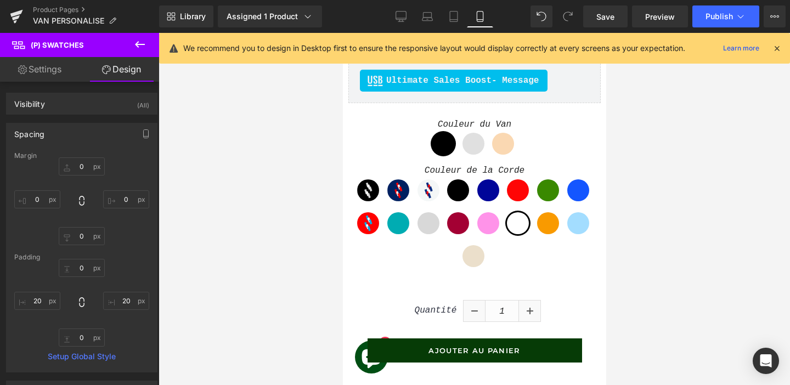
click at [144, 39] on icon at bounding box center [139, 44] width 13 height 13
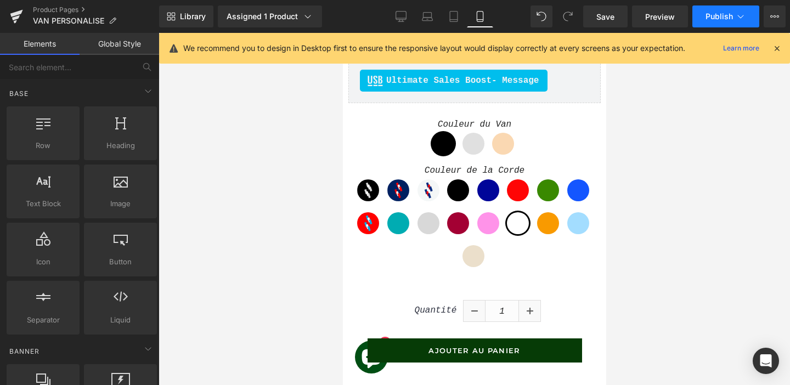
click at [717, 16] on span "Publish" at bounding box center [718, 16] width 27 height 9
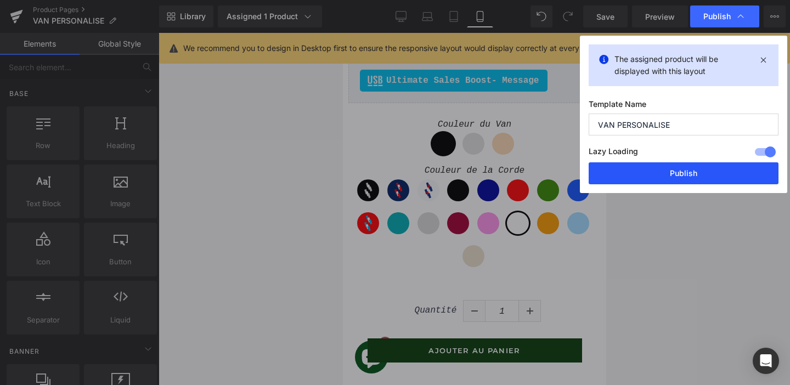
click at [658, 173] on button "Publish" at bounding box center [684, 173] width 190 height 22
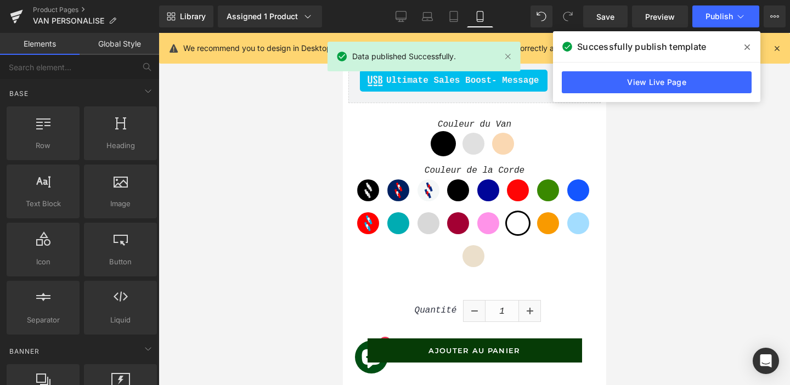
click at [745, 50] on icon at bounding box center [746, 47] width 5 height 9
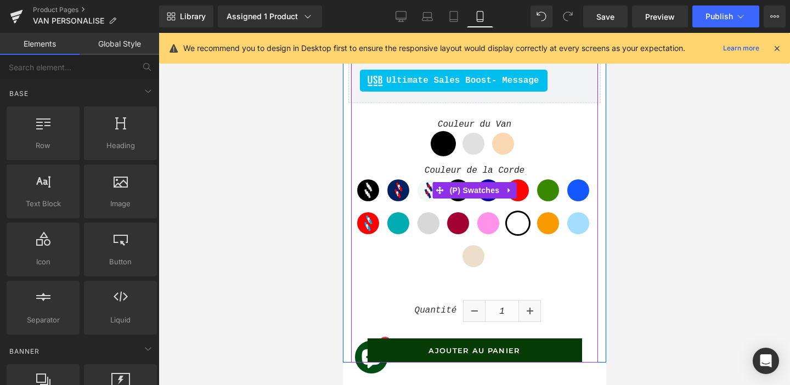
scroll to position [450, 0]
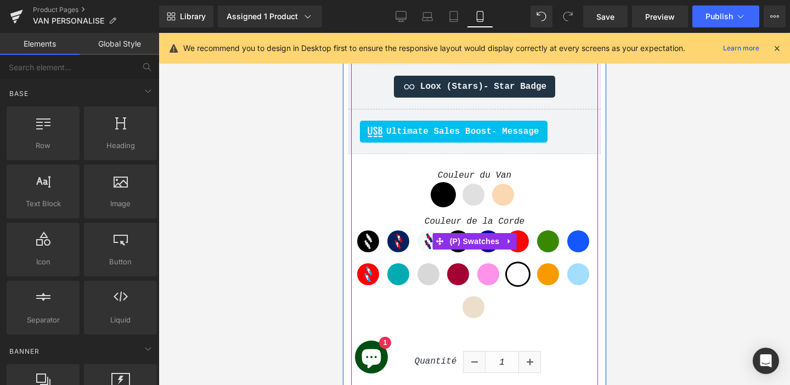
click at [460, 173] on label "Couleur du Van" at bounding box center [474, 177] width 252 height 13
click at [460, 236] on span "(P) Swatches" at bounding box center [474, 241] width 55 height 16
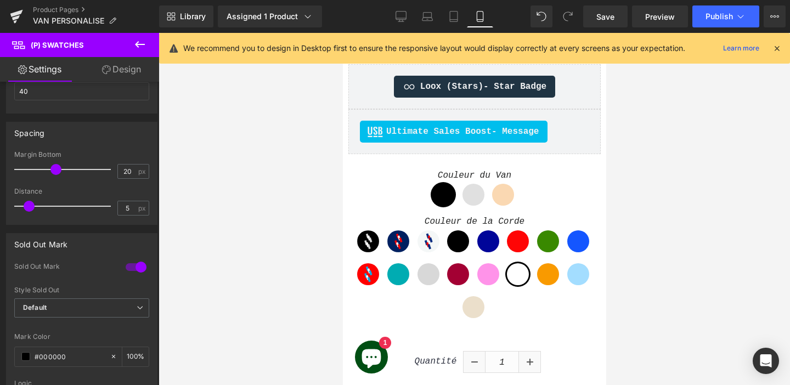
scroll to position [539, 0]
click at [126, 65] on link "Design" at bounding box center [122, 69] width 80 height 25
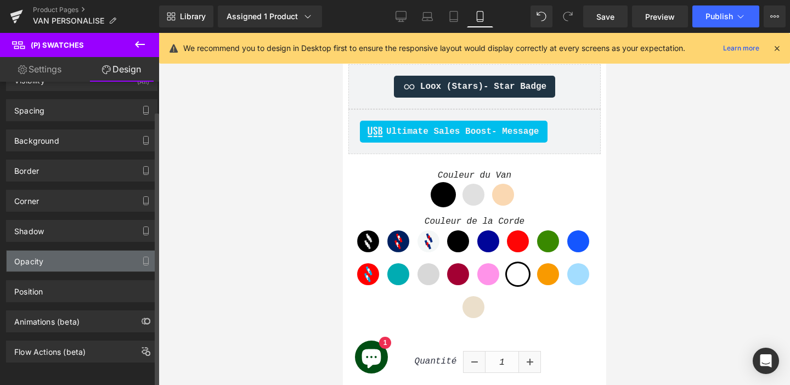
scroll to position [0, 0]
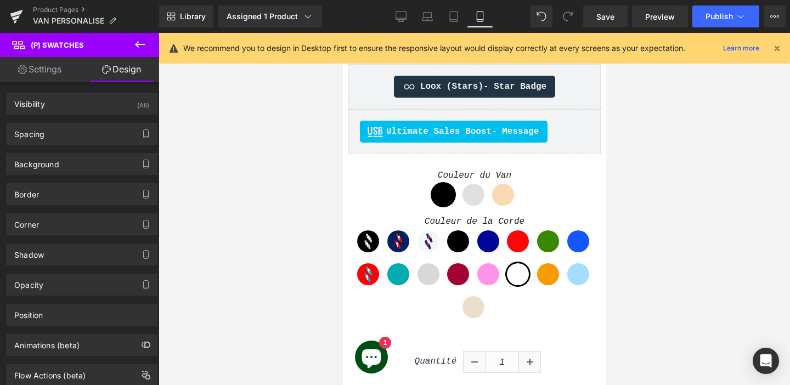
click at [48, 69] on link "Settings" at bounding box center [40, 69] width 80 height 25
type input "100"
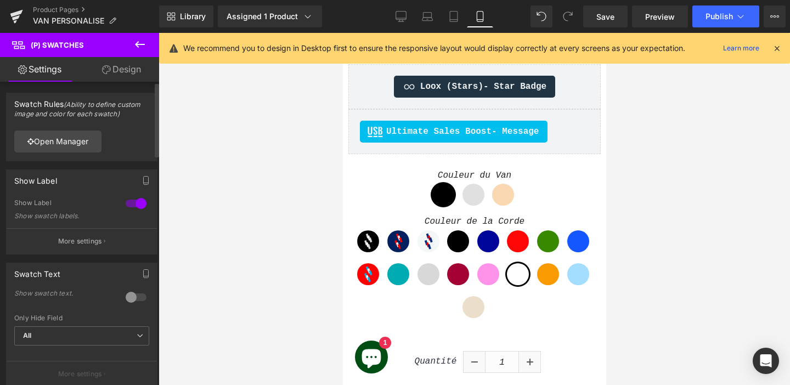
click at [131, 296] on div at bounding box center [136, 298] width 26 height 18
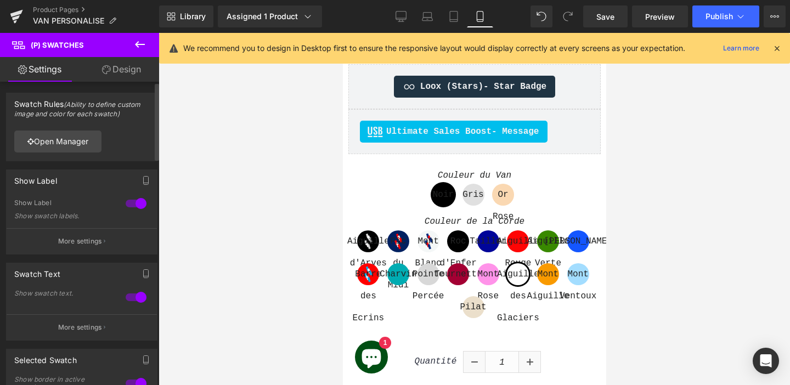
click at [131, 296] on div at bounding box center [136, 298] width 26 height 18
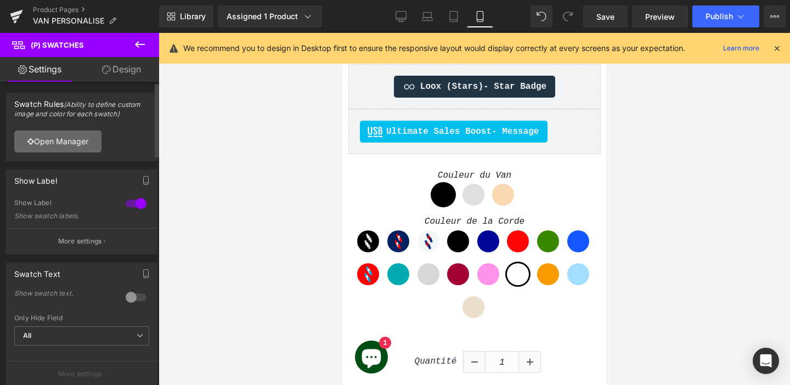
click at [70, 146] on link "Open Manager" at bounding box center [57, 142] width 87 height 22
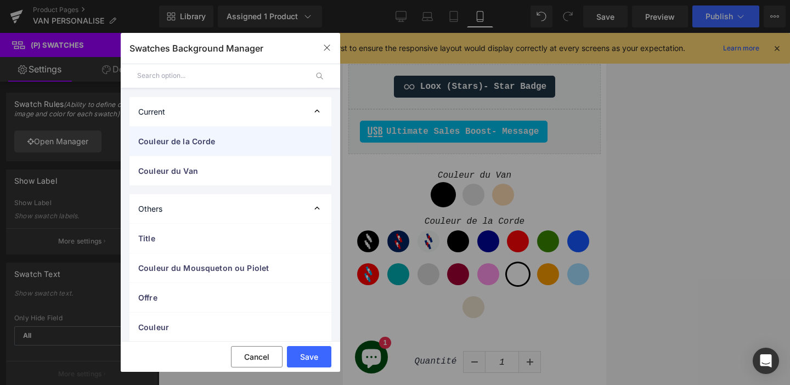
click at [187, 145] on span "Couleur de la Corde" at bounding box center [219, 141] width 162 height 12
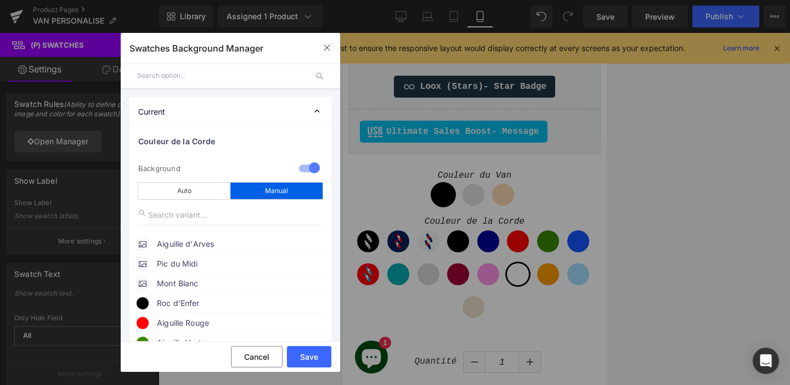
click at [303, 168] on div at bounding box center [309, 169] width 26 height 21
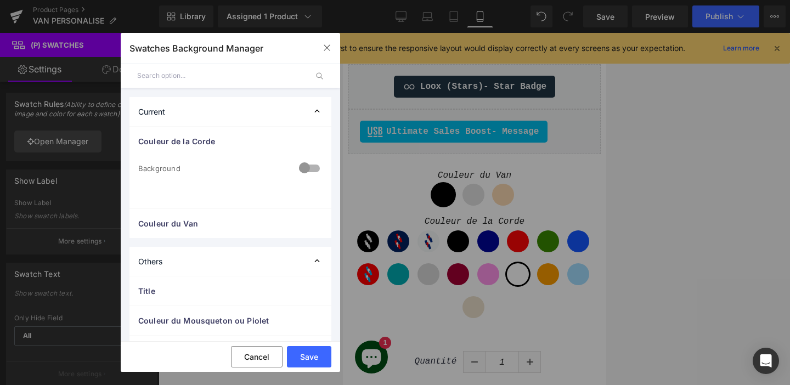
click at [303, 168] on div at bounding box center [309, 169] width 26 height 21
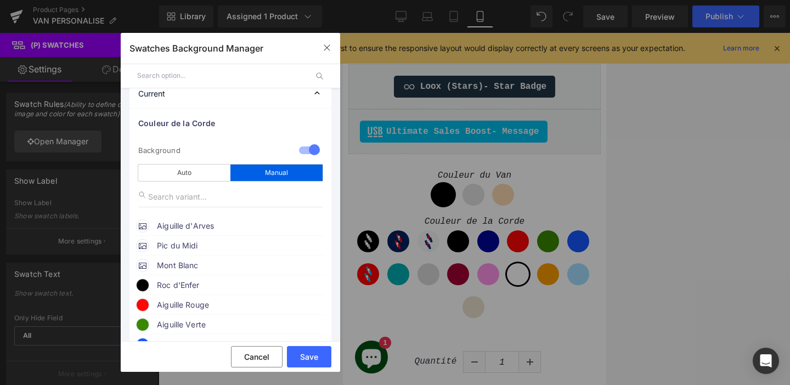
scroll to position [22, 0]
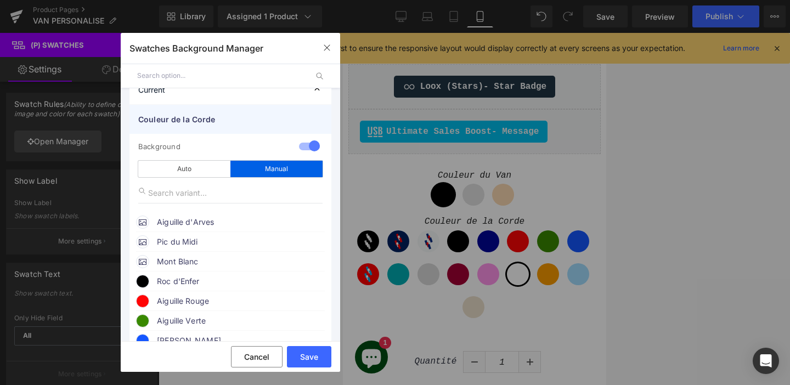
click at [188, 115] on span "Couleur de la Corde" at bounding box center [219, 120] width 162 height 12
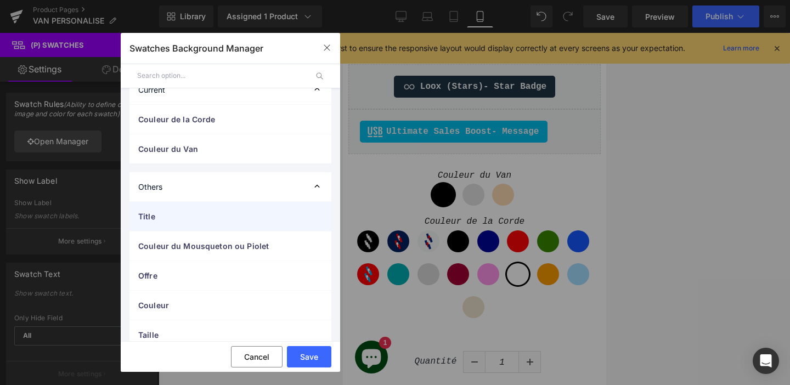
scroll to position [69, 0]
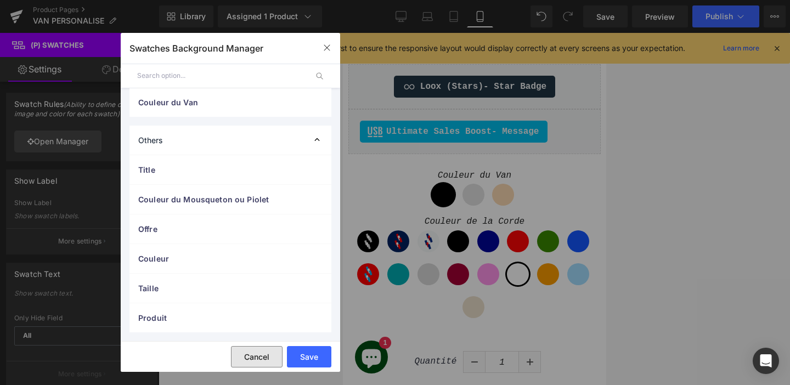
click at [264, 358] on button "Cancel" at bounding box center [257, 356] width 52 height 21
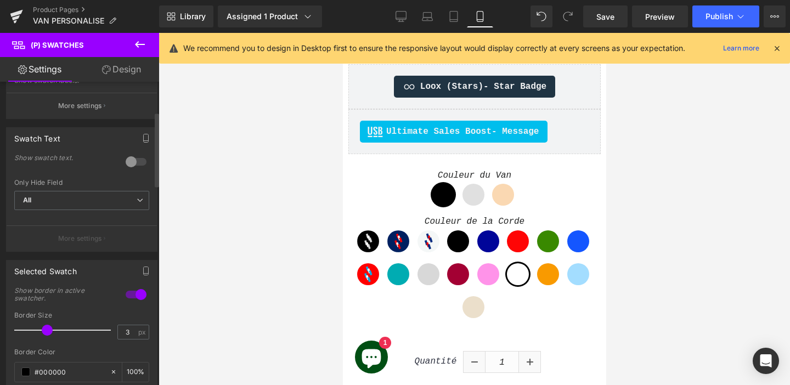
scroll to position [138, 0]
click at [55, 12] on link "Product Pages" at bounding box center [96, 9] width 126 height 9
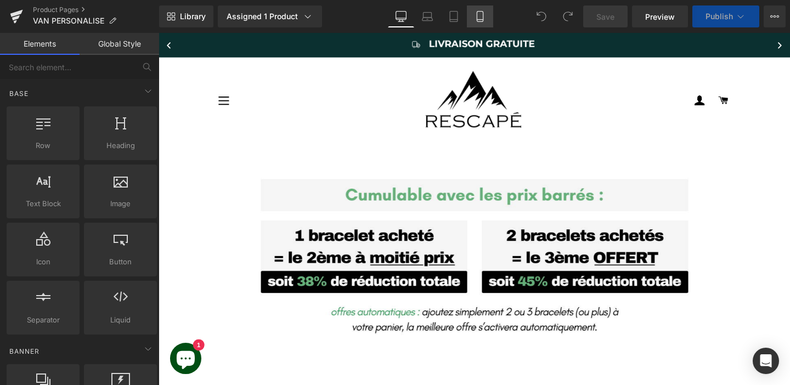
click at [479, 20] on icon at bounding box center [480, 20] width 6 height 0
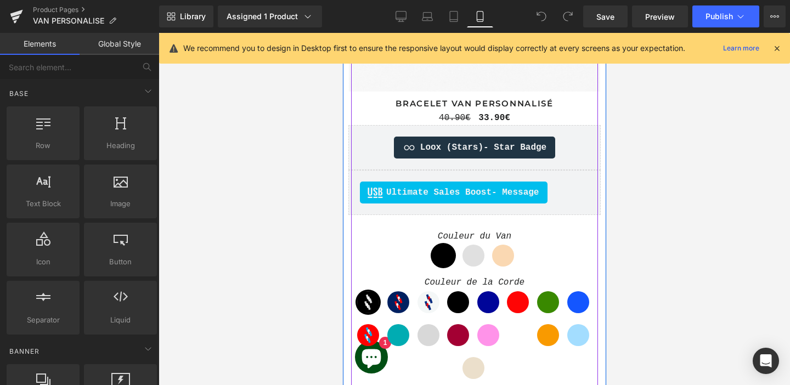
scroll to position [479, 0]
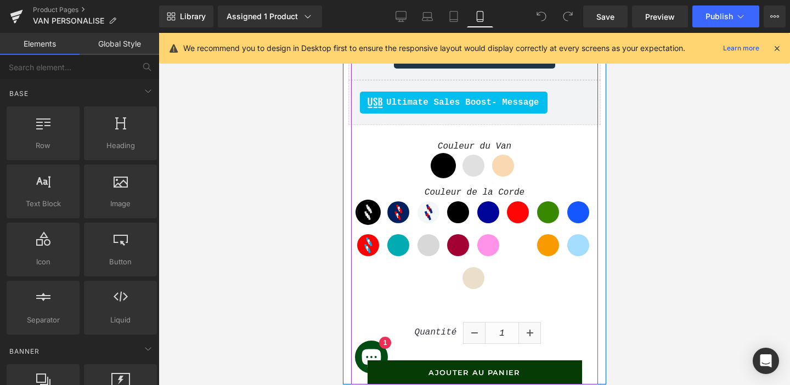
click at [447, 239] on span "Tournette" at bounding box center [458, 245] width 22 height 22
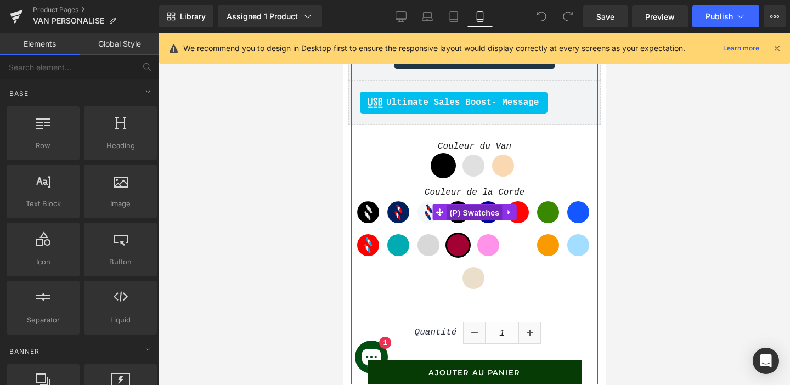
click at [460, 214] on span "(P) Swatches" at bounding box center [474, 213] width 55 height 16
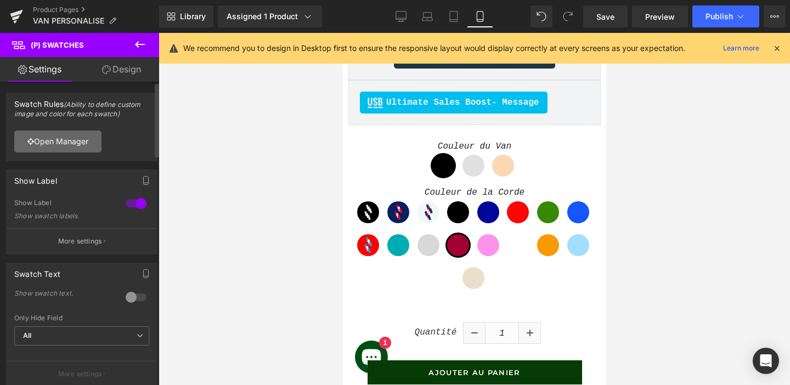
click at [72, 142] on link "Open Manager" at bounding box center [57, 142] width 87 height 22
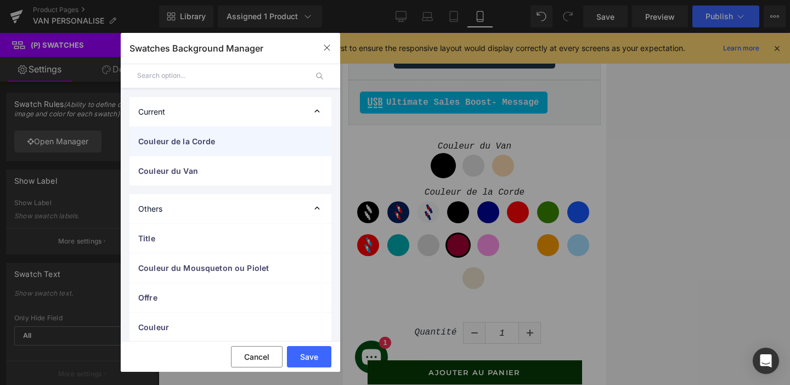
click at [206, 144] on span "Couleur de la Corde" at bounding box center [219, 141] width 162 height 12
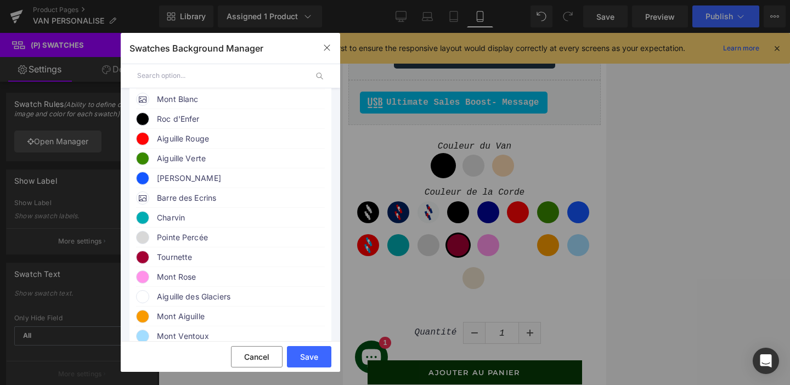
scroll to position [219, 0]
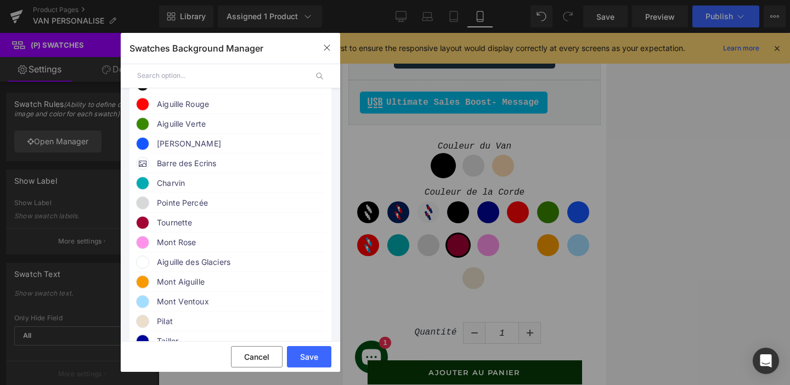
click at [140, 269] on span at bounding box center [142, 262] width 13 height 13
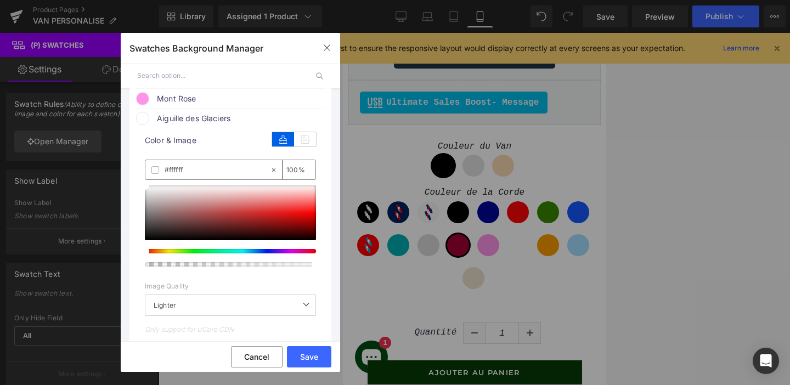
scroll to position [364, 0]
drag, startPoint x: 145, startPoint y: 191, endPoint x: 316, endPoint y: 172, distance: 172.2
click at [316, 172] on div "color Color & Image color rgba(255, 255, 255, 1) #ffffff 100 % Image Replace Im…" at bounding box center [230, 243] width 189 height 239
drag, startPoint x: 302, startPoint y: 201, endPoint x: 136, endPoint y: 184, distance: 167.1
click at [136, 185] on div "color Color & Image color rgba(255, 255, 255, 1) #ffffff 100 % Image Replace Im…" at bounding box center [230, 243] width 189 height 239
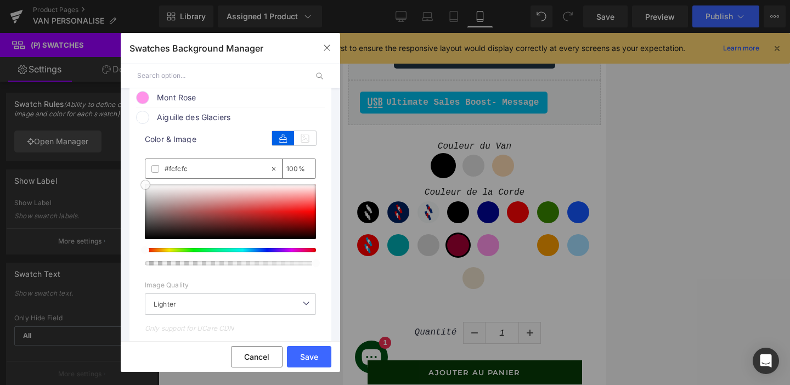
type input "#f9f9f9"
click at [149, 190] on span at bounding box center [146, 186] width 9 height 9
click at [300, 354] on button "Save" at bounding box center [309, 356] width 44 height 21
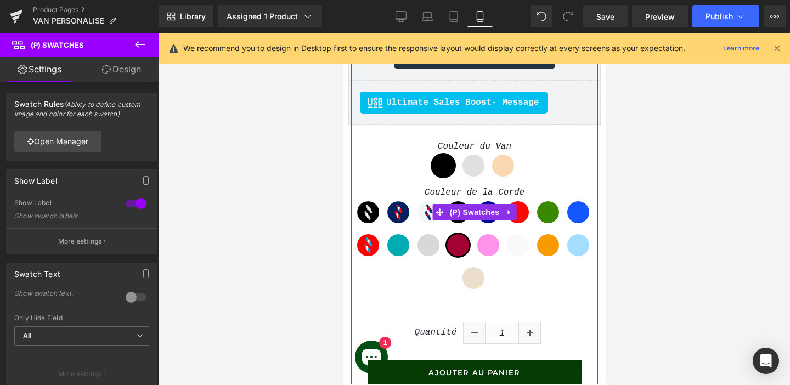
click at [518, 247] on span "Aiguille des Glaciers" at bounding box center [517, 245] width 22 height 22
click at [492, 248] on span "Mont Rose" at bounding box center [488, 245] width 22 height 22
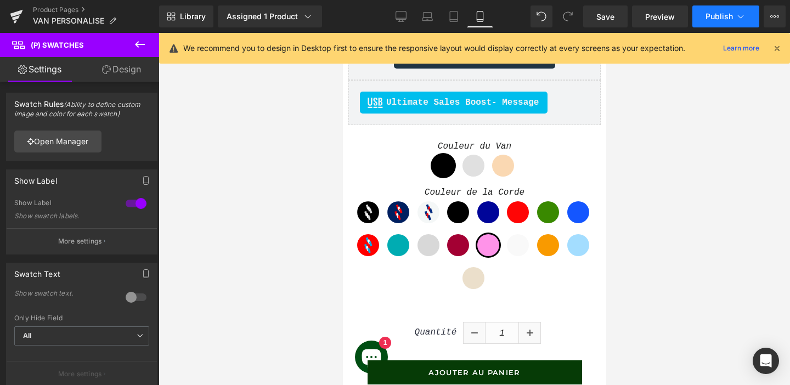
click at [703, 21] on button "Publish" at bounding box center [725, 16] width 67 height 22
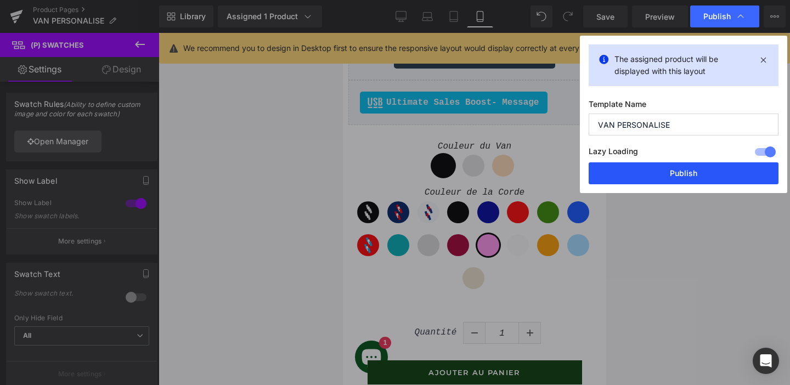
click at [700, 175] on button "Publish" at bounding box center [684, 173] width 190 height 22
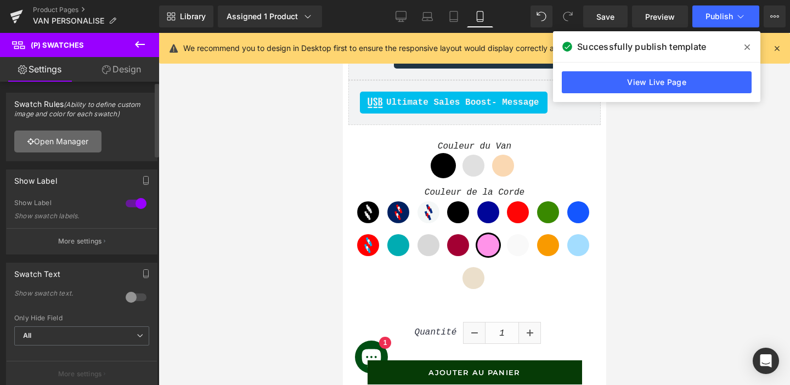
click at [38, 141] on link "Open Manager" at bounding box center [57, 142] width 87 height 22
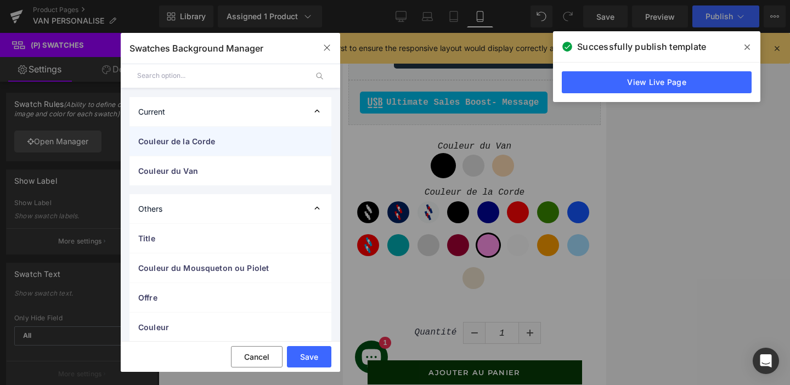
click at [169, 145] on span "Couleur de la Corde" at bounding box center [219, 141] width 162 height 12
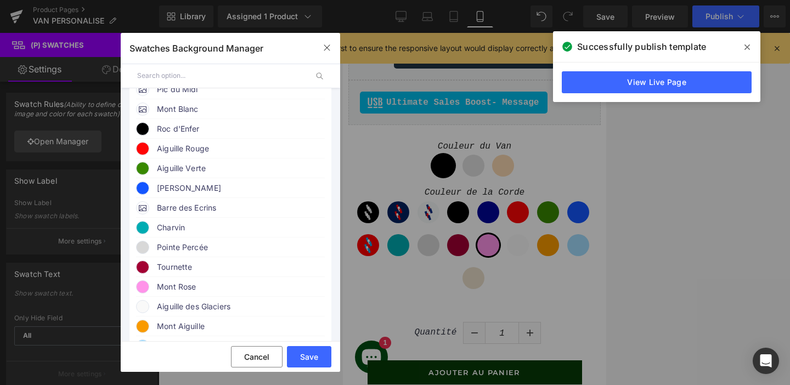
scroll to position [199, 0]
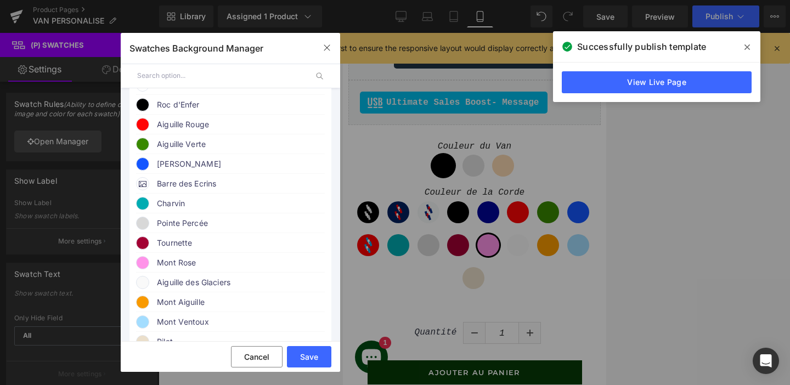
click at [148, 289] on span at bounding box center [142, 282] width 13 height 13
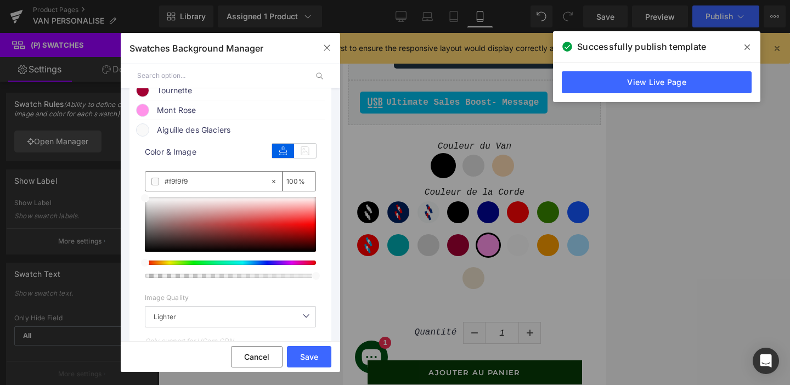
scroll to position [365, 0]
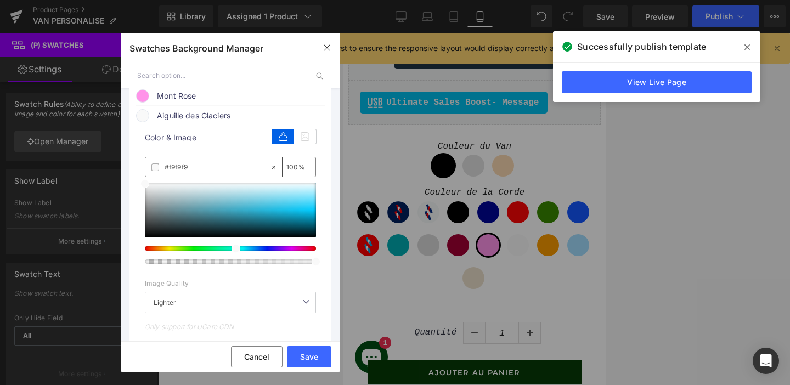
click at [229, 251] on div at bounding box center [225, 248] width 171 height 4
drag, startPoint x: 146, startPoint y: 191, endPoint x: 235, endPoint y: 191, distance: 89.4
click at [235, 188] on span at bounding box center [233, 183] width 9 height 9
type input "#f9fdff"
drag, startPoint x: 235, startPoint y: 190, endPoint x: 322, endPoint y: 190, distance: 87.2
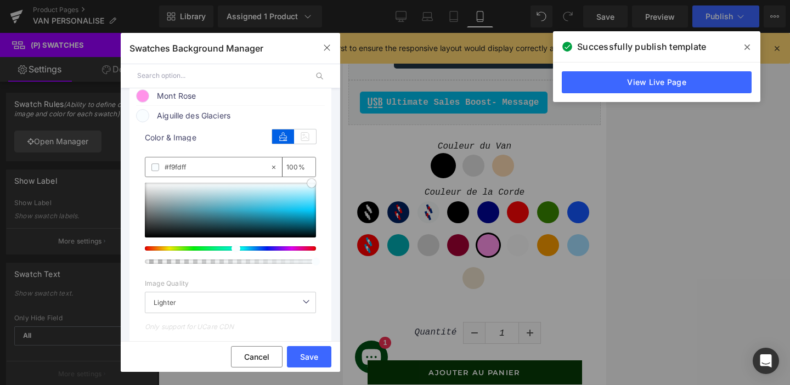
click at [322, 190] on div "1 Background manual Auto Manual Image Color Type Image Image Color [GEOGRAPHIC_…" at bounding box center [230, 282] width 202 height 984
click at [298, 353] on button "Save" at bounding box center [309, 356] width 44 height 21
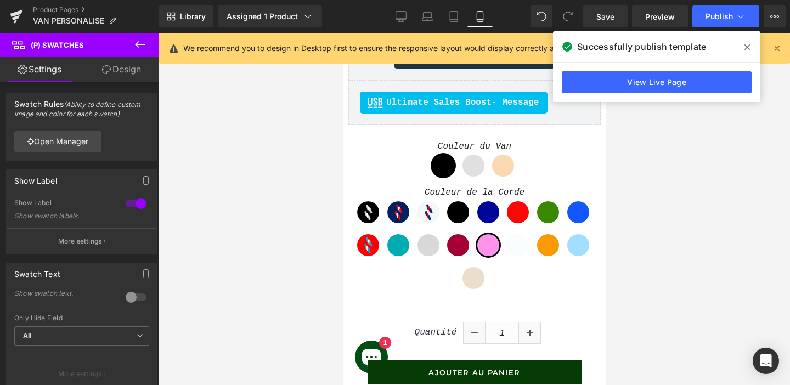
click at [743, 46] on span at bounding box center [747, 47] width 18 height 18
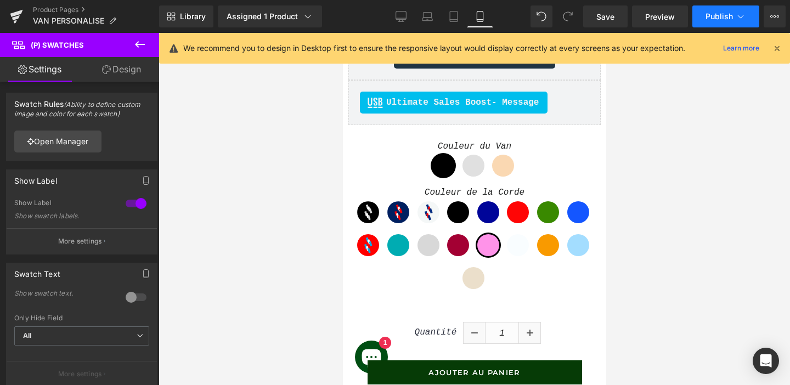
click at [710, 18] on span "Publish" at bounding box center [718, 16] width 27 height 9
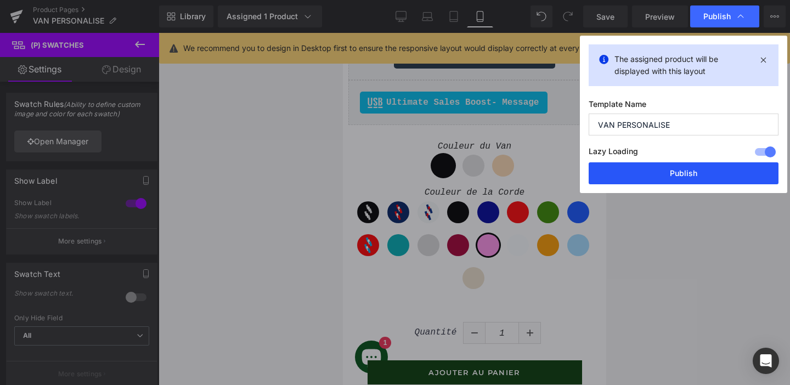
click at [648, 172] on button "Publish" at bounding box center [684, 173] width 190 height 22
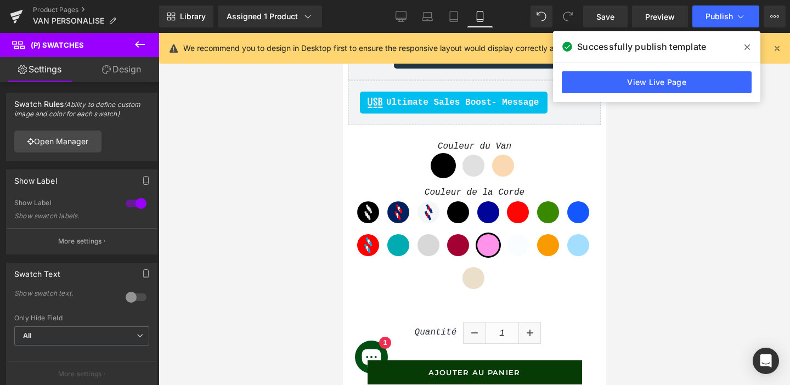
click at [138, 48] on icon at bounding box center [139, 44] width 13 height 13
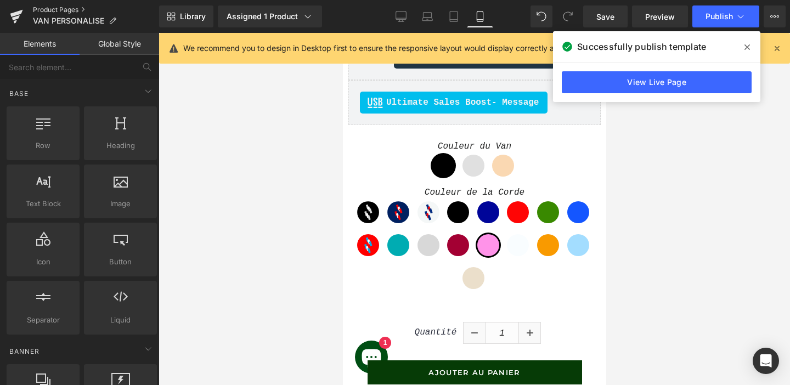
click at [63, 10] on link "Product Pages" at bounding box center [96, 9] width 126 height 9
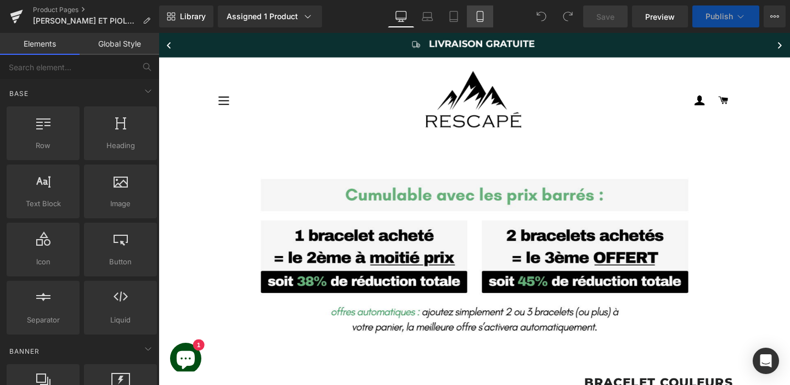
click at [482, 18] on icon at bounding box center [480, 16] width 11 height 11
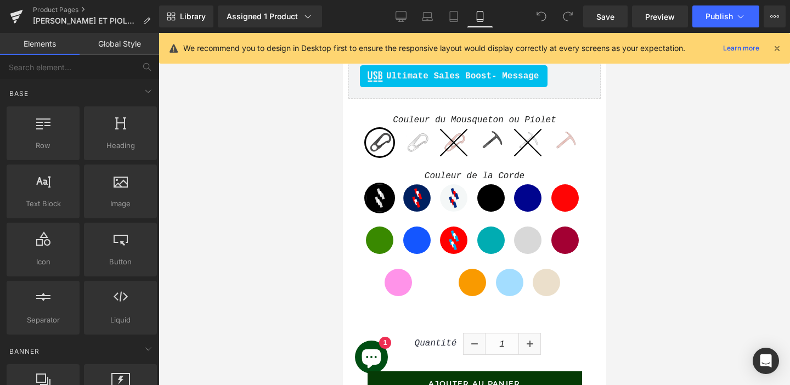
scroll to position [479, 0]
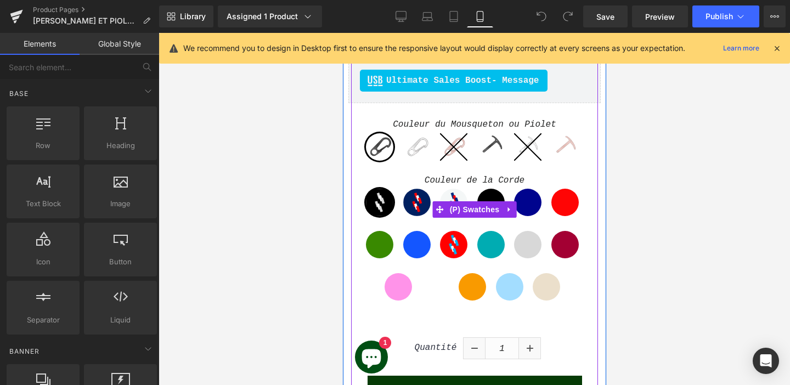
click at [498, 239] on span "Charvin" at bounding box center [490, 244] width 27 height 27
click at [468, 210] on span "(P) Swatches" at bounding box center [474, 209] width 55 height 16
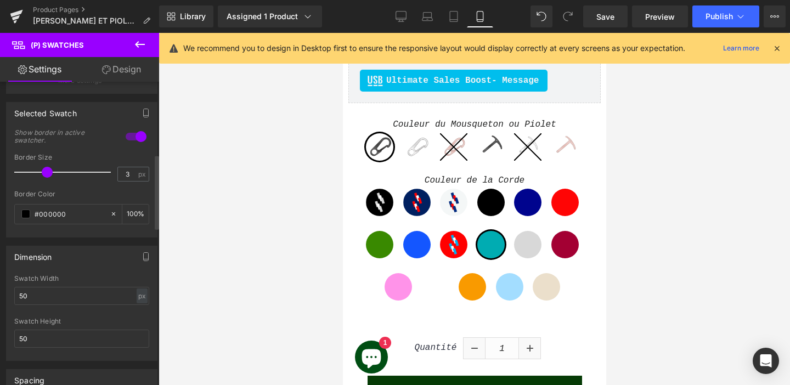
scroll to position [327, 0]
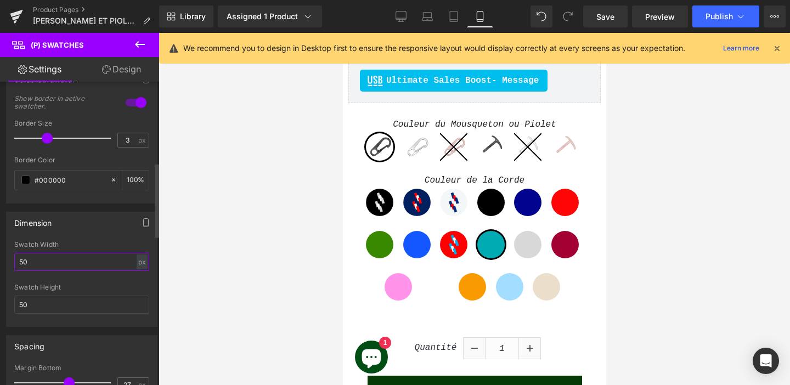
click at [33, 261] on input "50" at bounding box center [81, 262] width 135 height 18
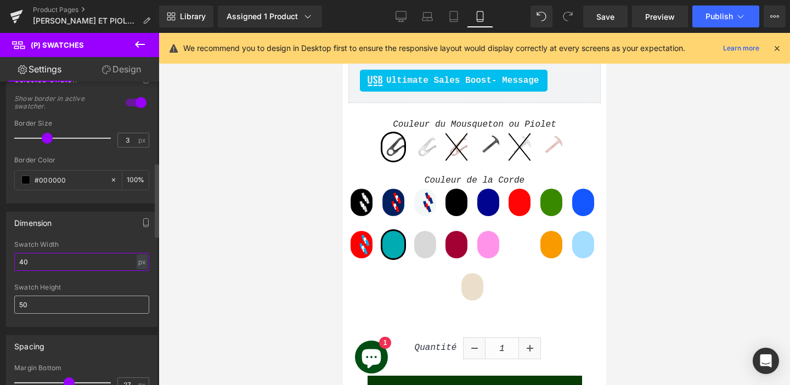
type input "40"
click at [27, 302] on input "50" at bounding box center [81, 305] width 135 height 18
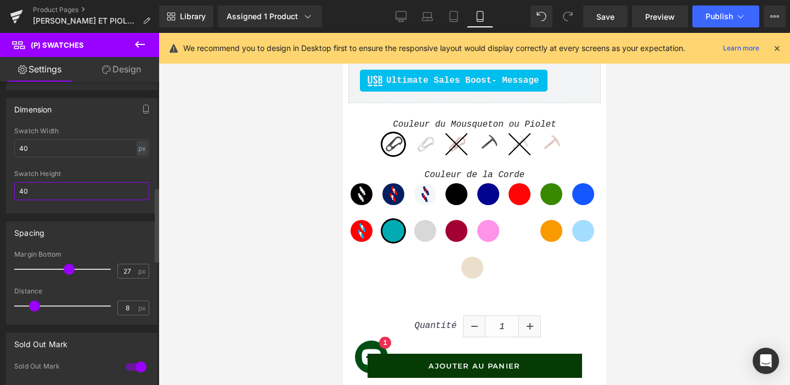
scroll to position [444, 0]
type input "40"
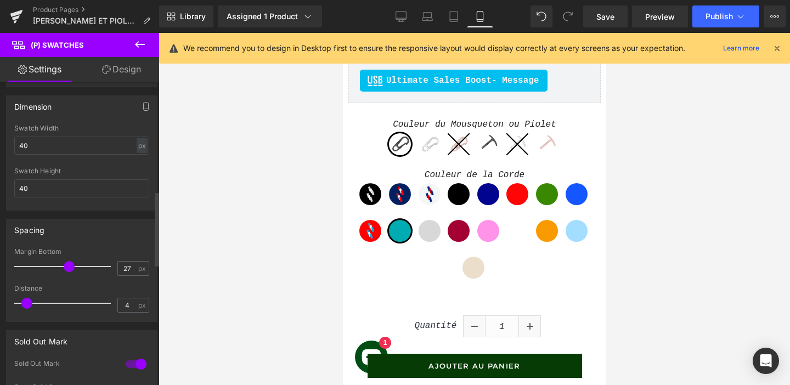
type input "5"
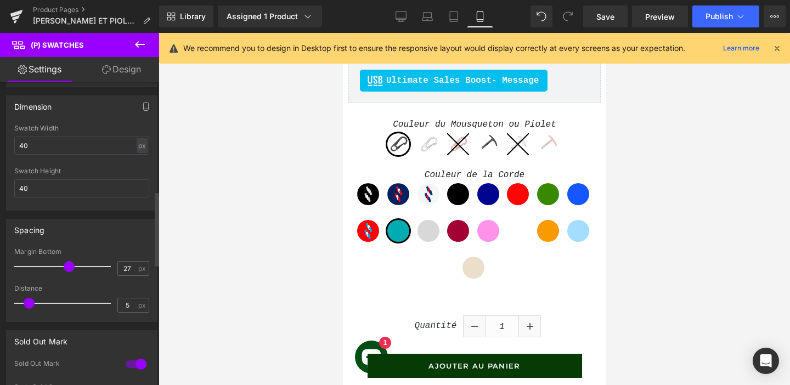
drag, startPoint x: 32, startPoint y: 303, endPoint x: 27, endPoint y: 303, distance: 5.5
click at [27, 303] on span at bounding box center [29, 303] width 11 height 11
click at [717, 23] on button "Publish" at bounding box center [725, 16] width 67 height 22
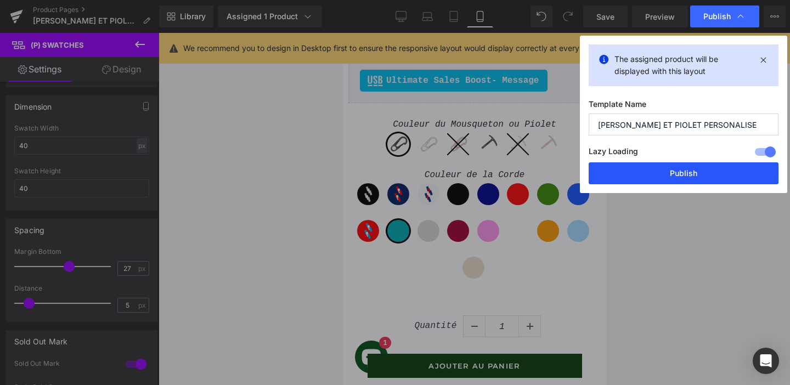
click at [667, 176] on button "Publish" at bounding box center [684, 173] width 190 height 22
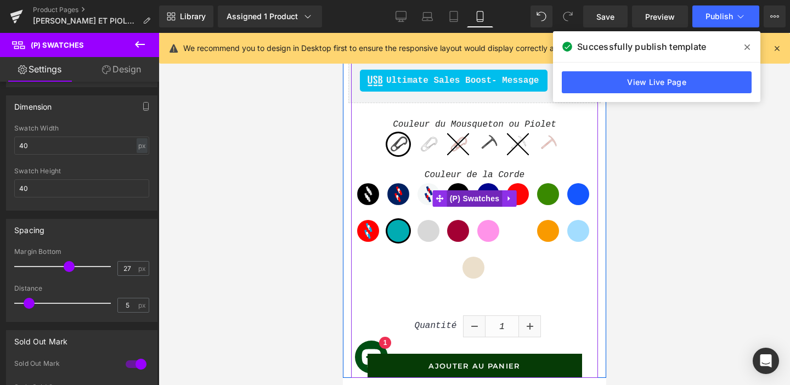
click at [476, 199] on span "(P) Swatches" at bounding box center [474, 198] width 55 height 16
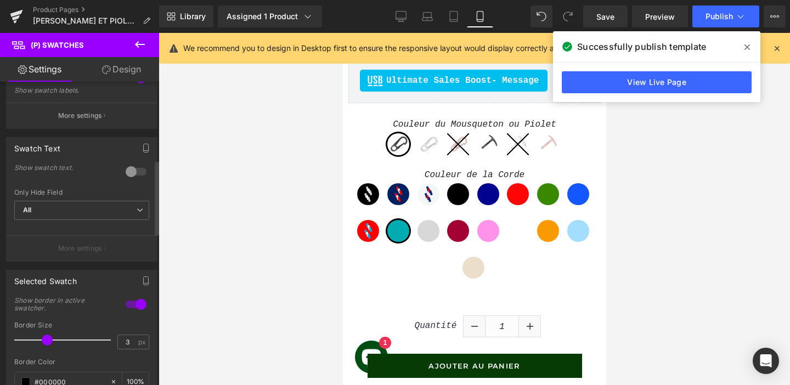
scroll to position [32, 0]
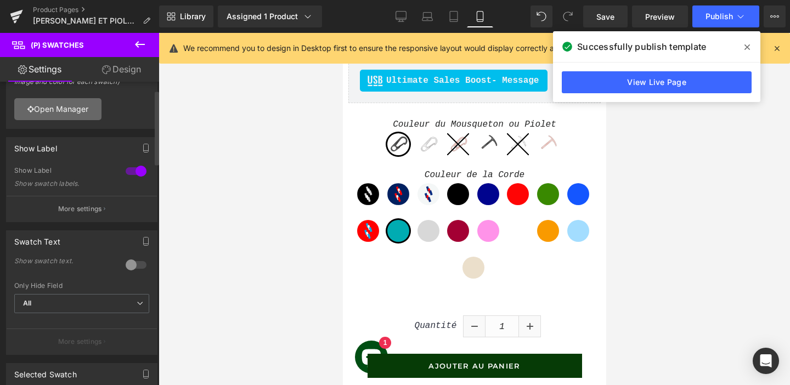
click at [58, 112] on link "Open Manager" at bounding box center [57, 109] width 87 height 22
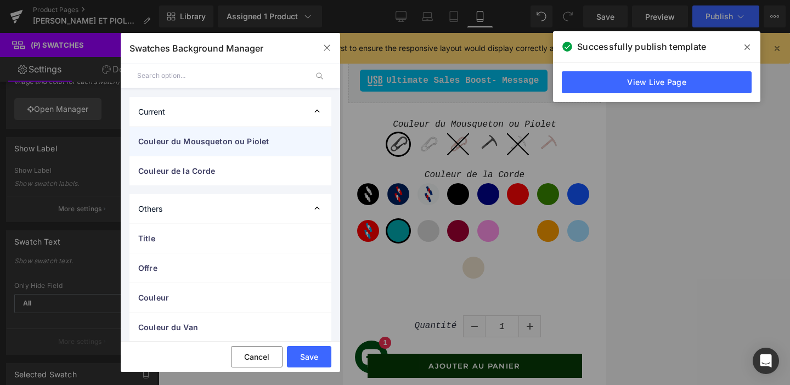
click at [212, 142] on span "Couleur du Mousqueton ou Piolet" at bounding box center [219, 141] width 162 height 12
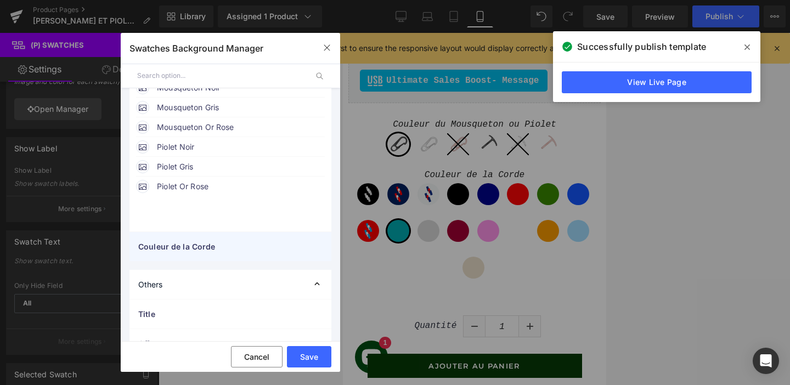
click at [189, 250] on span "Couleur de la Corde" at bounding box center [219, 247] width 162 height 12
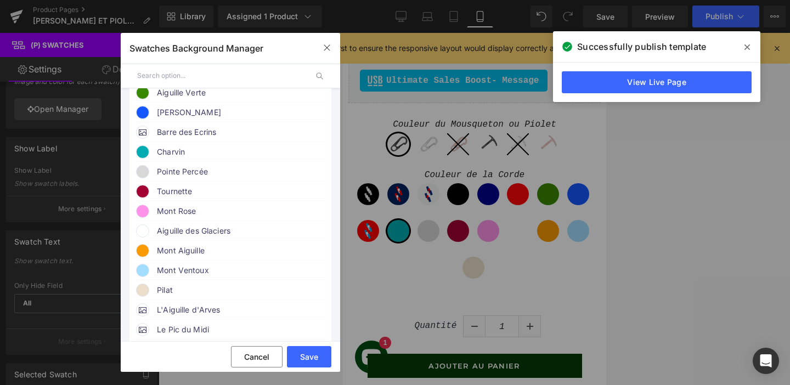
scroll to position [533, 0]
click at [143, 236] on span at bounding box center [142, 229] width 13 height 13
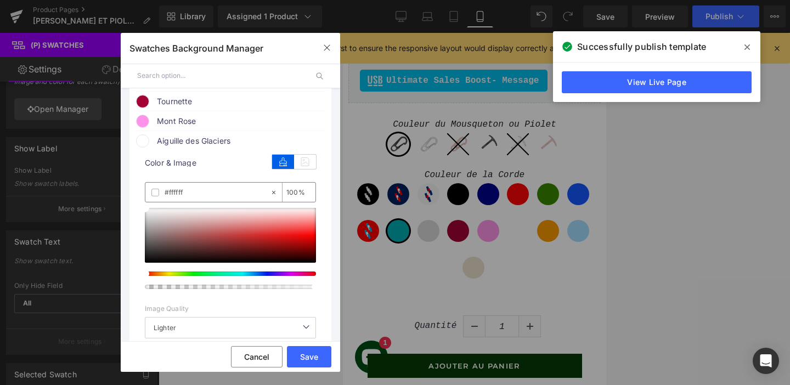
scroll to position [629, 0]
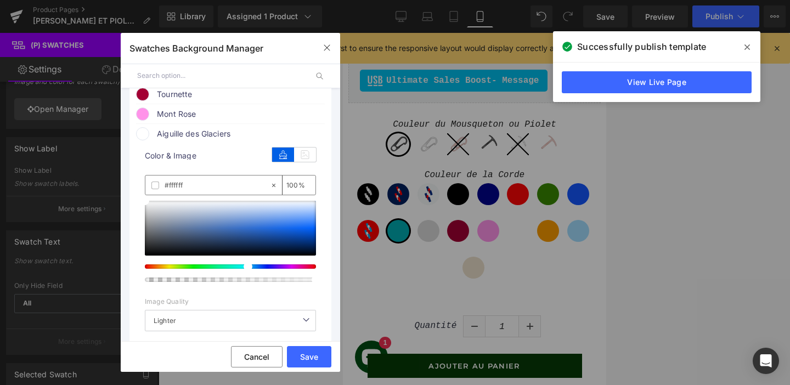
click at [241, 269] on div at bounding box center [225, 266] width 171 height 4
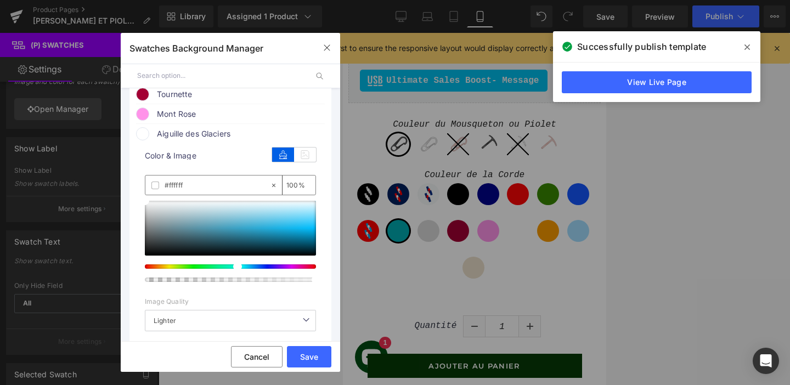
drag, startPoint x: 238, startPoint y: 278, endPoint x: 231, endPoint y: 278, distance: 7.1
click at [231, 269] on div at bounding box center [225, 266] width 171 height 4
type input "#f9fdff"
drag, startPoint x: 271, startPoint y: 217, endPoint x: 321, endPoint y: 212, distance: 50.7
click at [321, 212] on div "1 Background manual Auto Manual Image Color Type Image Image Color [GEOGRAPHIC_…" at bounding box center [230, 281] width 202 height 984
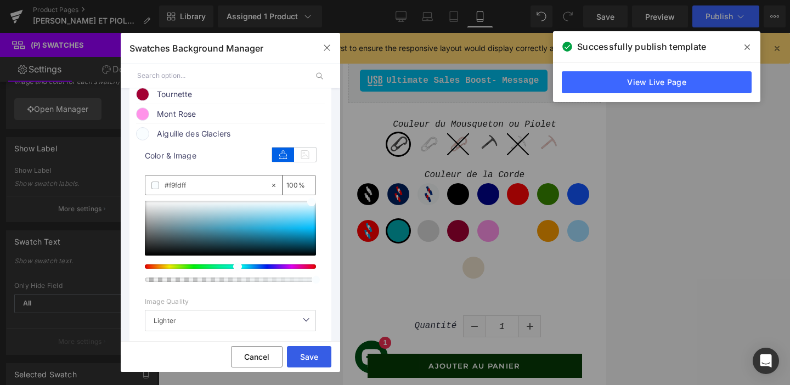
click at [298, 359] on button "Save" at bounding box center [309, 356] width 44 height 21
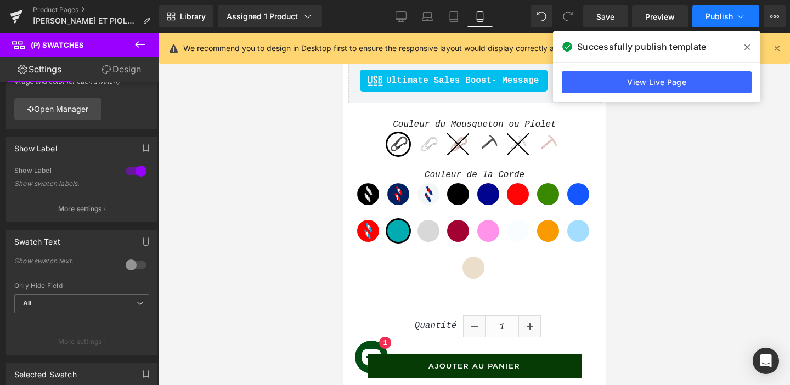
click at [706, 26] on button "Publish" at bounding box center [725, 16] width 67 height 22
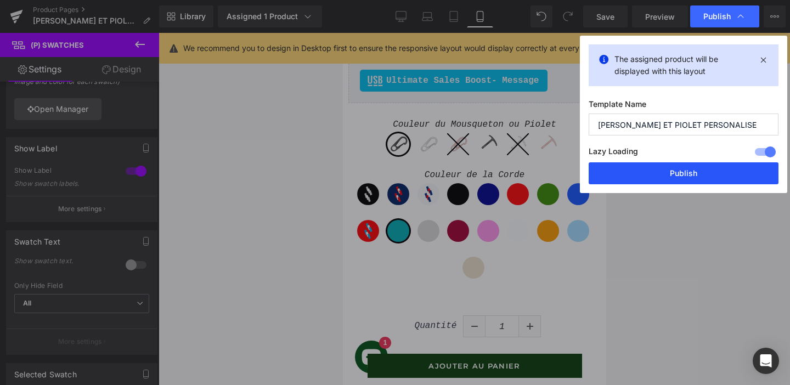
click at [664, 163] on button "Publish" at bounding box center [684, 173] width 190 height 22
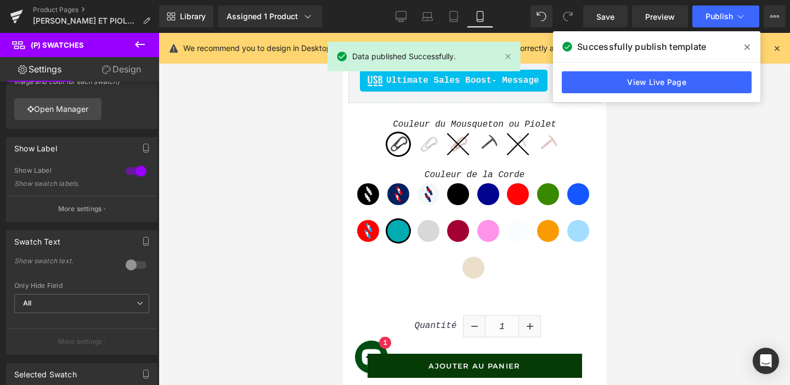
click at [300, 172] on div at bounding box center [474, 209] width 631 height 352
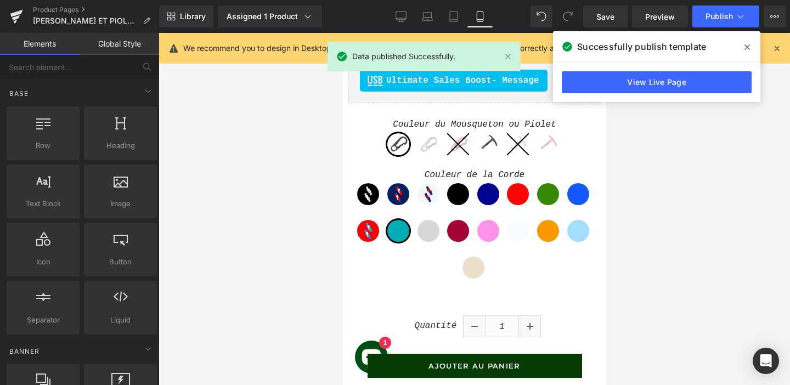
click at [435, 202] on div "Couleur du Mousqueton ou Piolet Mousqueton Noir Mousqueton Gris Mousqueton Or R…" at bounding box center [474, 198] width 252 height 190
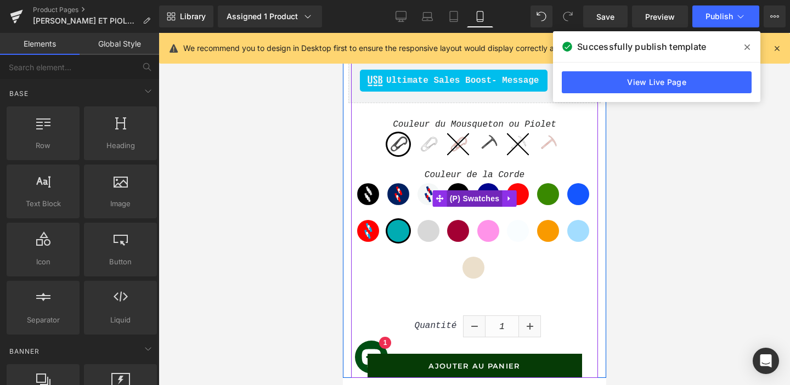
click at [450, 200] on span "(P) Swatches" at bounding box center [474, 198] width 55 height 16
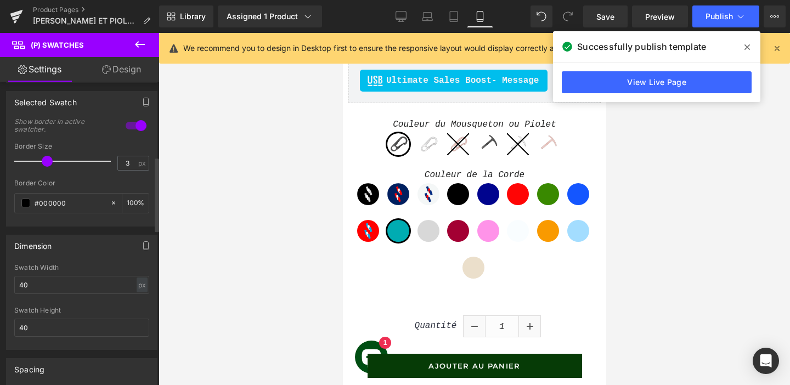
scroll to position [297, 0]
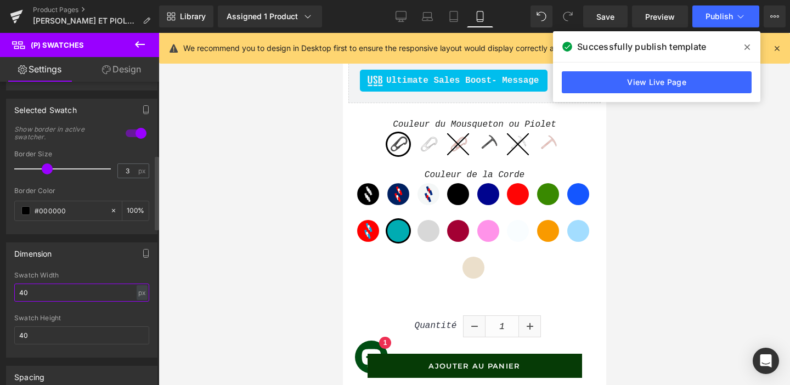
click at [40, 293] on input "40" at bounding box center [81, 293] width 135 height 18
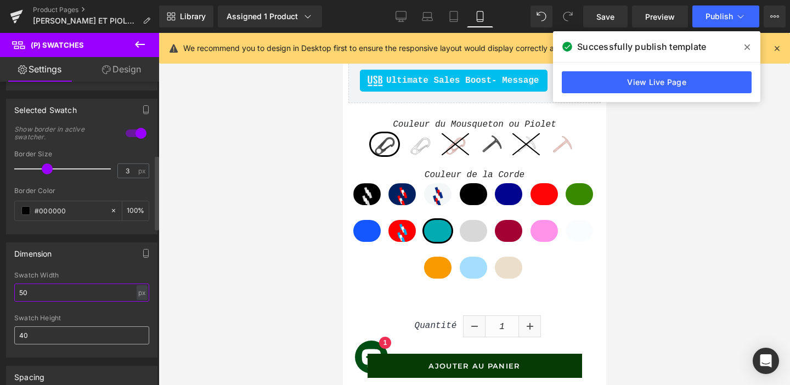
type input "50"
click at [33, 328] on input "40" at bounding box center [81, 335] width 135 height 18
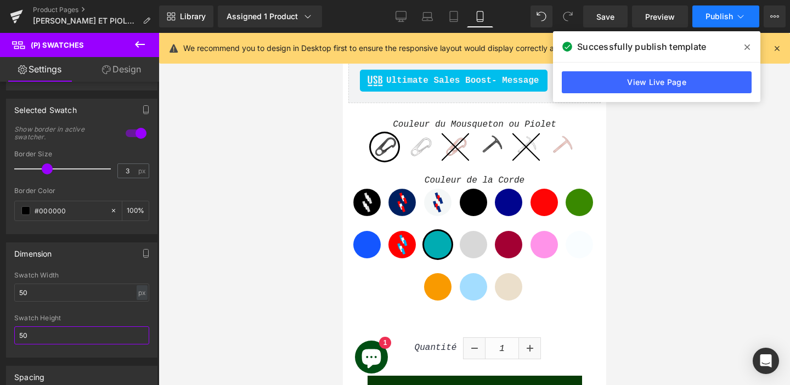
type input "50"
click at [720, 22] on button "Publish" at bounding box center [725, 16] width 67 height 22
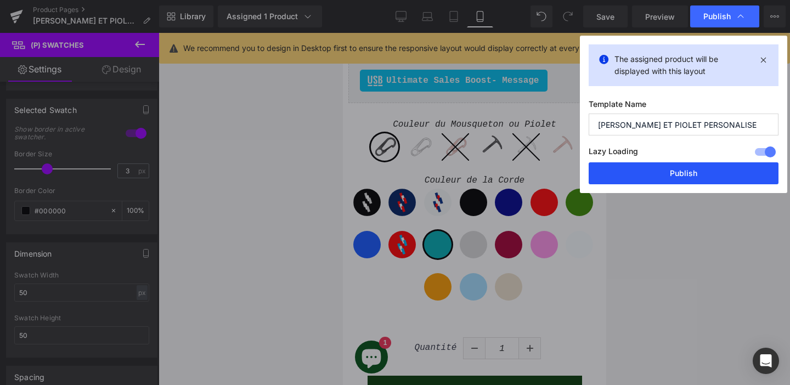
click at [659, 165] on button "Publish" at bounding box center [684, 173] width 190 height 22
